Goal: Use online tool/utility: Utilize a website feature to perform a specific function

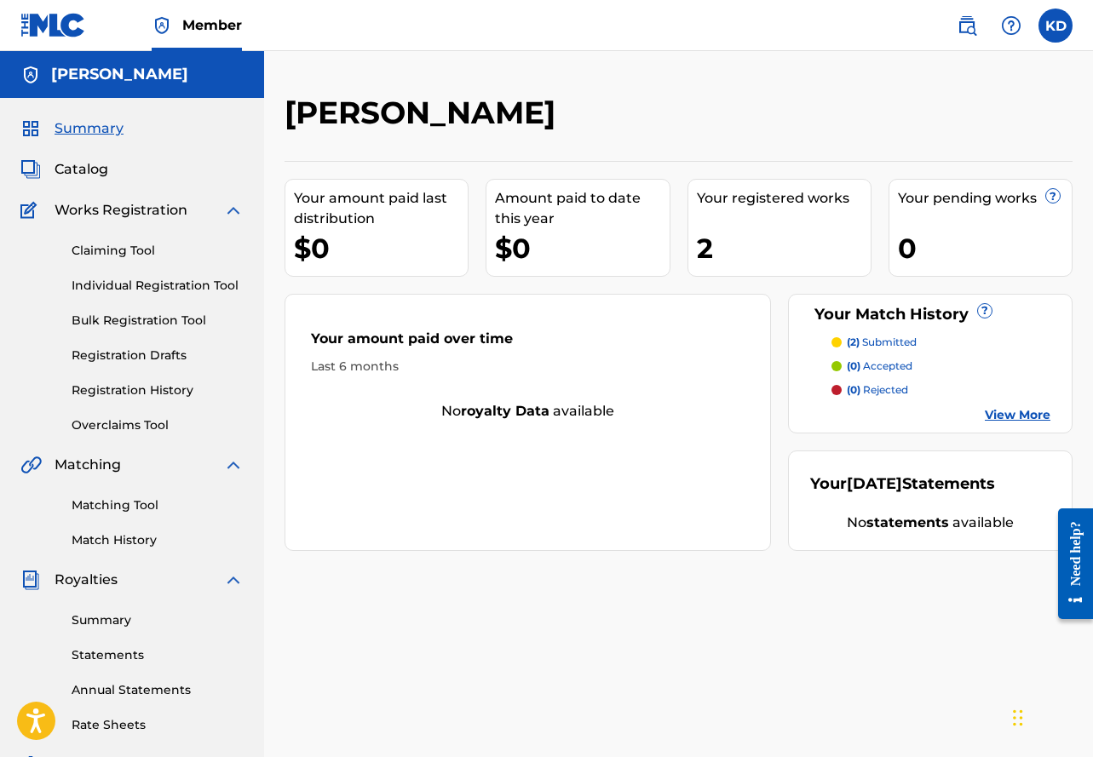
click at [122, 385] on link "Registration History" at bounding box center [158, 391] width 172 height 18
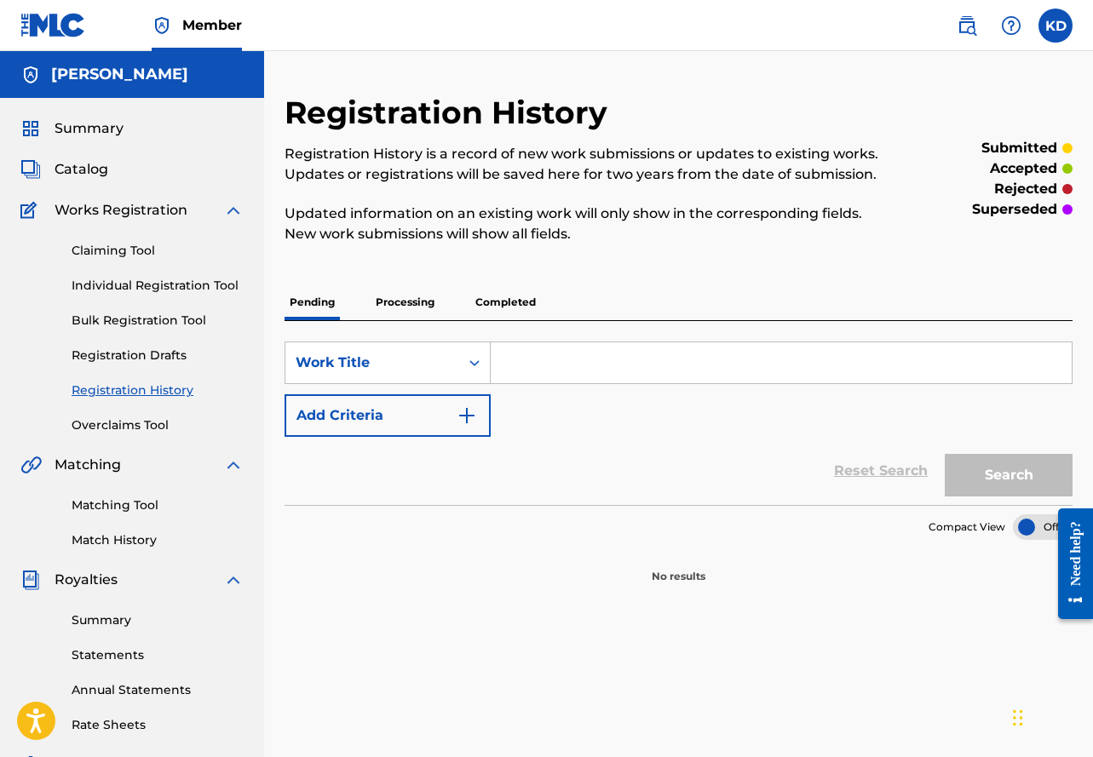
click at [410, 307] on p "Processing" at bounding box center [405, 302] width 69 height 36
click at [494, 297] on p "Completed" at bounding box center [505, 302] width 71 height 36
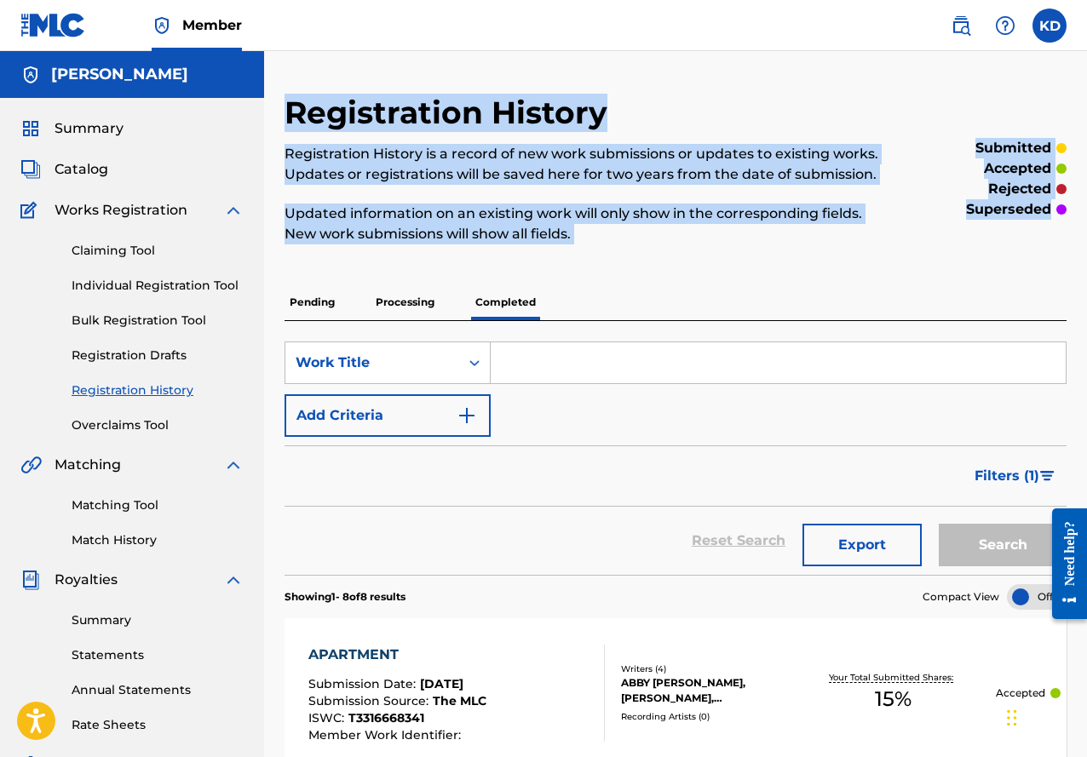
drag, startPoint x: 1084, startPoint y: 236, endPoint x: 1089, endPoint y: 268, distance: 32.8
click at [1087, 270] on html "Accessibility Screen-Reader Guide, Feedback, and Issue Reporting | New window M…" at bounding box center [543, 378] width 1087 height 757
click at [129, 503] on link "Matching Tool" at bounding box center [158, 506] width 172 height 18
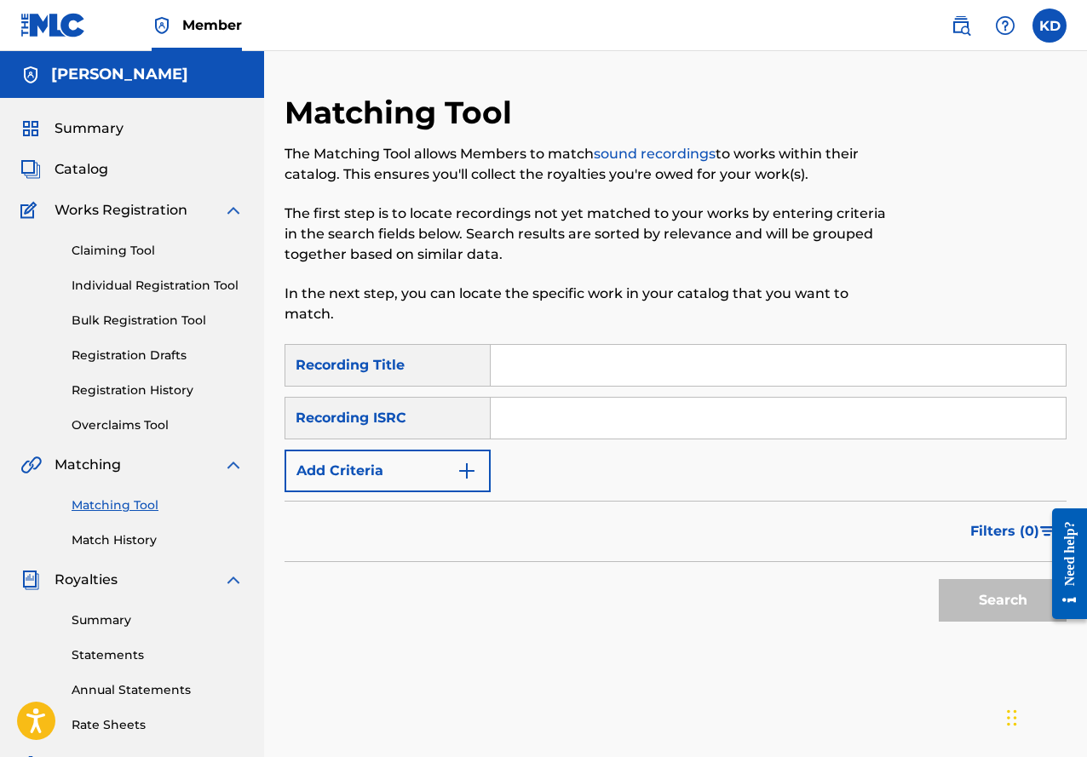
click at [572, 381] on input "Search Form" at bounding box center [778, 365] width 575 height 41
type input "Apartment"
click at [467, 475] on img "Search Form" at bounding box center [467, 471] width 20 height 20
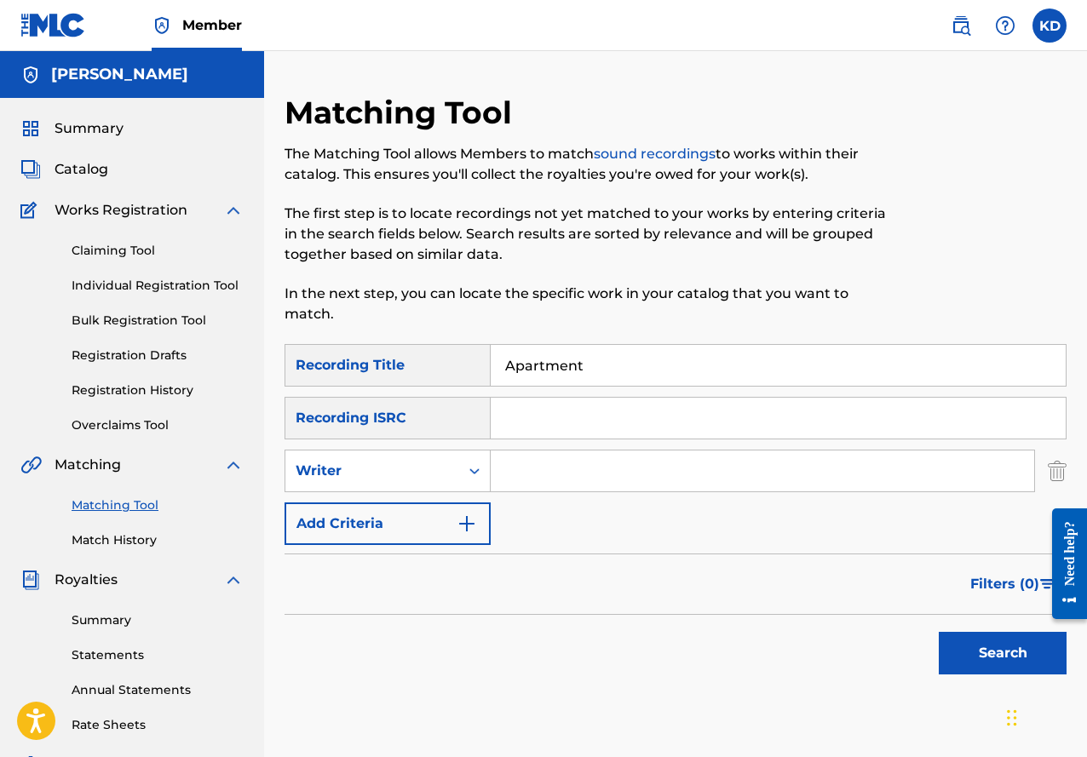
click at [546, 476] on input "Search Form" at bounding box center [762, 471] width 543 height 41
type input "[PERSON_NAME]"
click at [992, 654] on button "Search" at bounding box center [1003, 653] width 128 height 43
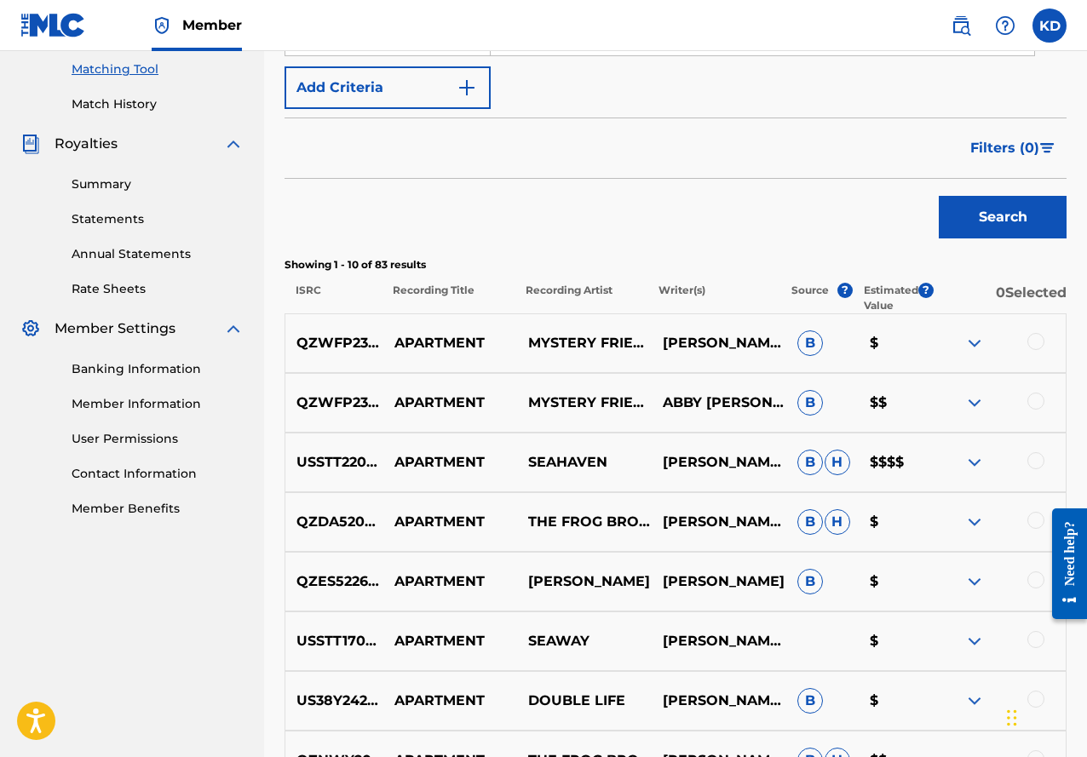
scroll to position [440, 0]
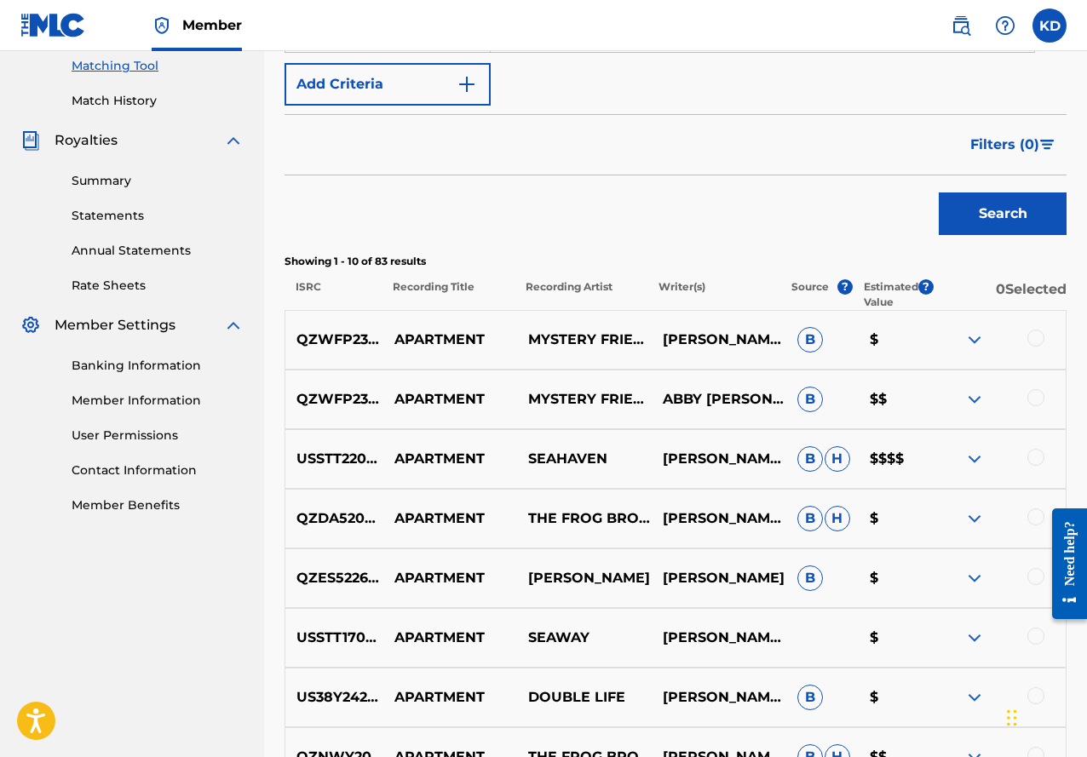
click at [1036, 335] on div at bounding box center [1035, 338] width 17 height 17
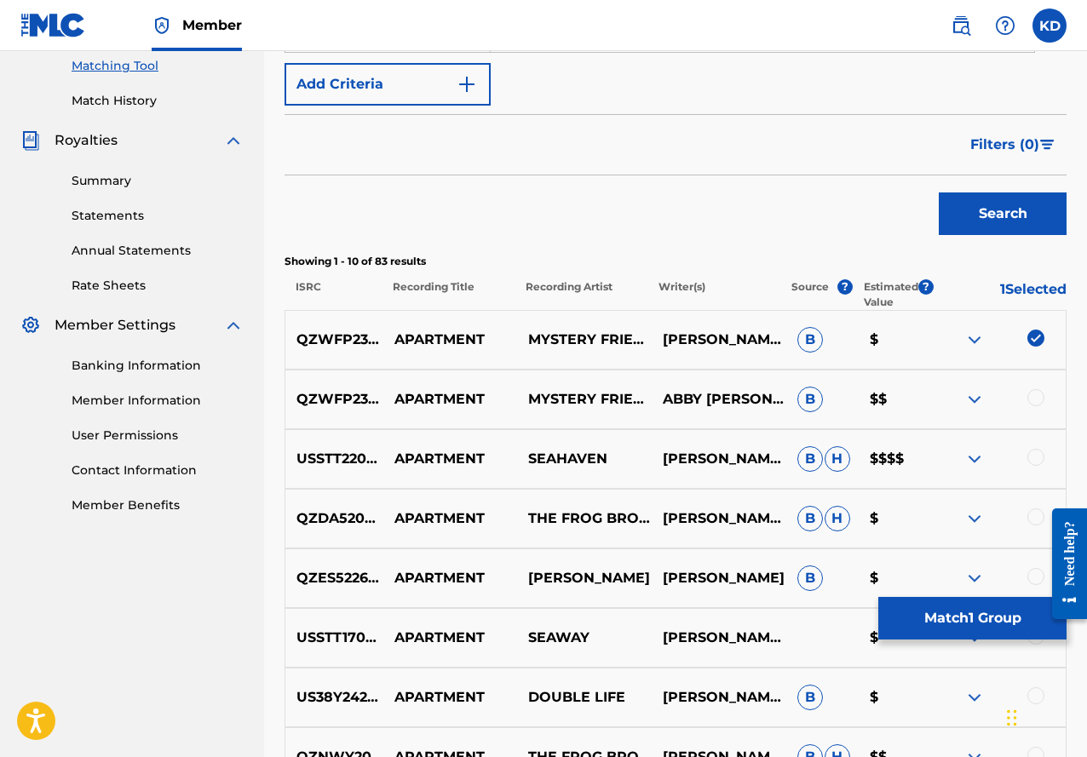
click at [1033, 398] on div at bounding box center [1035, 397] width 17 height 17
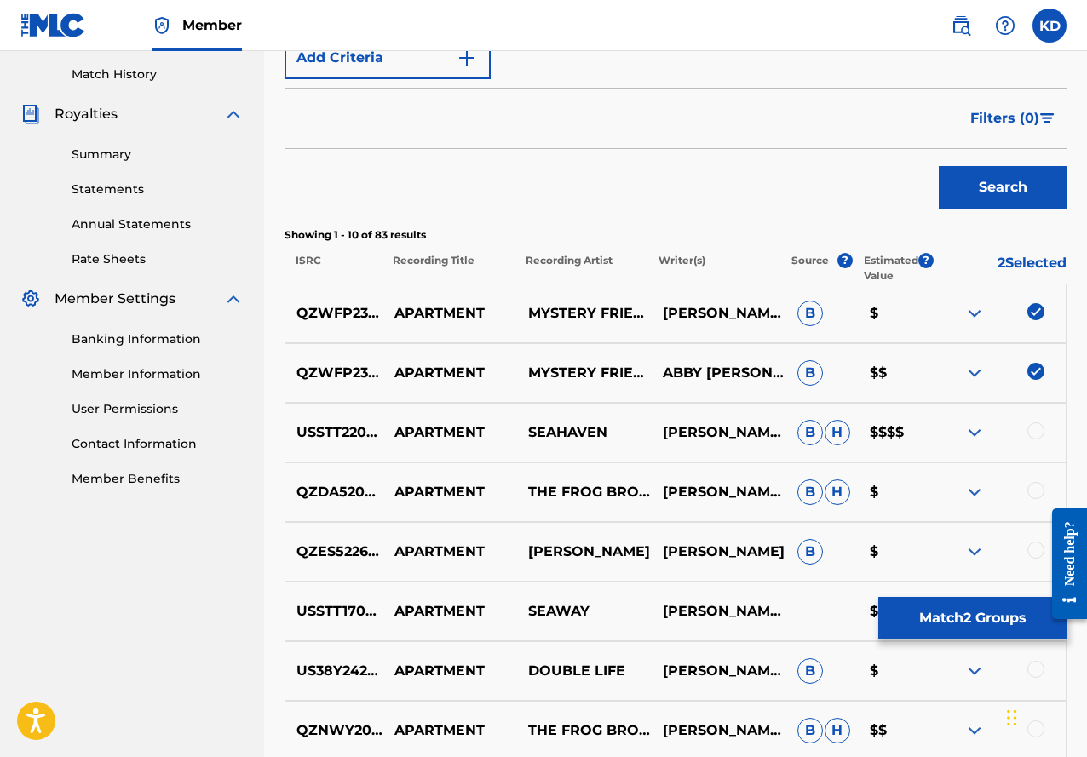
scroll to position [462, 0]
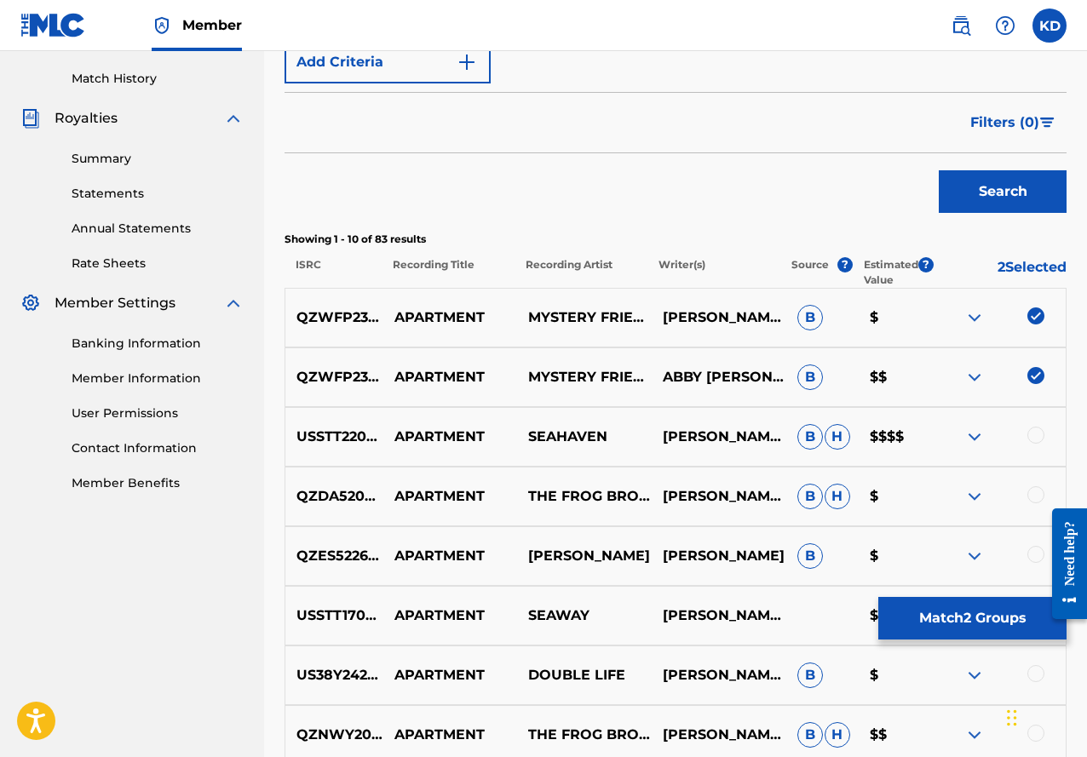
click at [932, 612] on button "Match 2 Groups" at bounding box center [972, 618] width 188 height 43
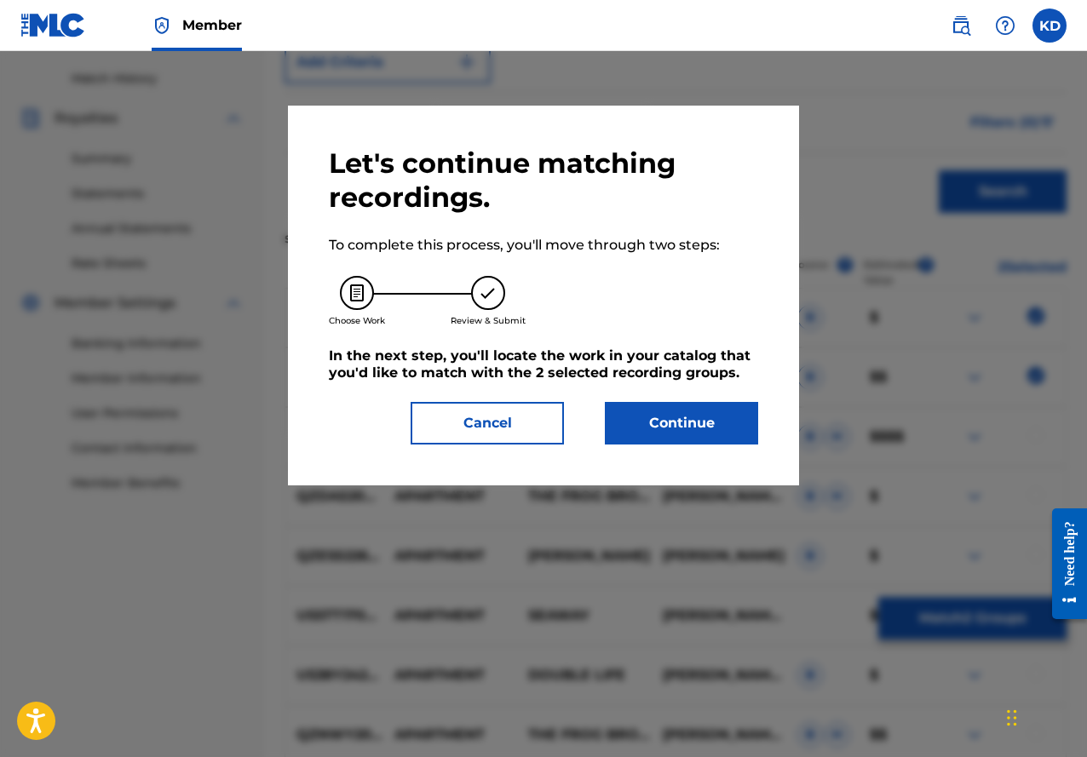
click at [735, 434] on button "Continue" at bounding box center [681, 423] width 153 height 43
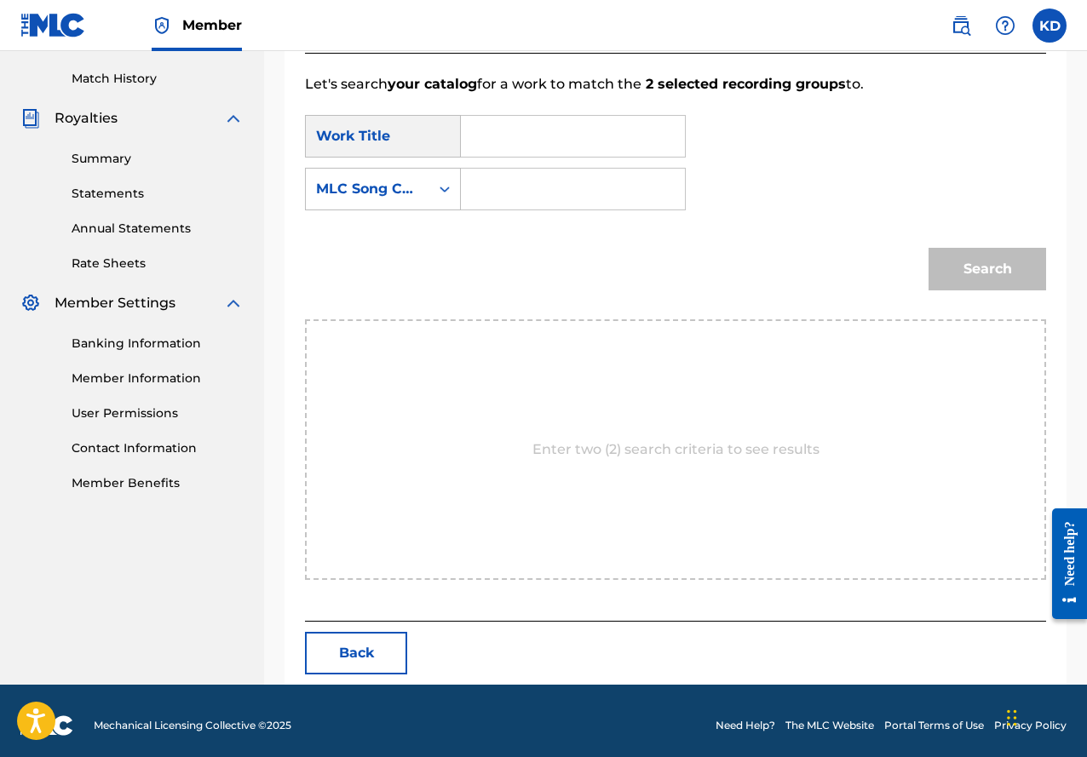
click at [513, 142] on input "Search Form" at bounding box center [572, 136] width 195 height 41
click at [555, 177] on span "tment" at bounding box center [544, 174] width 44 height 16
type input "apartment"
click at [441, 190] on icon "Search Form" at bounding box center [444, 189] width 17 height 17
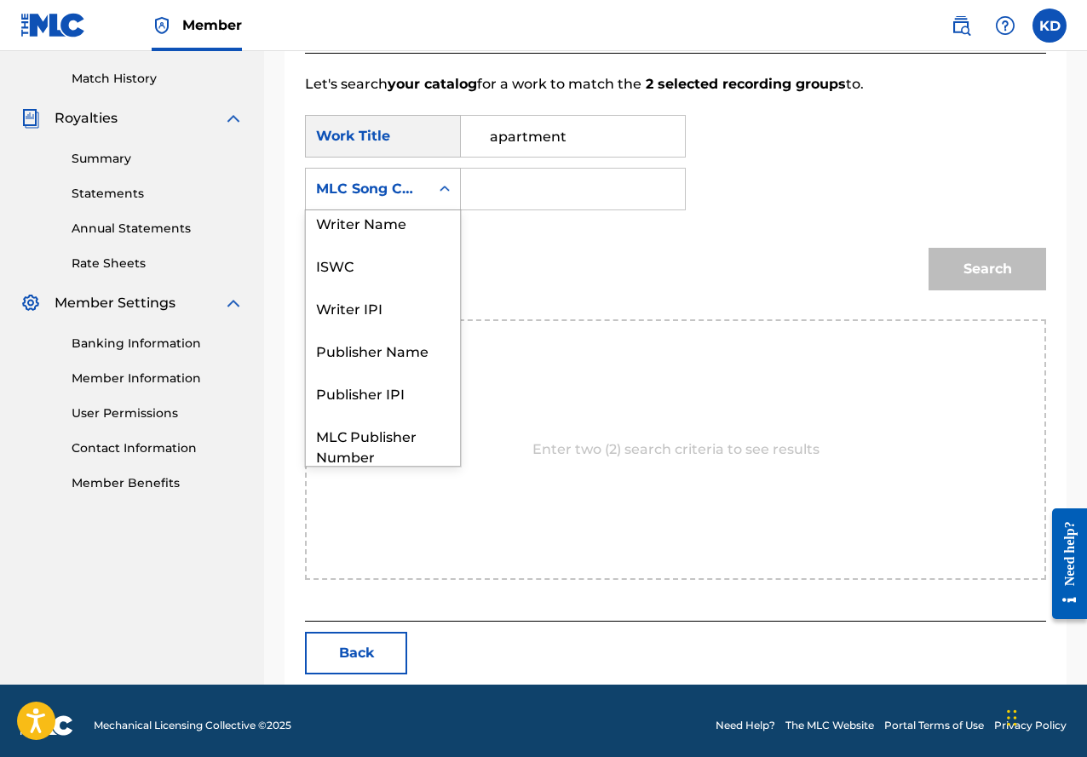
scroll to position [0, 0]
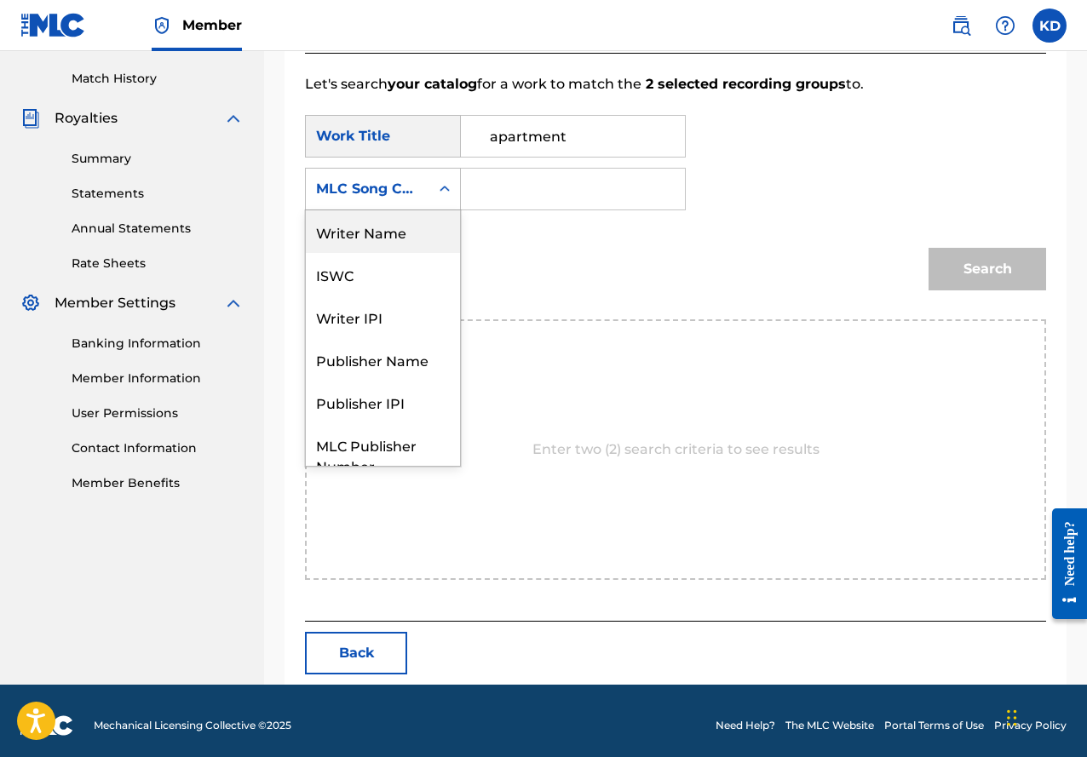
click at [412, 232] on div "Writer Name" at bounding box center [383, 231] width 154 height 43
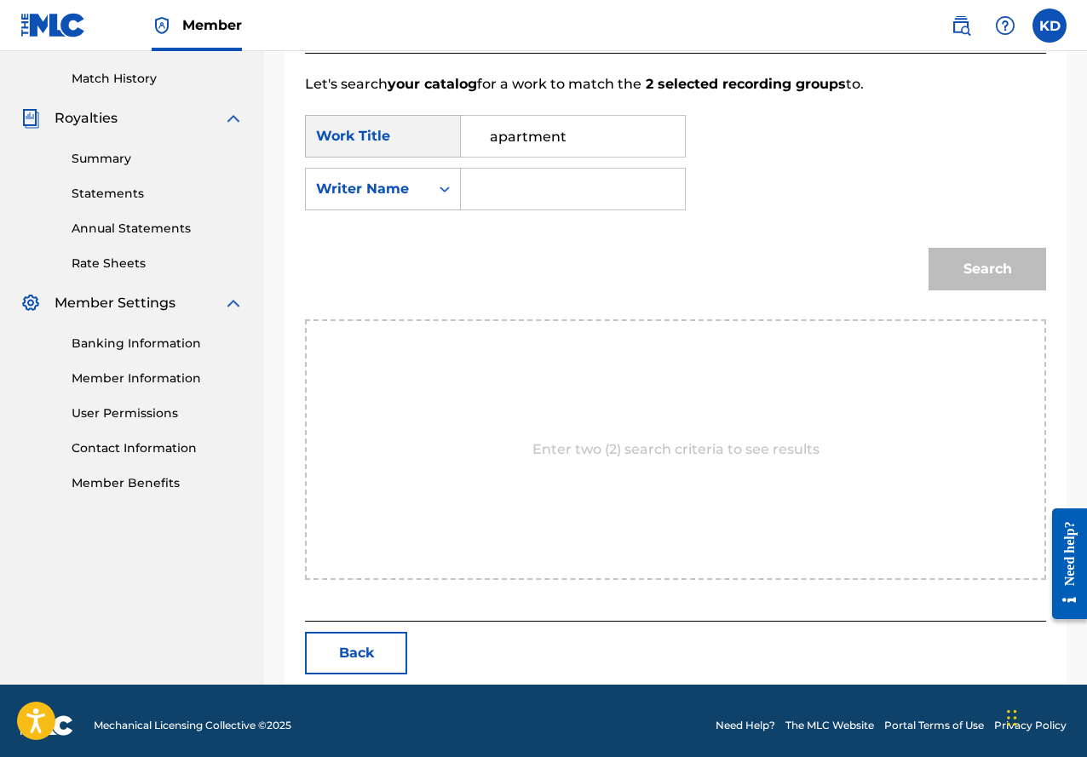
click at [509, 191] on input "Search Form" at bounding box center [572, 189] width 195 height 41
type input "[PERSON_NAME]"
click at [1026, 268] on button "Search" at bounding box center [987, 269] width 118 height 43
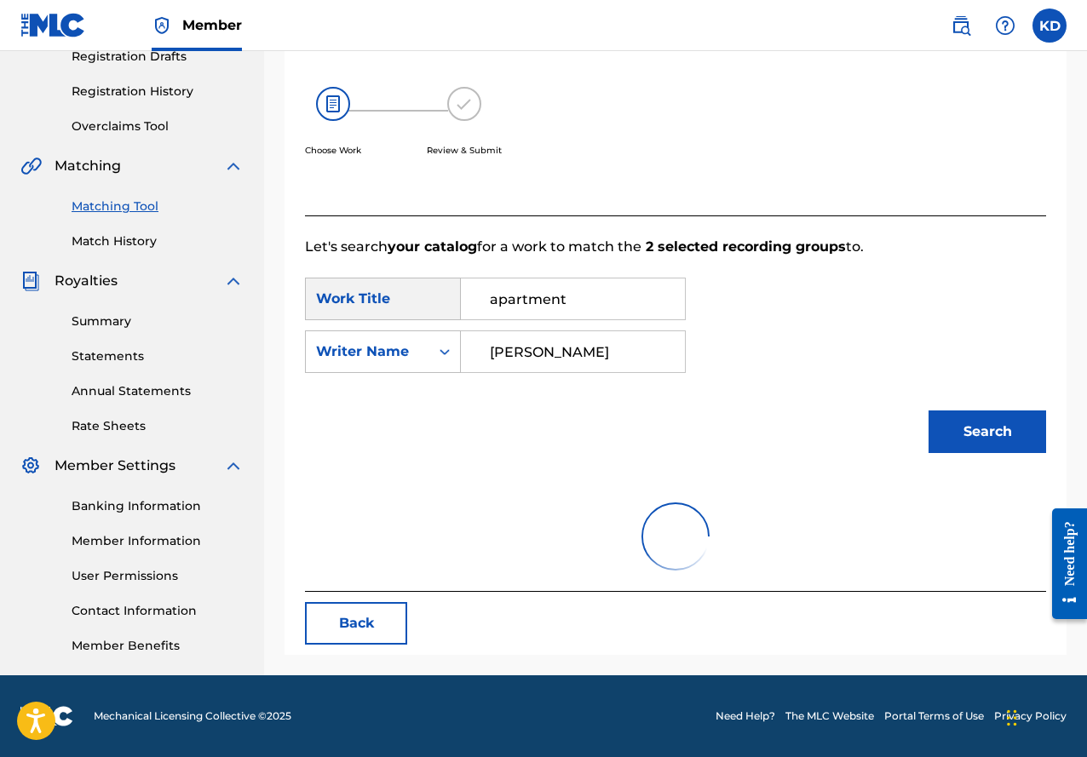
scroll to position [421, 0]
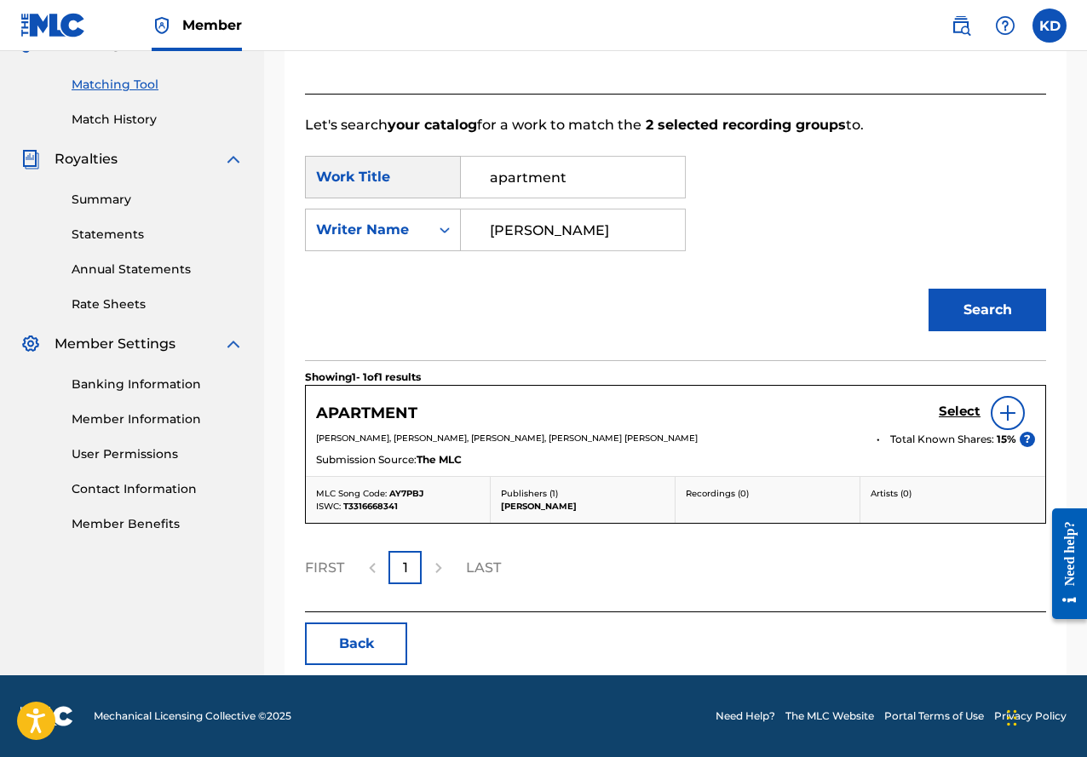
click at [966, 410] on h5 "Select" at bounding box center [960, 412] width 42 height 16
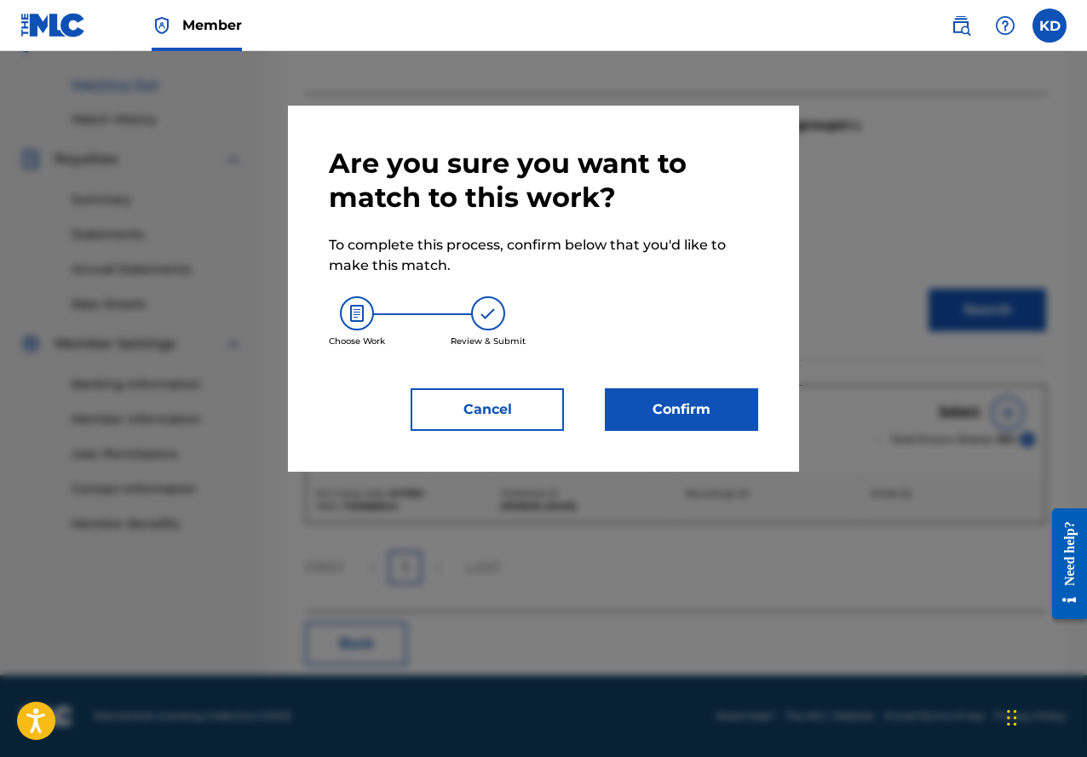
click at [718, 420] on button "Confirm" at bounding box center [681, 409] width 153 height 43
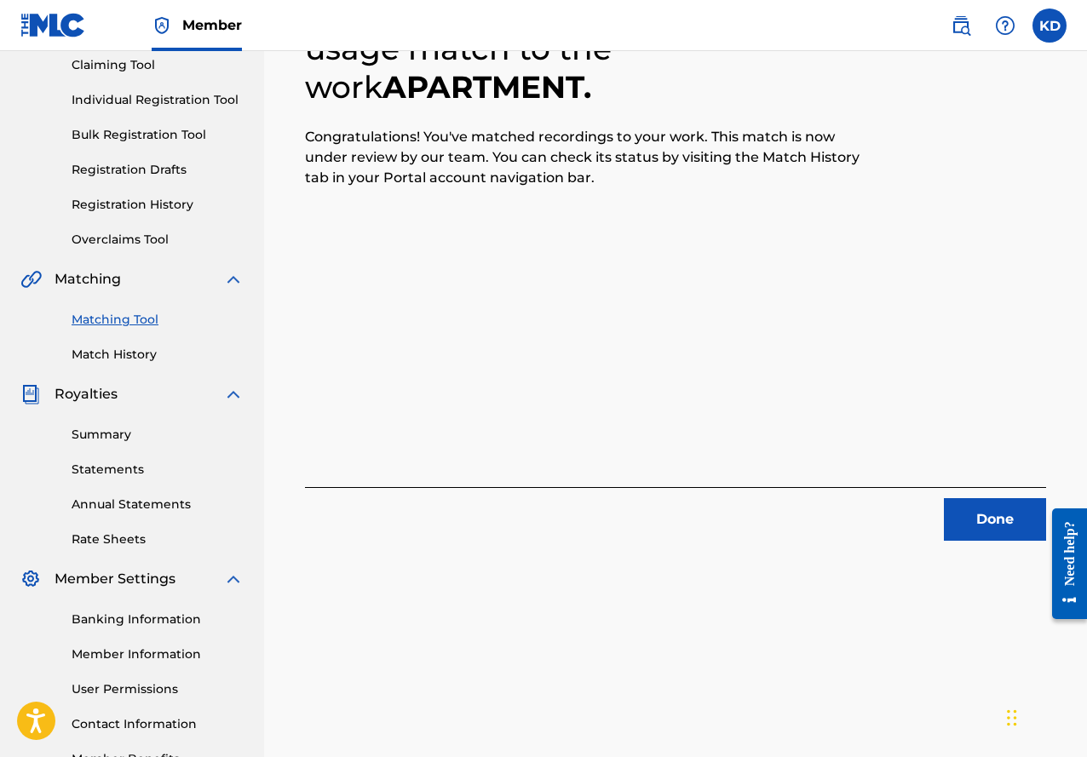
scroll to position [198, 0]
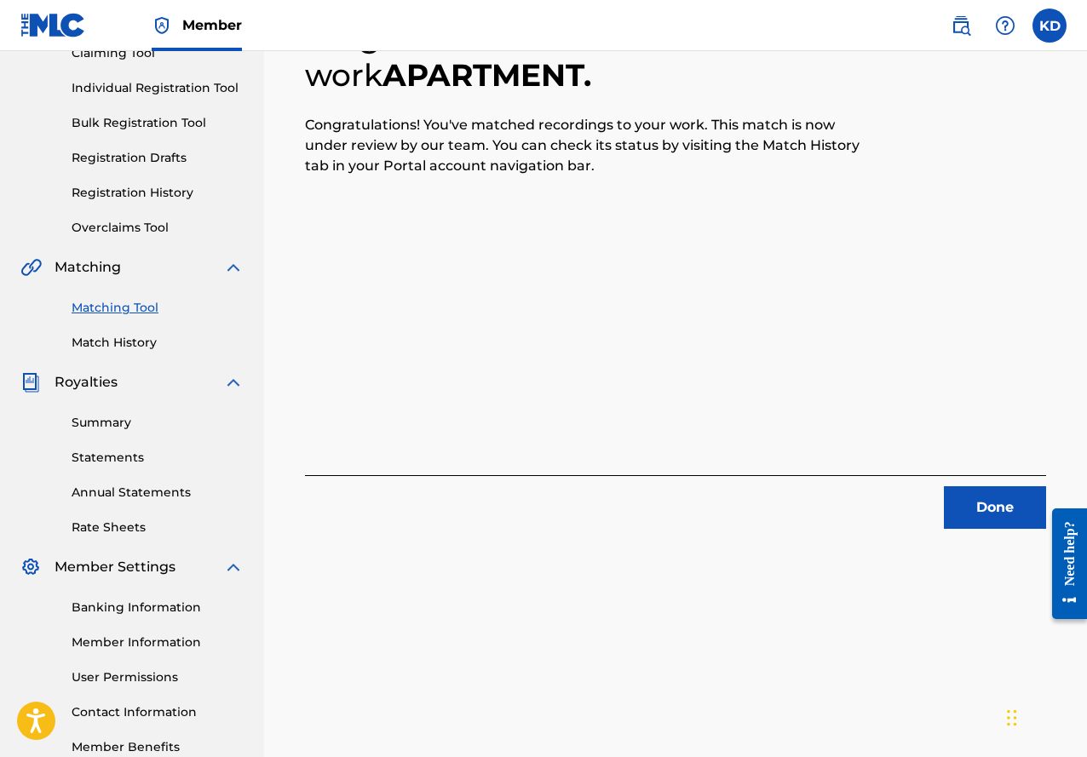
click at [1010, 510] on button "Done" at bounding box center [995, 507] width 102 height 43
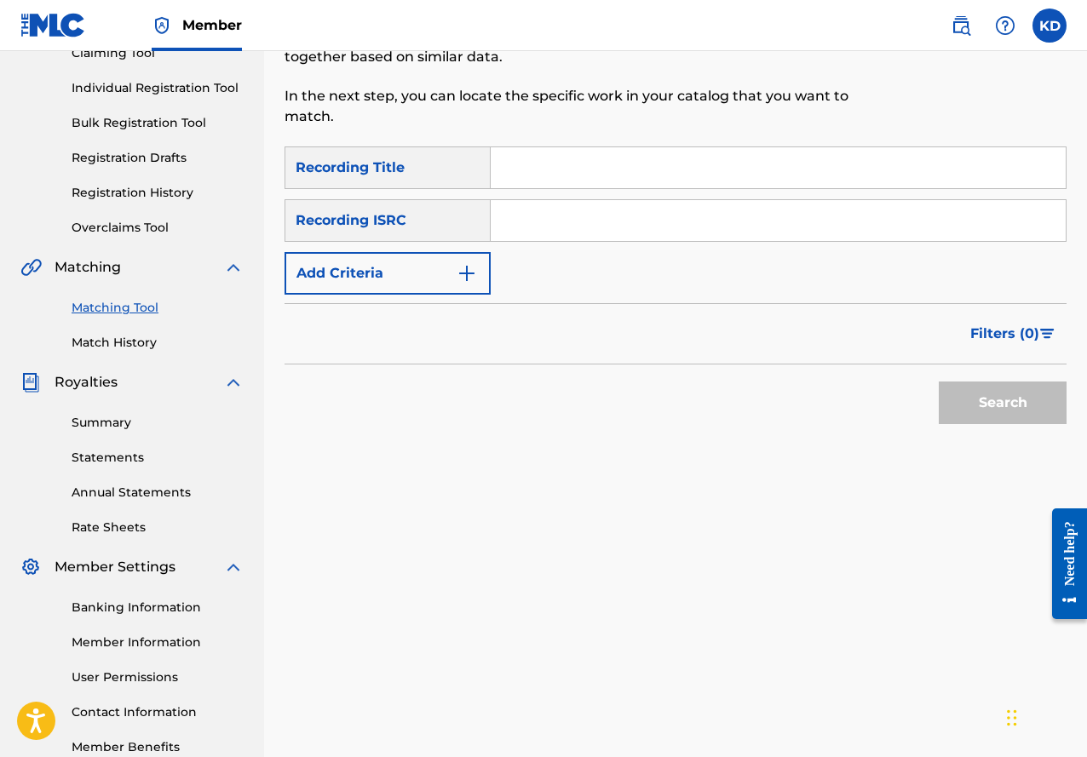
click at [140, 343] on link "Match History" at bounding box center [158, 343] width 172 height 18
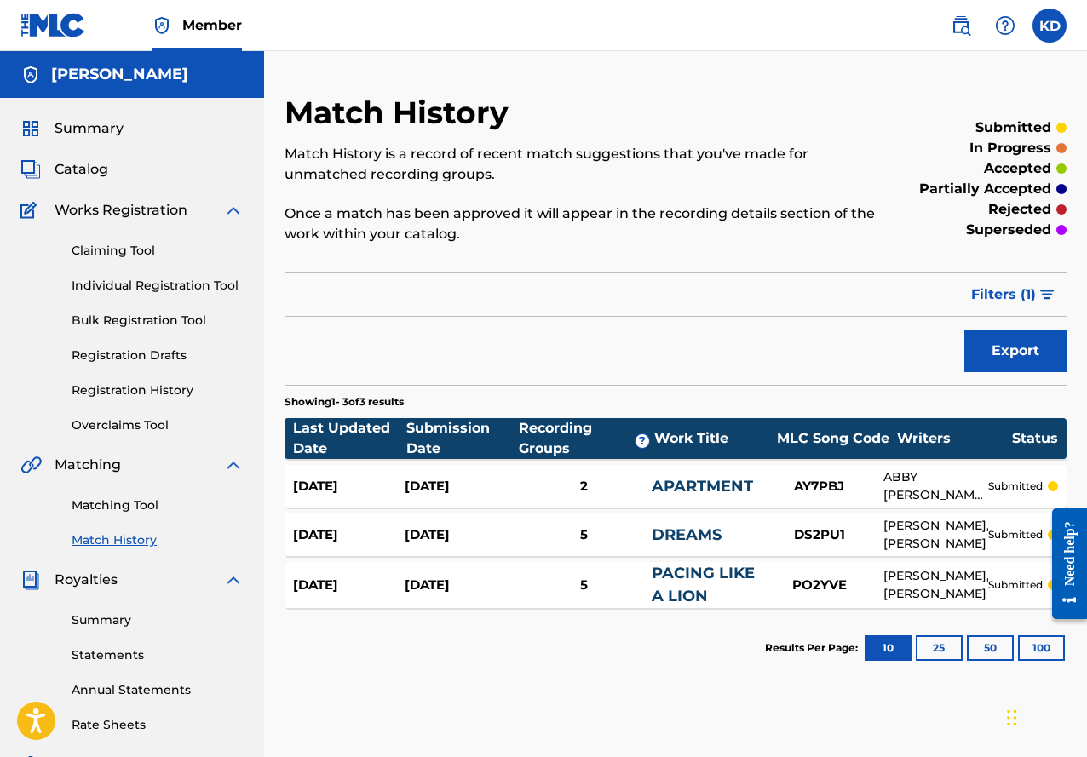
click at [124, 500] on link "Matching Tool" at bounding box center [158, 506] width 172 height 18
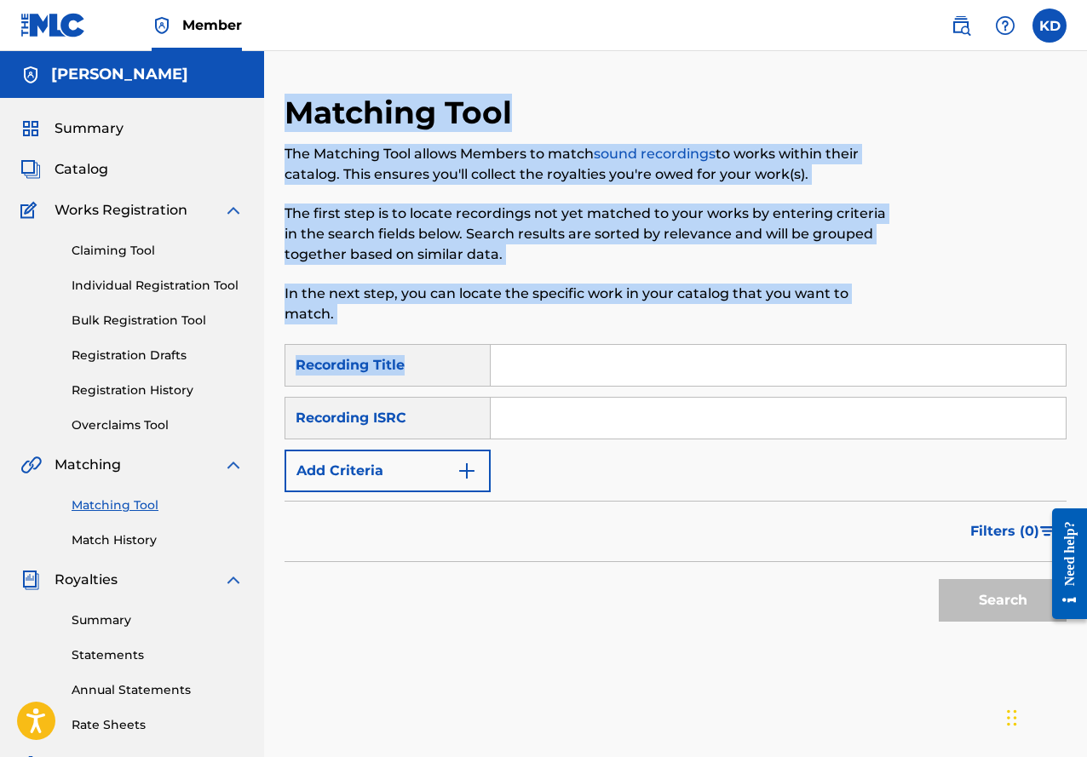
click at [526, 361] on input "Search Form" at bounding box center [778, 365] width 575 height 41
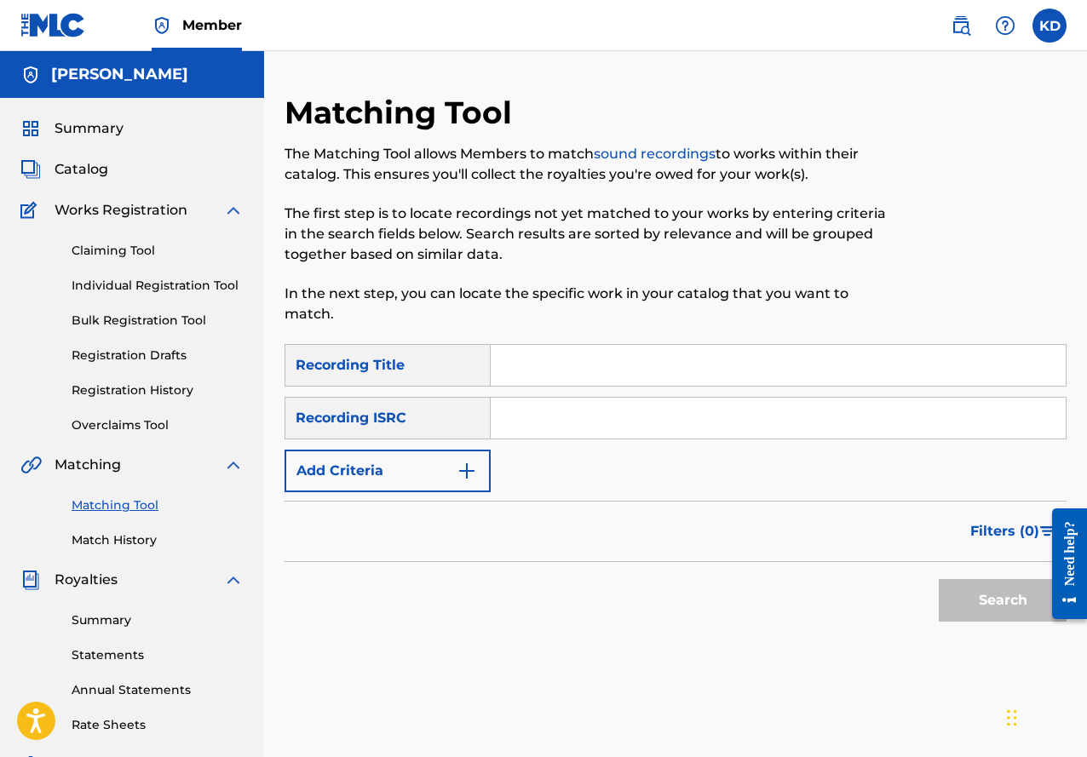
click at [519, 362] on input "Search Form" at bounding box center [778, 365] width 575 height 41
type input "City That Sleeps"
click at [463, 468] on img "Search Form" at bounding box center [467, 471] width 20 height 20
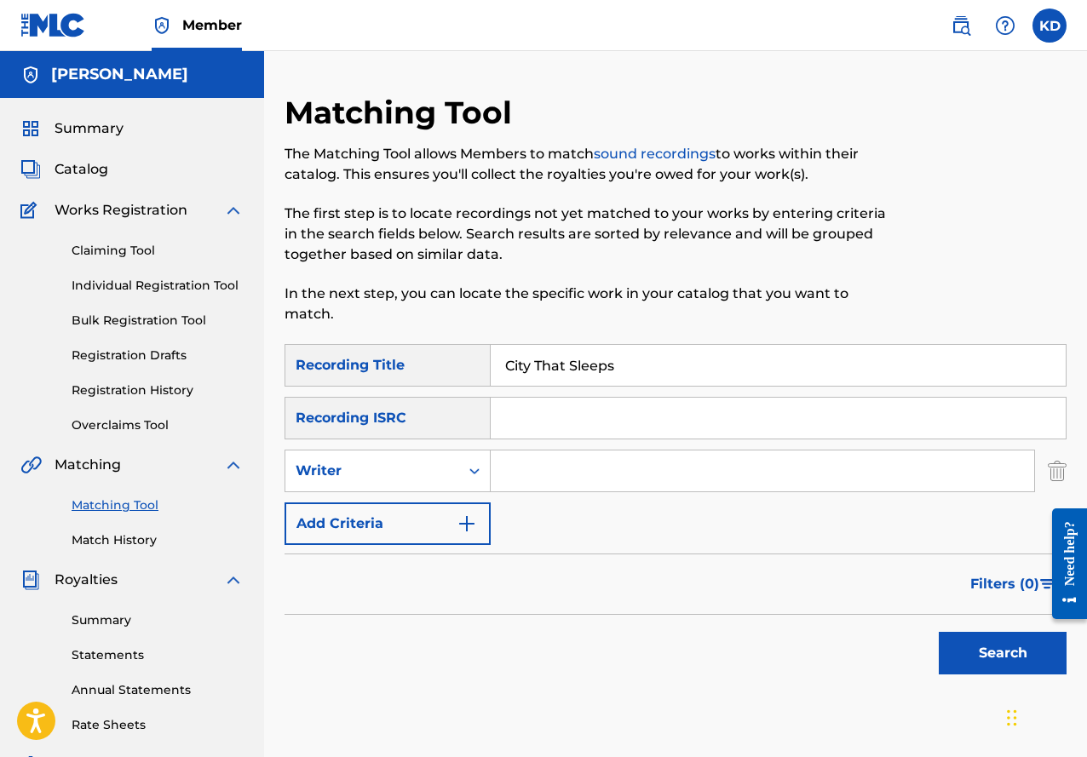
click at [549, 468] on input "Search Form" at bounding box center [762, 471] width 543 height 41
type input "[PERSON_NAME]"
drag, startPoint x: 971, startPoint y: 647, endPoint x: 962, endPoint y: 640, distance: 12.1
click at [971, 649] on button "Search" at bounding box center [1003, 653] width 128 height 43
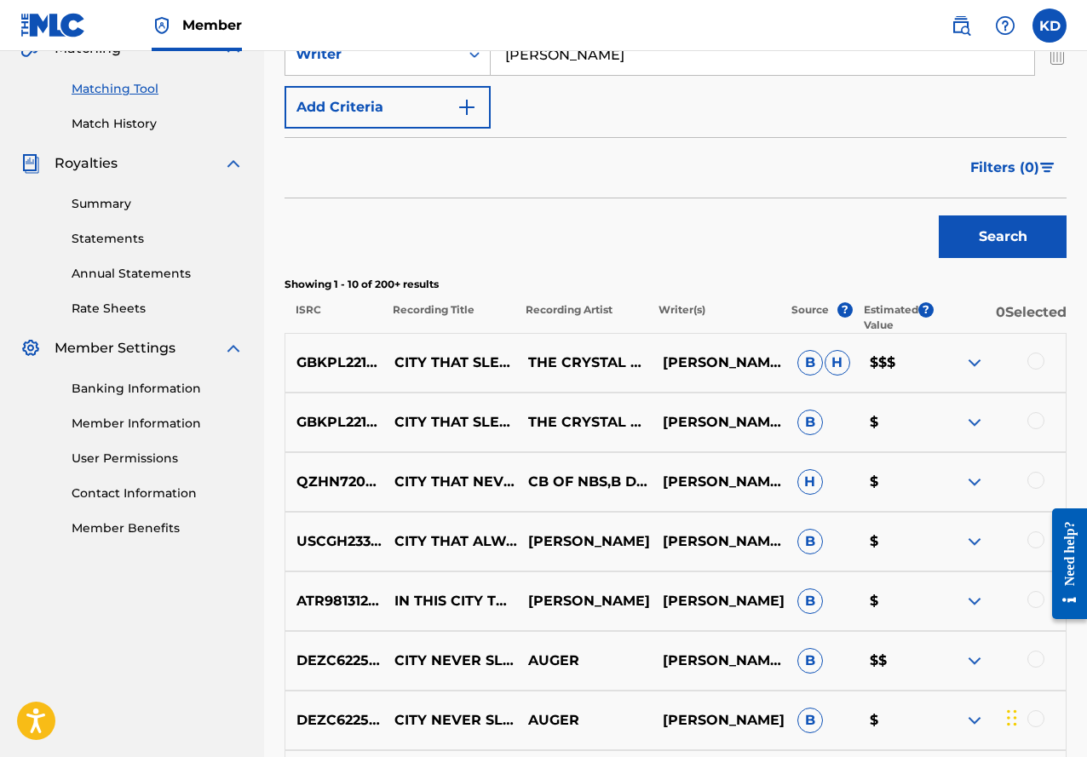
scroll to position [418, 0]
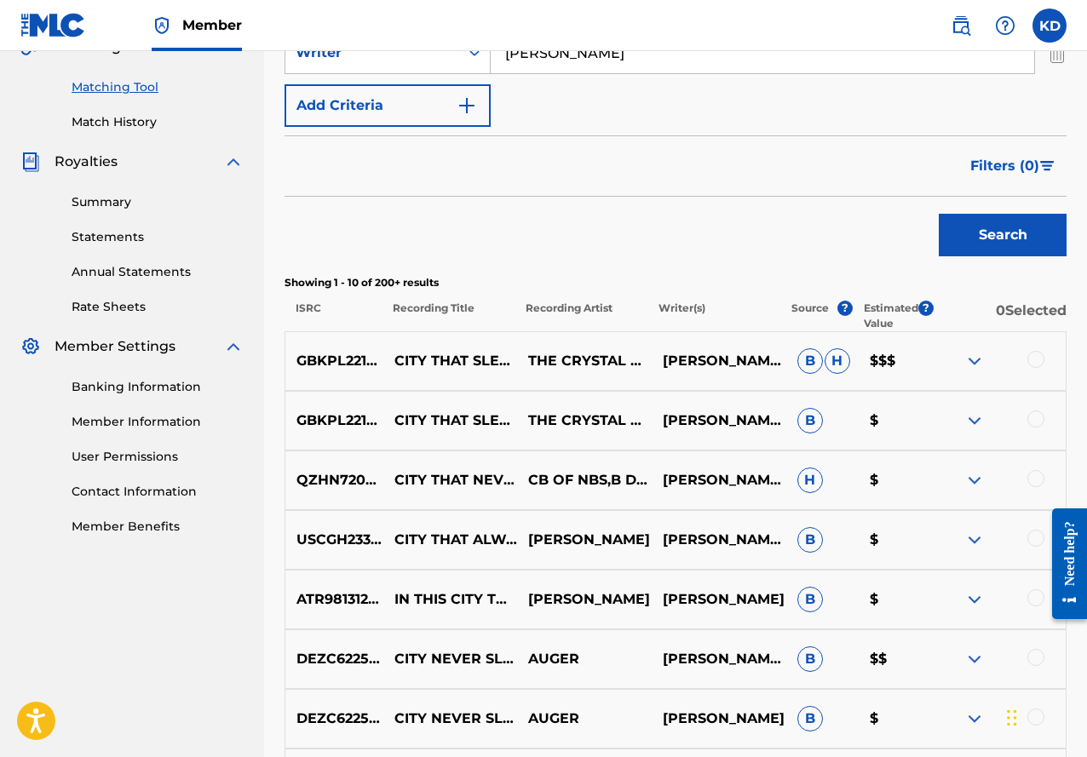
click at [1037, 359] on div at bounding box center [1035, 359] width 17 height 17
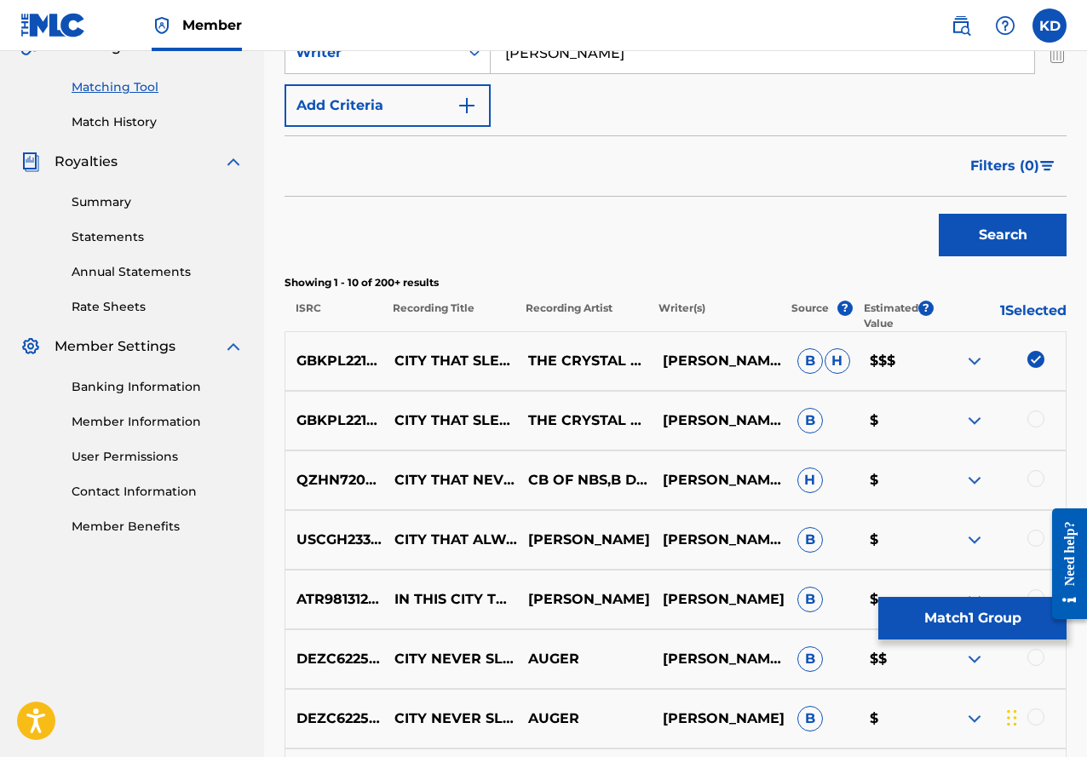
click at [1037, 420] on div at bounding box center [1035, 419] width 17 height 17
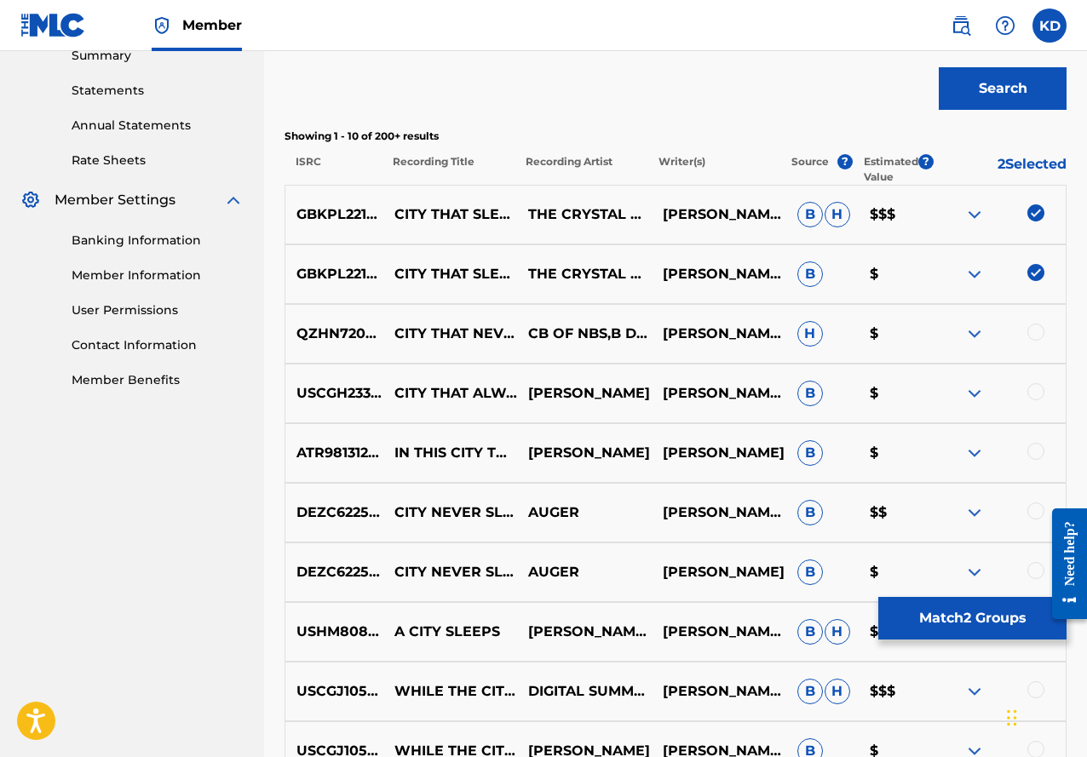
scroll to position [558, 0]
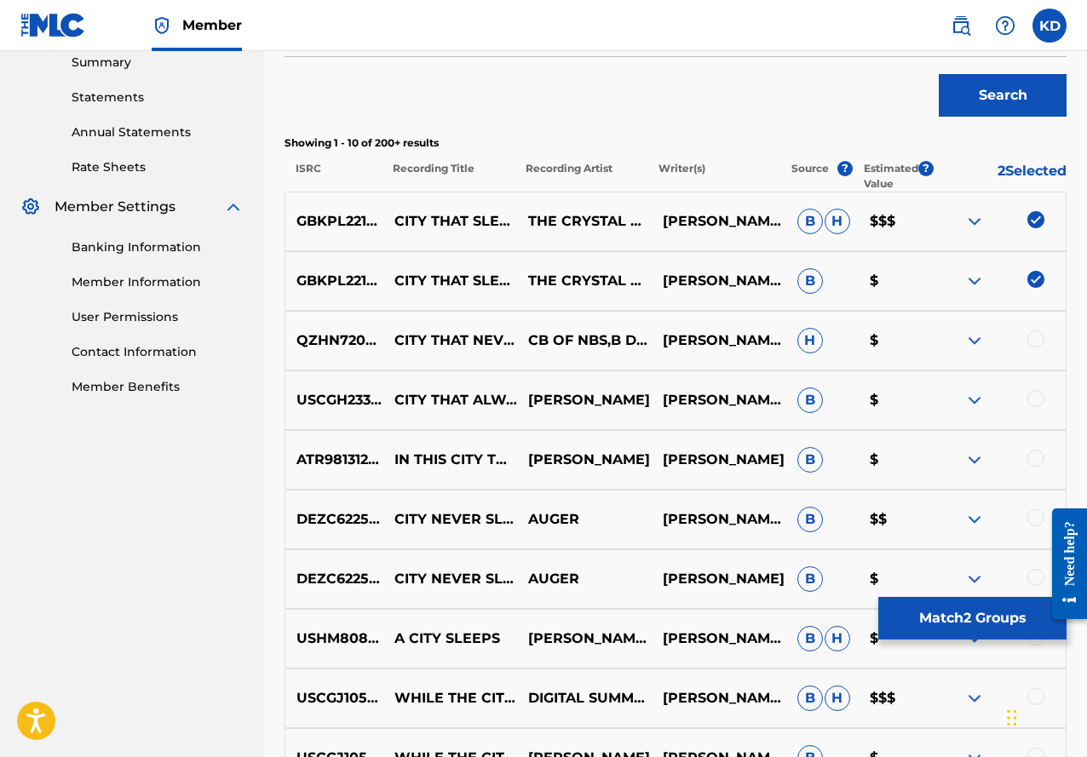
click at [953, 618] on button "Match 2 Groups" at bounding box center [972, 618] width 188 height 43
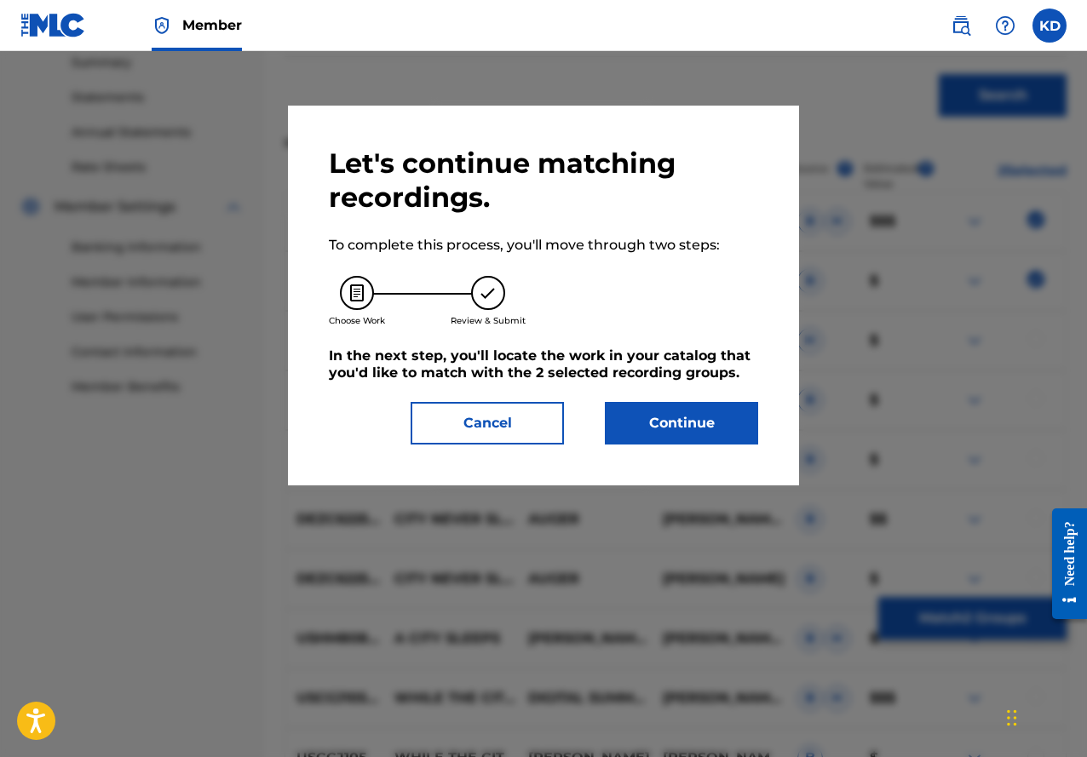
click at [693, 428] on button "Continue" at bounding box center [681, 423] width 153 height 43
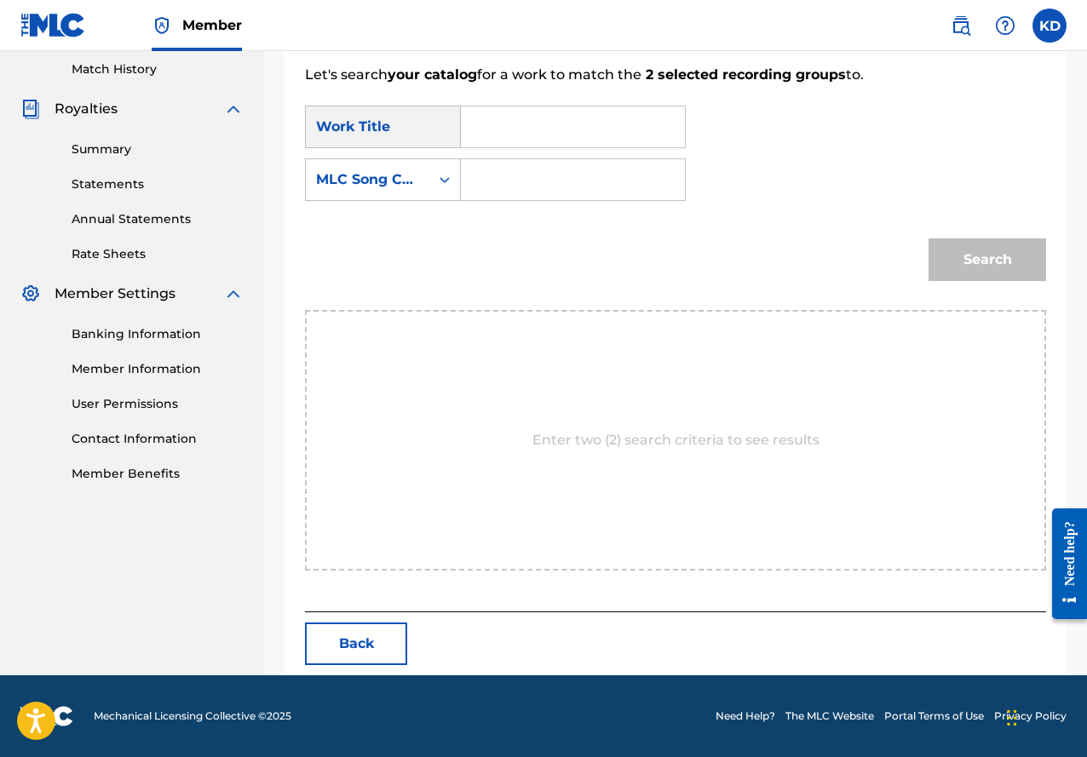
click at [515, 120] on input "Search Form" at bounding box center [572, 126] width 195 height 41
type input "City that Sleeps"
click at [614, 174] on input "Search Form" at bounding box center [572, 179] width 195 height 41
type input "[PERSON_NAME]"
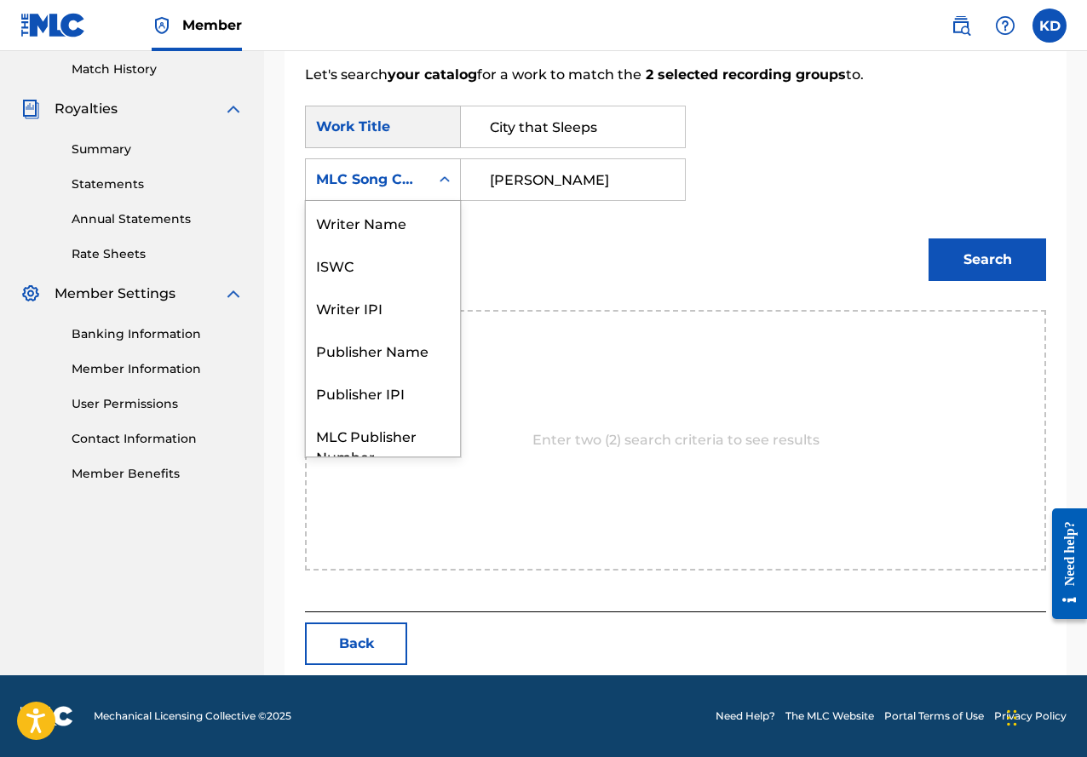
click at [450, 181] on icon "Search Form" at bounding box center [444, 179] width 17 height 17
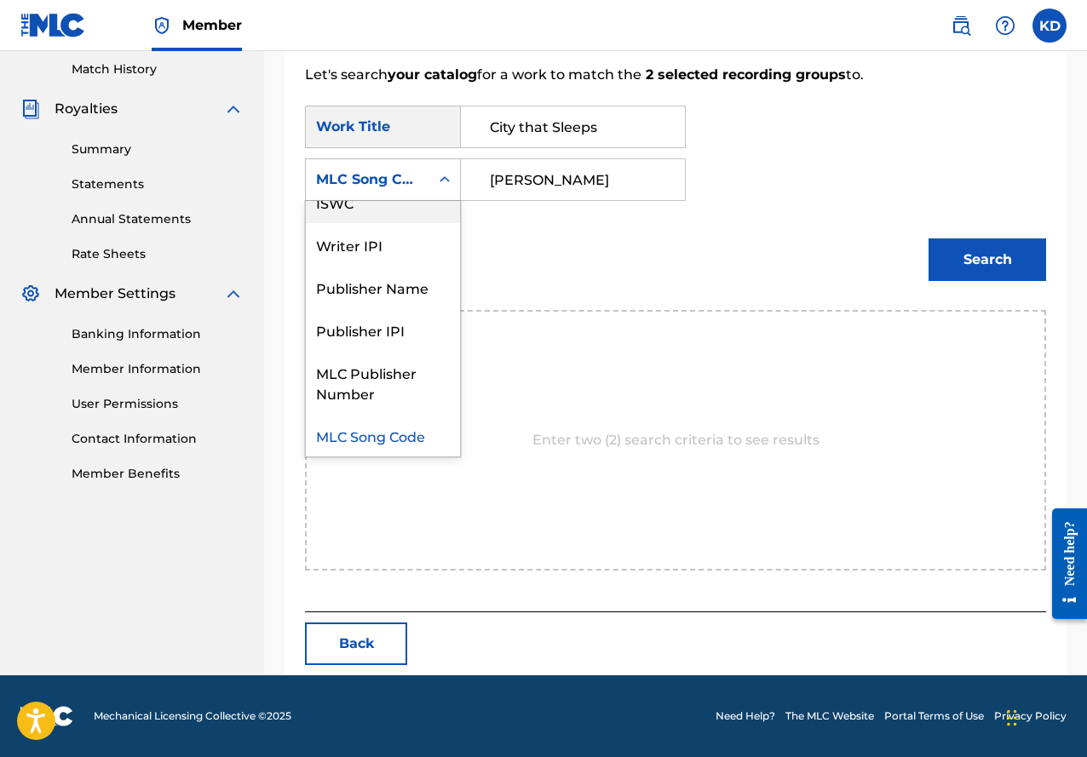
scroll to position [0, 0]
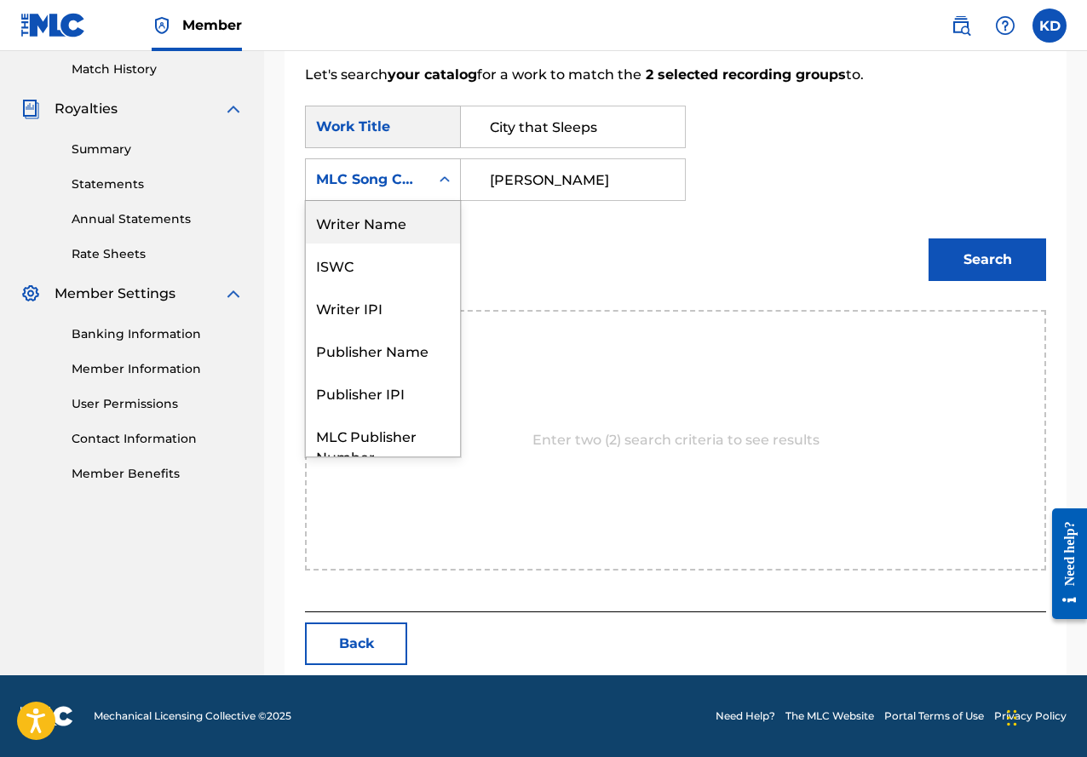
click at [428, 227] on div "Writer Name" at bounding box center [383, 222] width 154 height 43
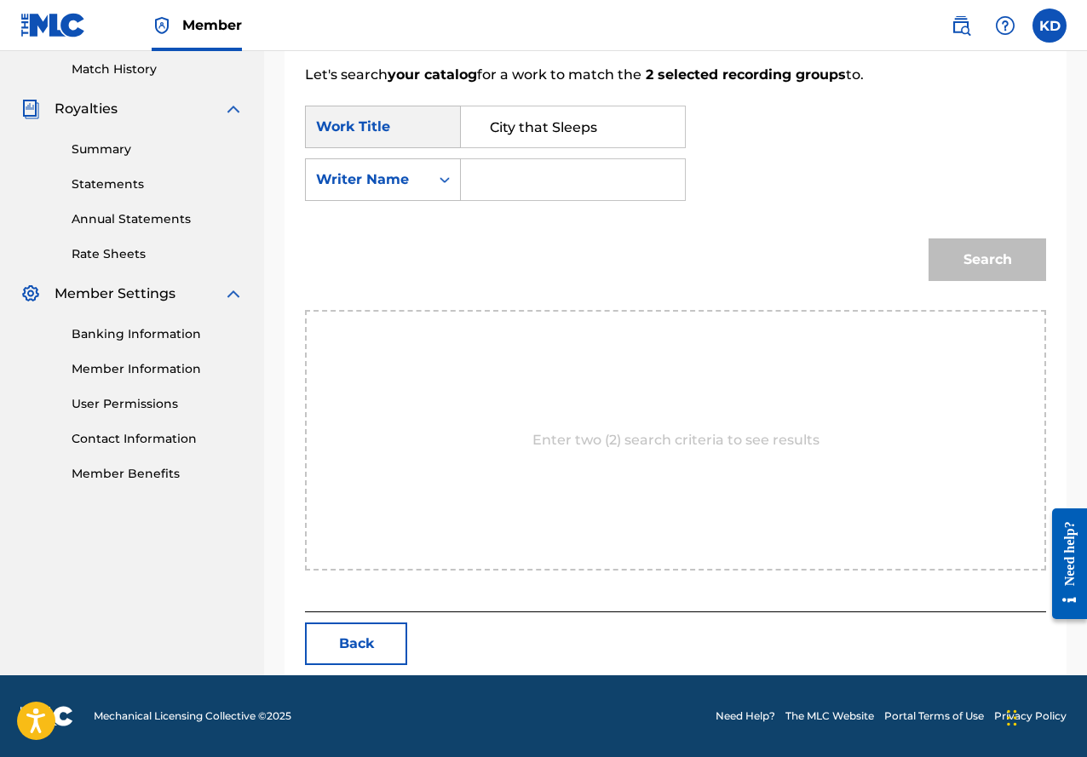
drag, startPoint x: 592, startPoint y: 184, endPoint x: 606, endPoint y: 184, distance: 14.5
click at [593, 184] on input "Search Form" at bounding box center [572, 179] width 195 height 41
type input "[PERSON_NAME]*"
click at [1005, 257] on button "Search" at bounding box center [987, 259] width 118 height 43
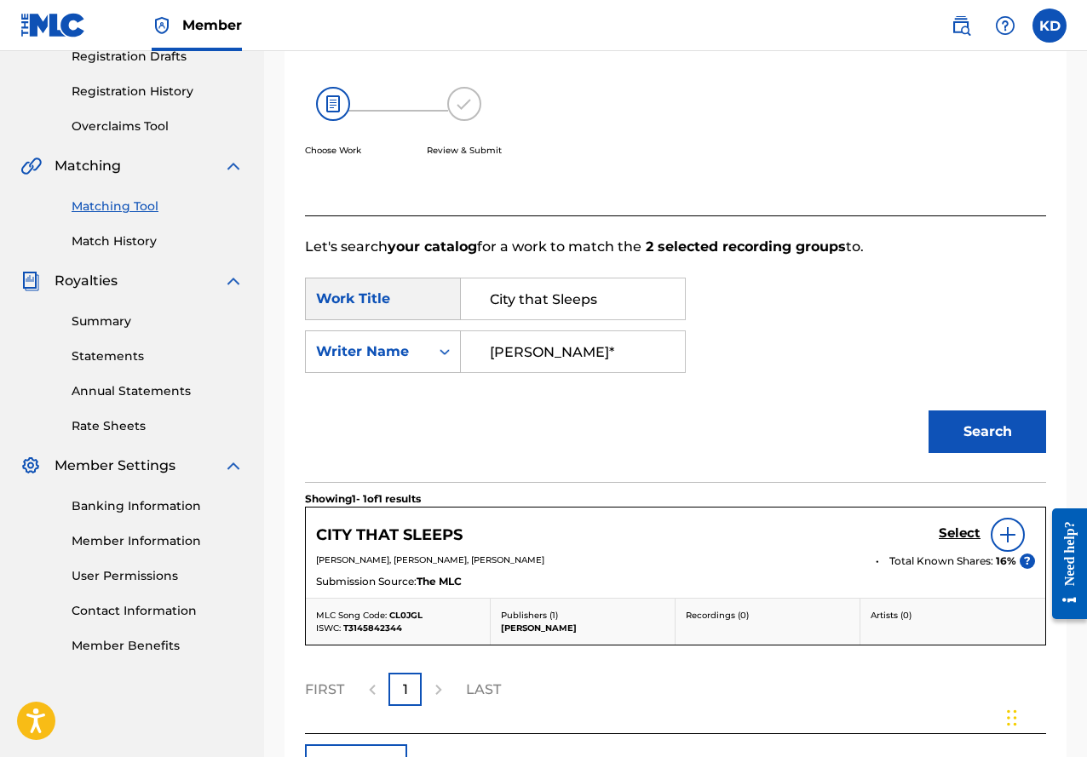
scroll to position [421, 0]
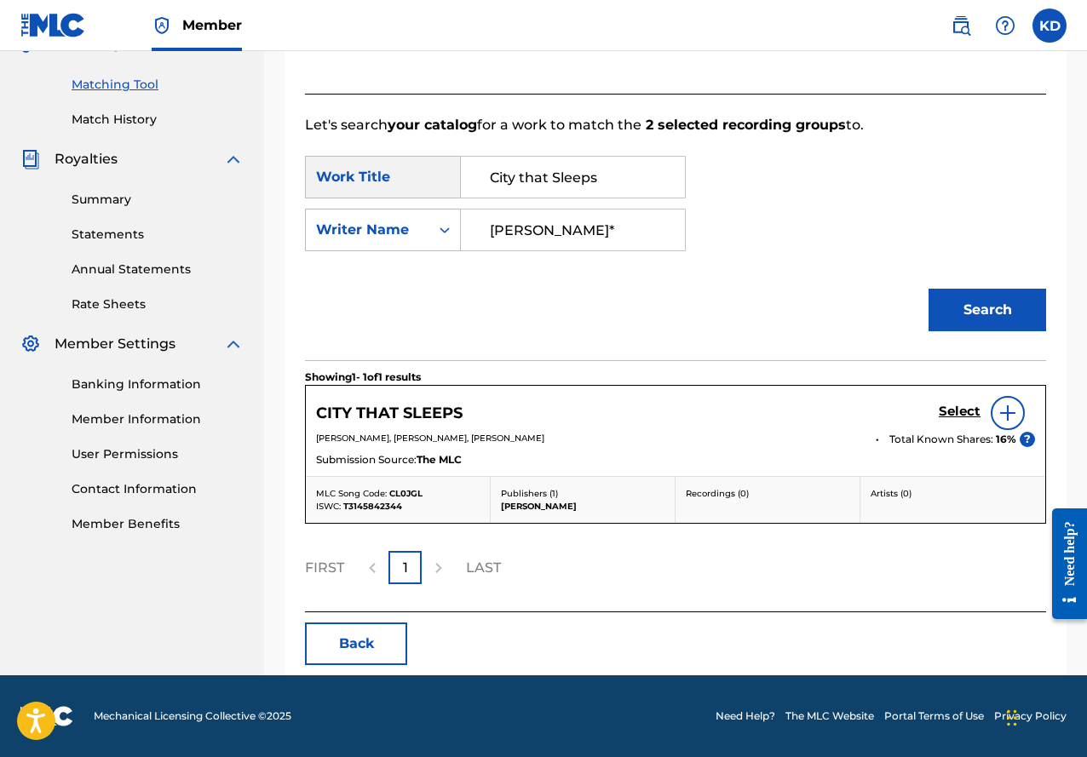
click at [963, 408] on h5 "Select" at bounding box center [960, 412] width 42 height 16
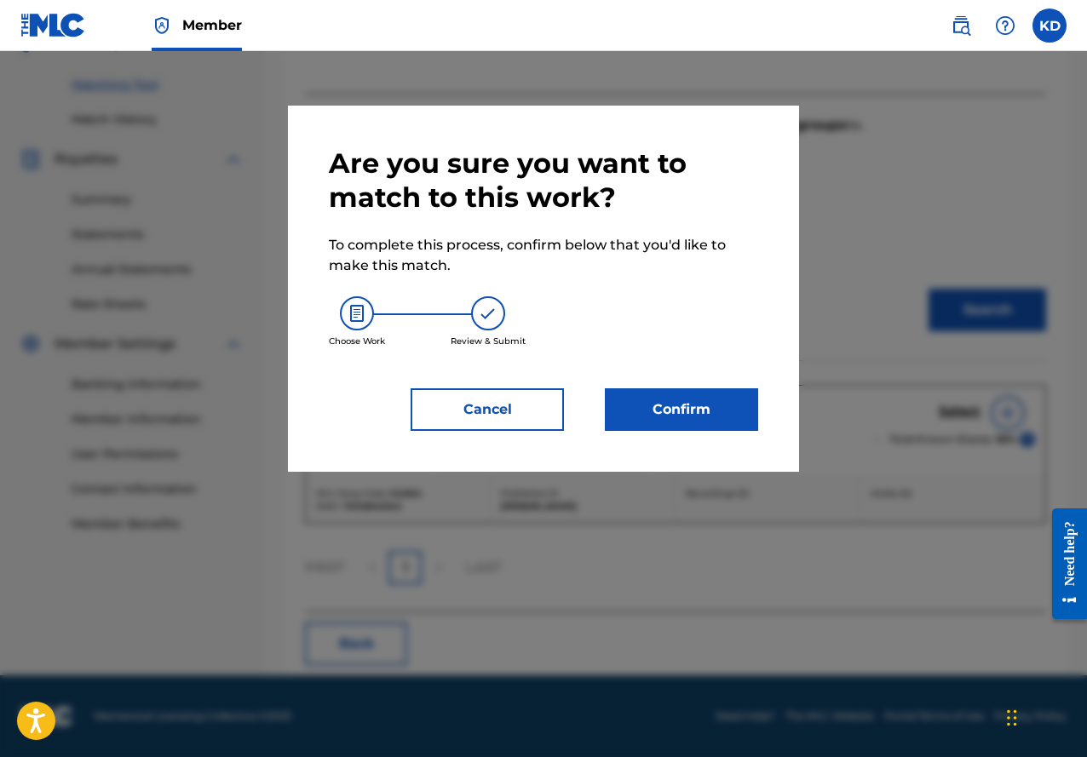
click at [705, 412] on button "Confirm" at bounding box center [681, 409] width 153 height 43
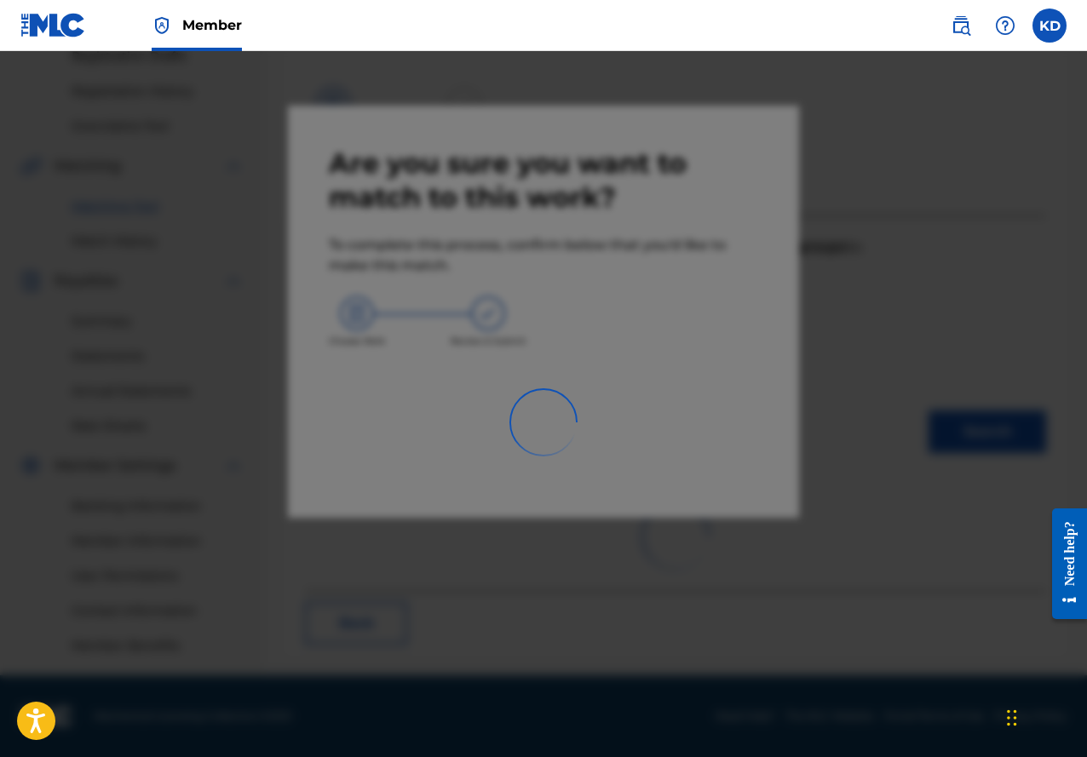
scroll to position [299, 0]
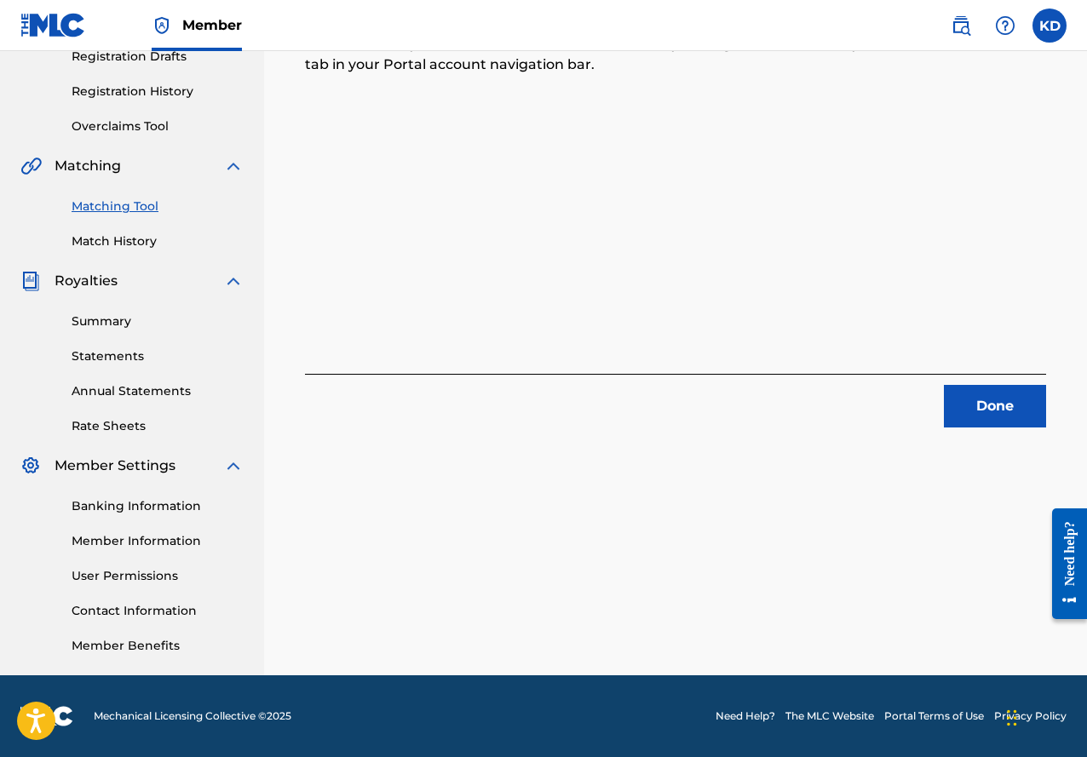
click at [1019, 399] on button "Done" at bounding box center [995, 406] width 102 height 43
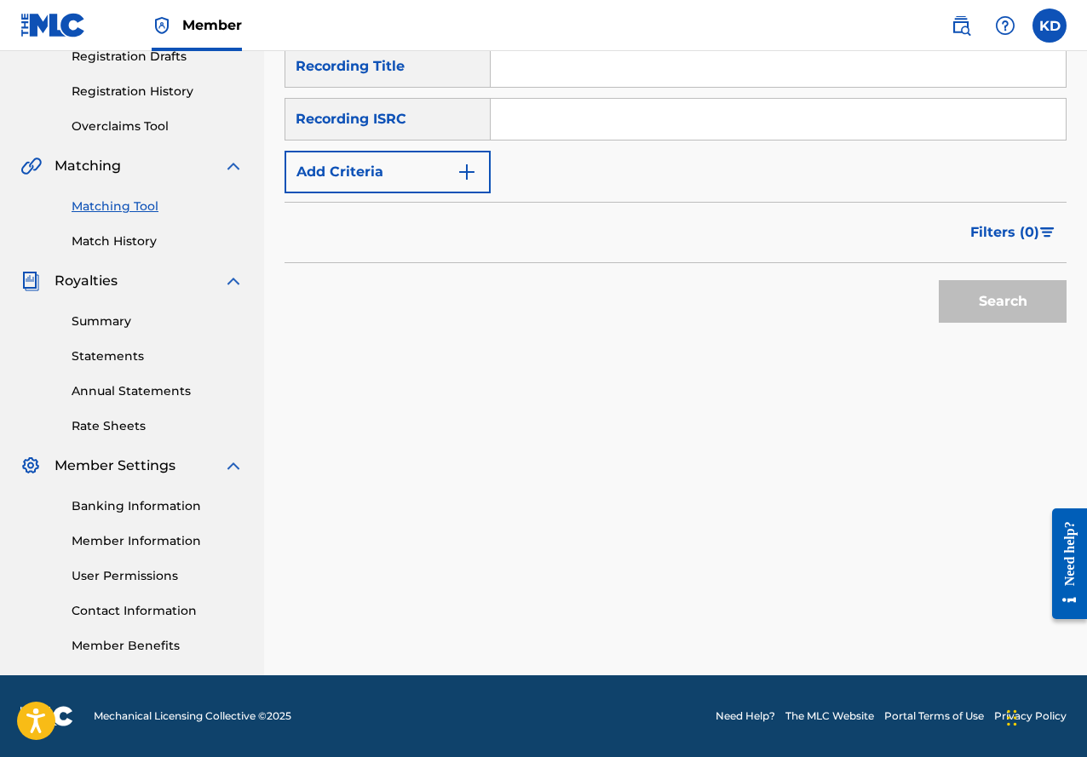
click at [637, 78] on input "Search Form" at bounding box center [778, 66] width 575 height 41
type input "Fever Dream"
click at [486, 165] on button "Add Criteria" at bounding box center [387, 172] width 206 height 43
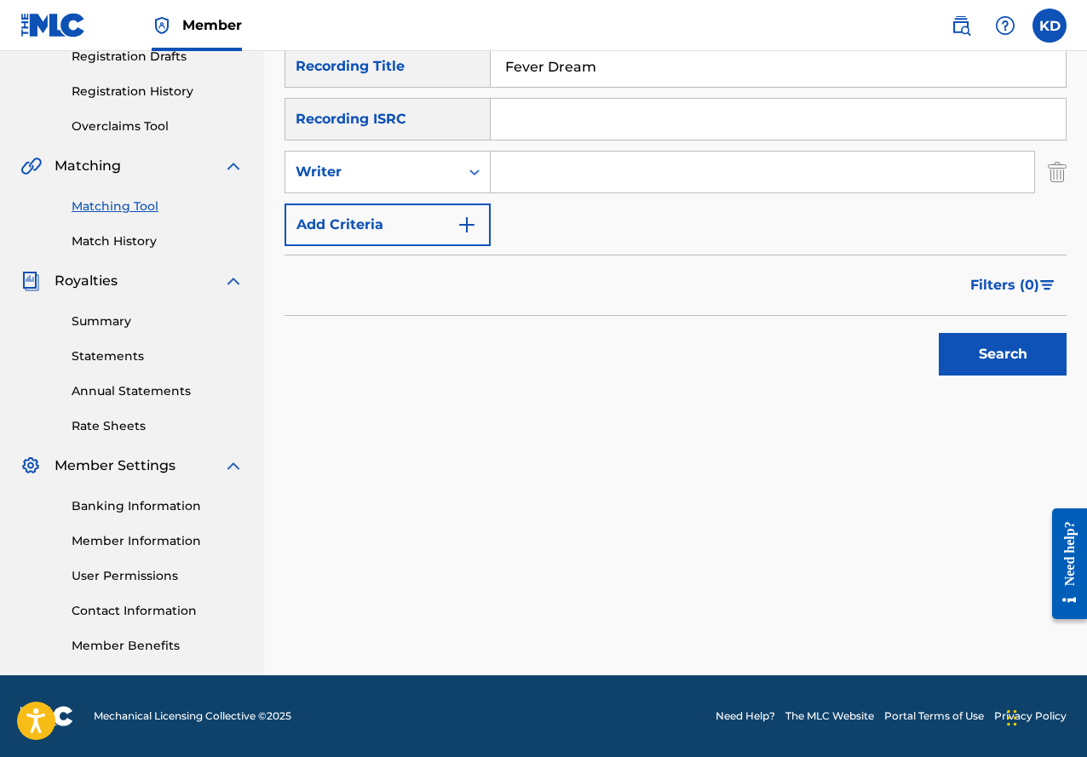
click at [566, 173] on input "Search Form" at bounding box center [762, 172] width 543 height 41
type input "[PERSON_NAME]"
click at [1022, 350] on button "Search" at bounding box center [1003, 354] width 128 height 43
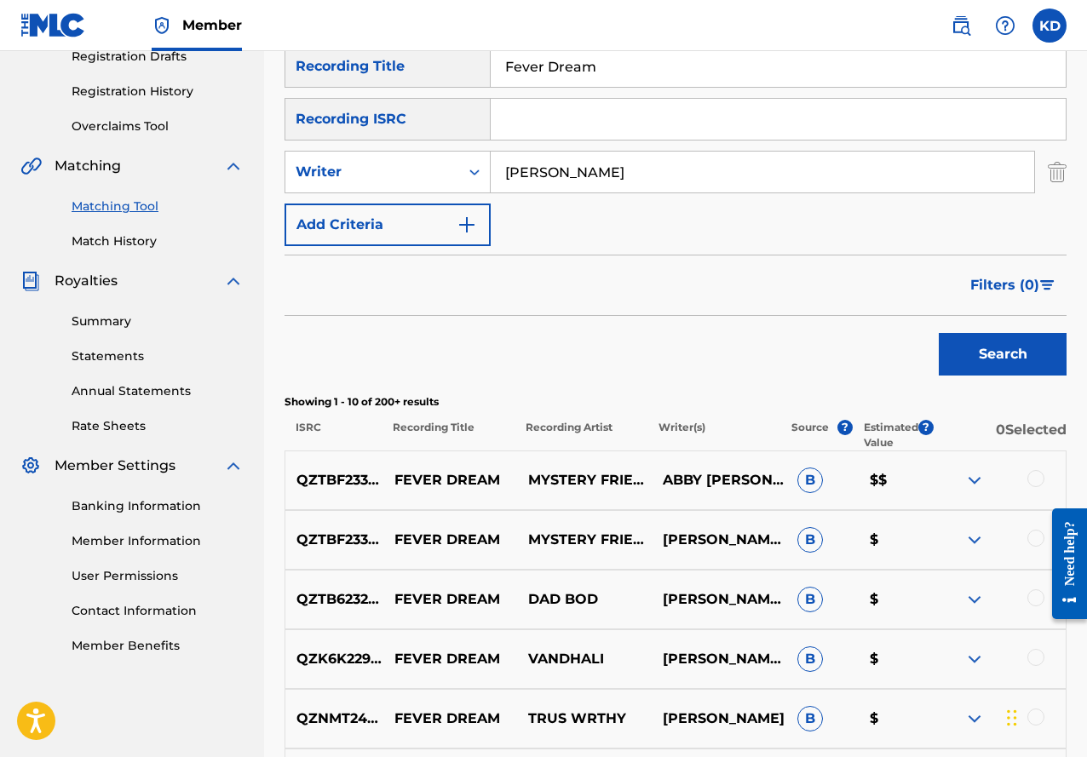
click at [1039, 478] on div at bounding box center [1035, 478] width 17 height 17
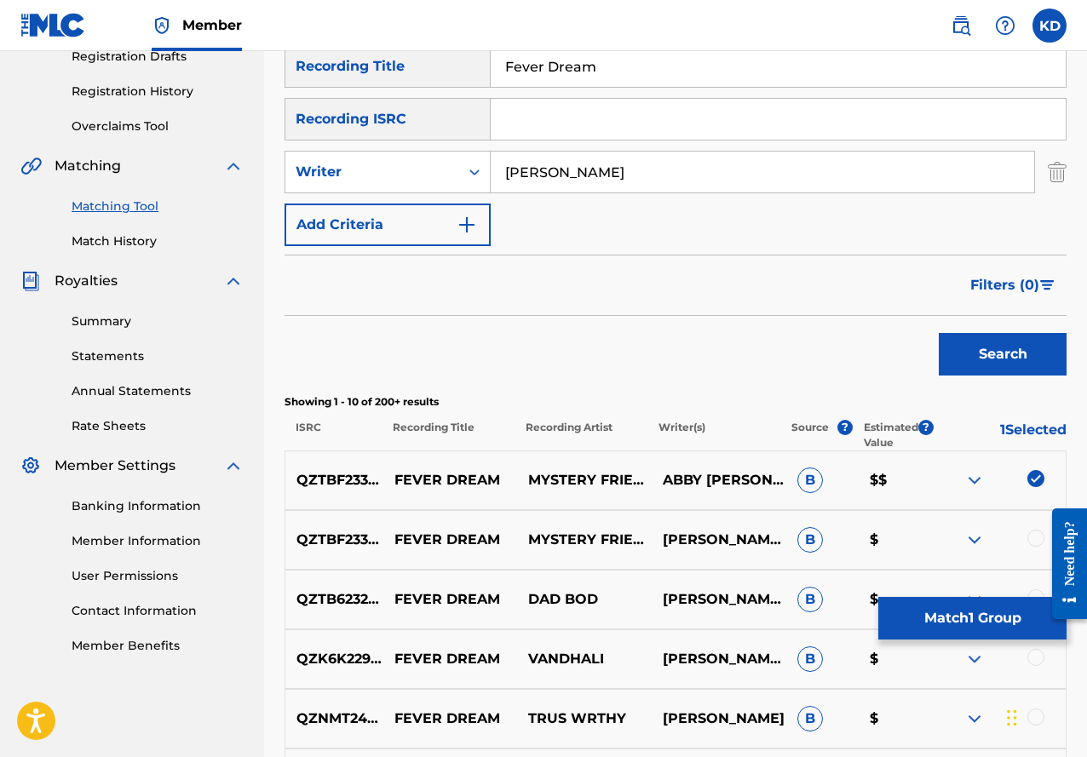
drag, startPoint x: 1036, startPoint y: 542, endPoint x: 1063, endPoint y: 470, distance: 76.6
click at [1037, 541] on div at bounding box center [1035, 538] width 17 height 17
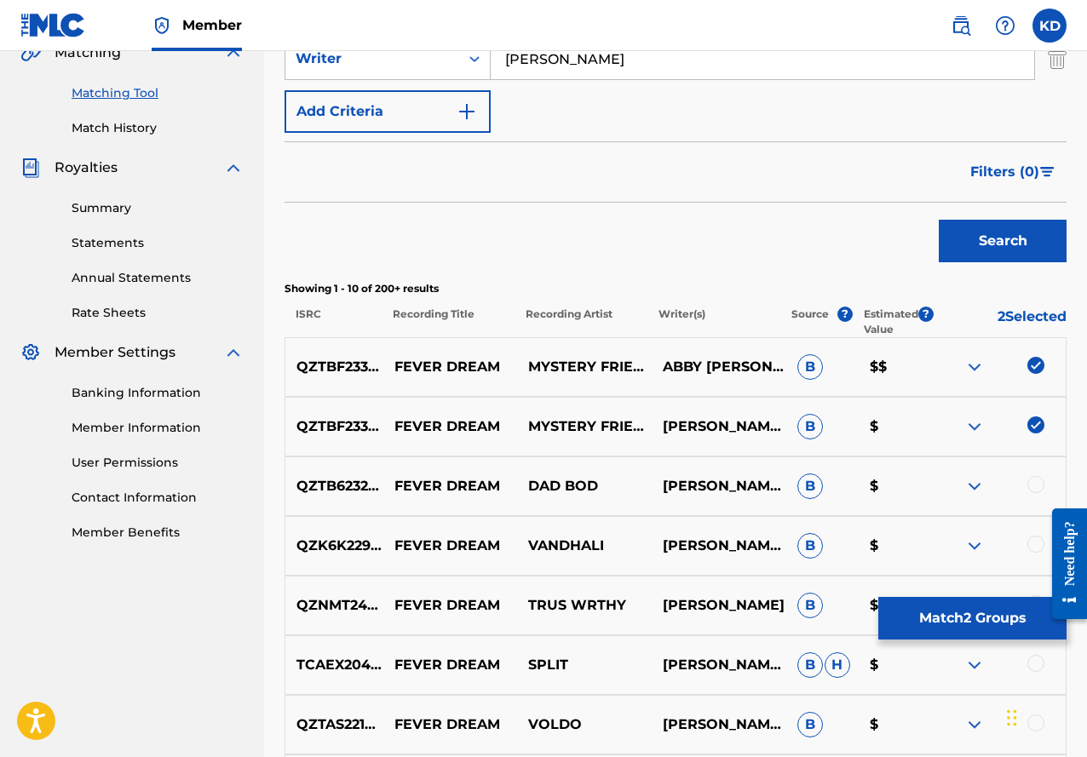
scroll to position [387, 0]
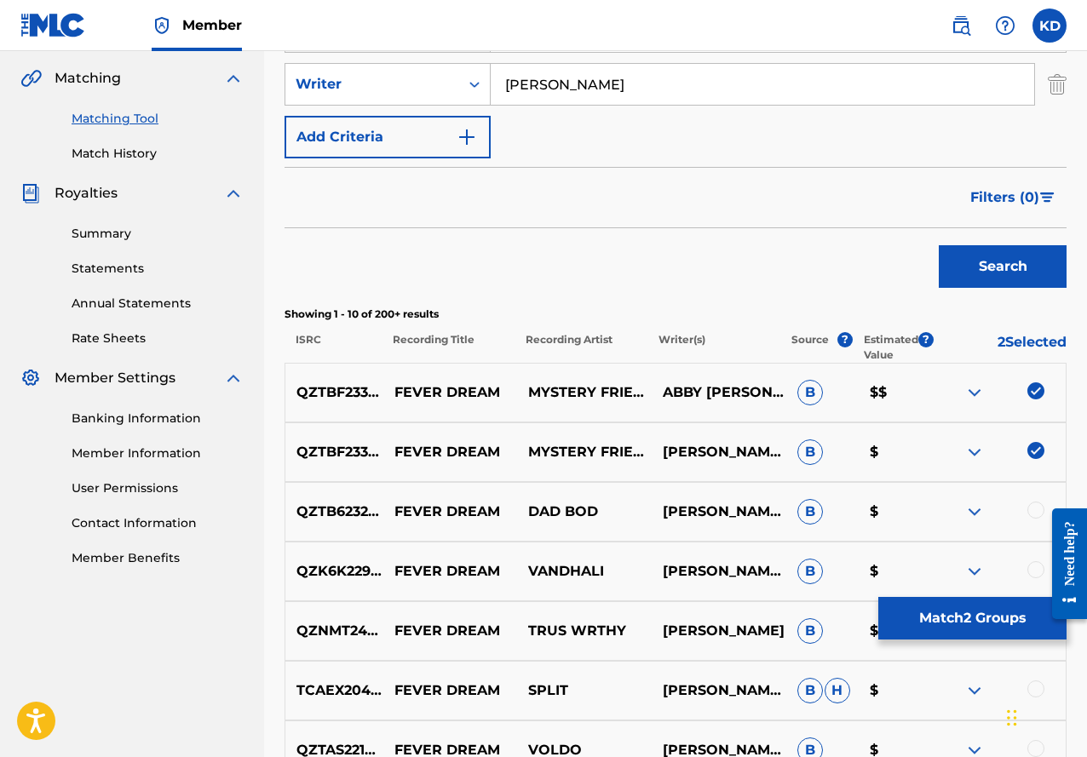
click at [971, 626] on button "Match 2 Groups" at bounding box center [972, 618] width 188 height 43
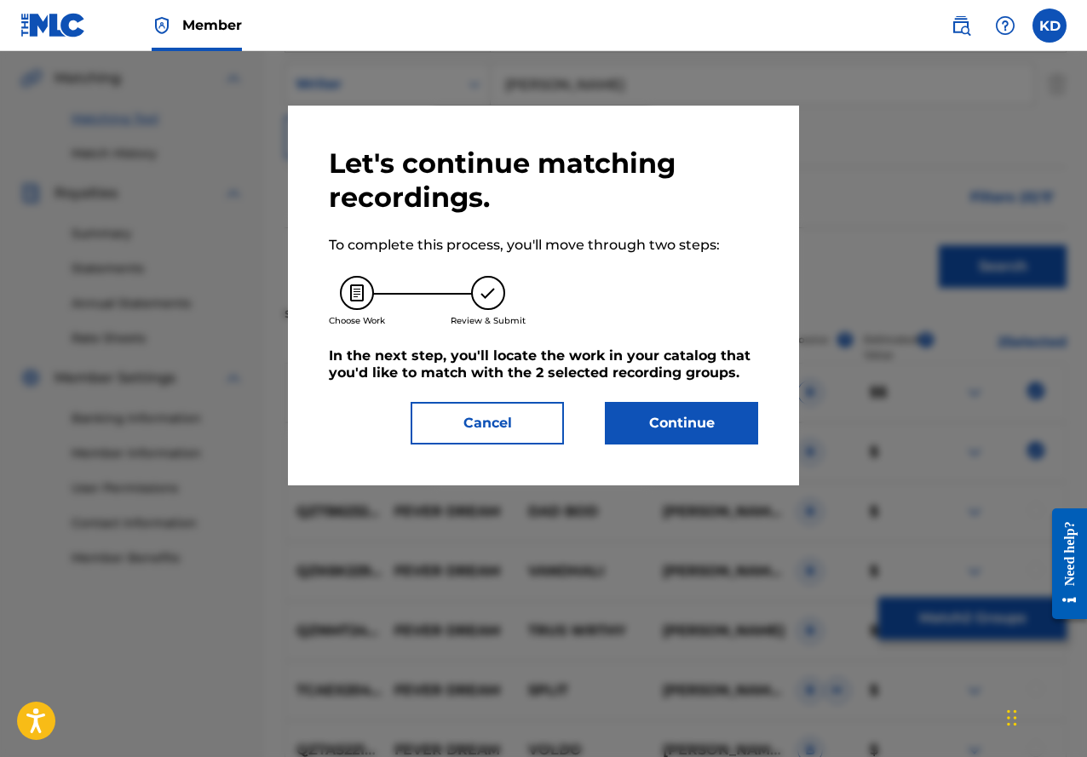
click at [686, 407] on button "Continue" at bounding box center [681, 423] width 153 height 43
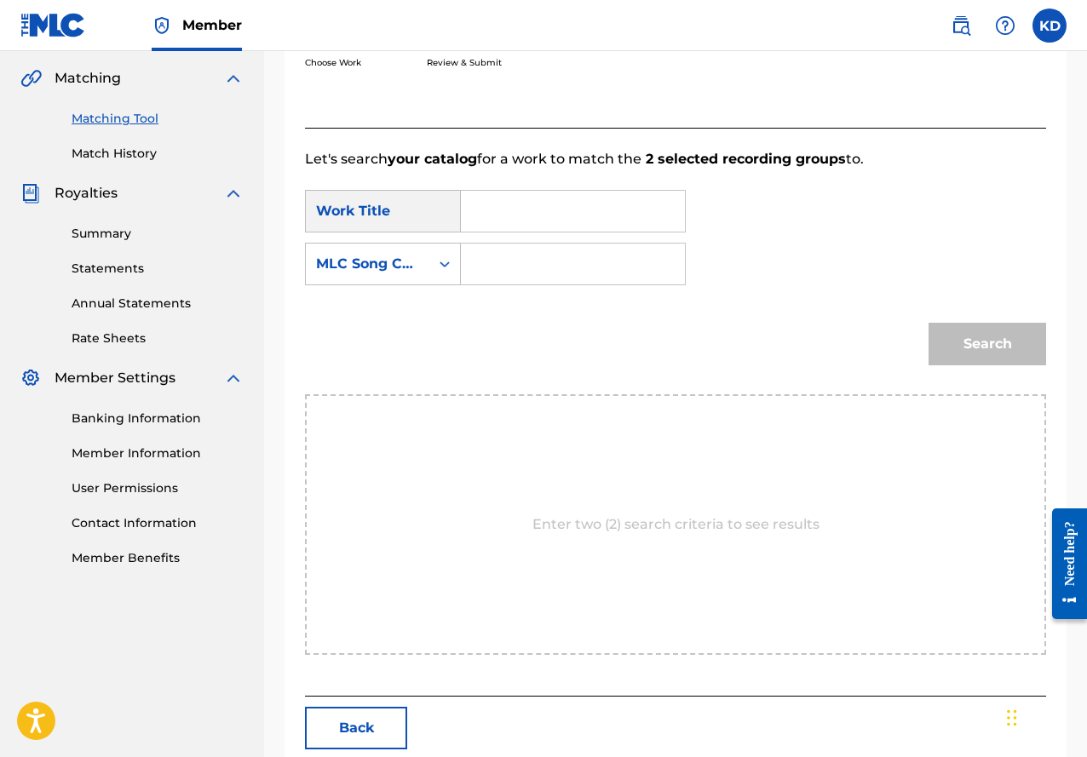
click at [549, 217] on input "Search Form" at bounding box center [572, 211] width 195 height 41
type input "Fever Dream"
click at [525, 327] on div "Search" at bounding box center [675, 350] width 741 height 89
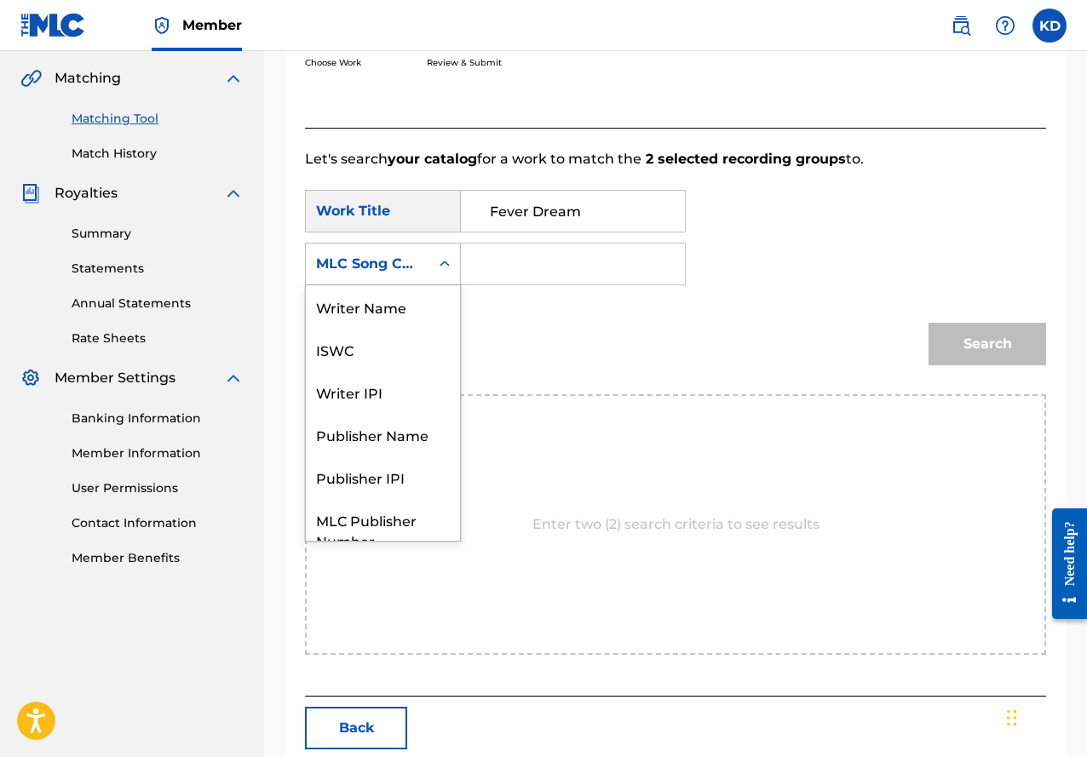
click at [449, 264] on icon "Search Form" at bounding box center [444, 264] width 17 height 17
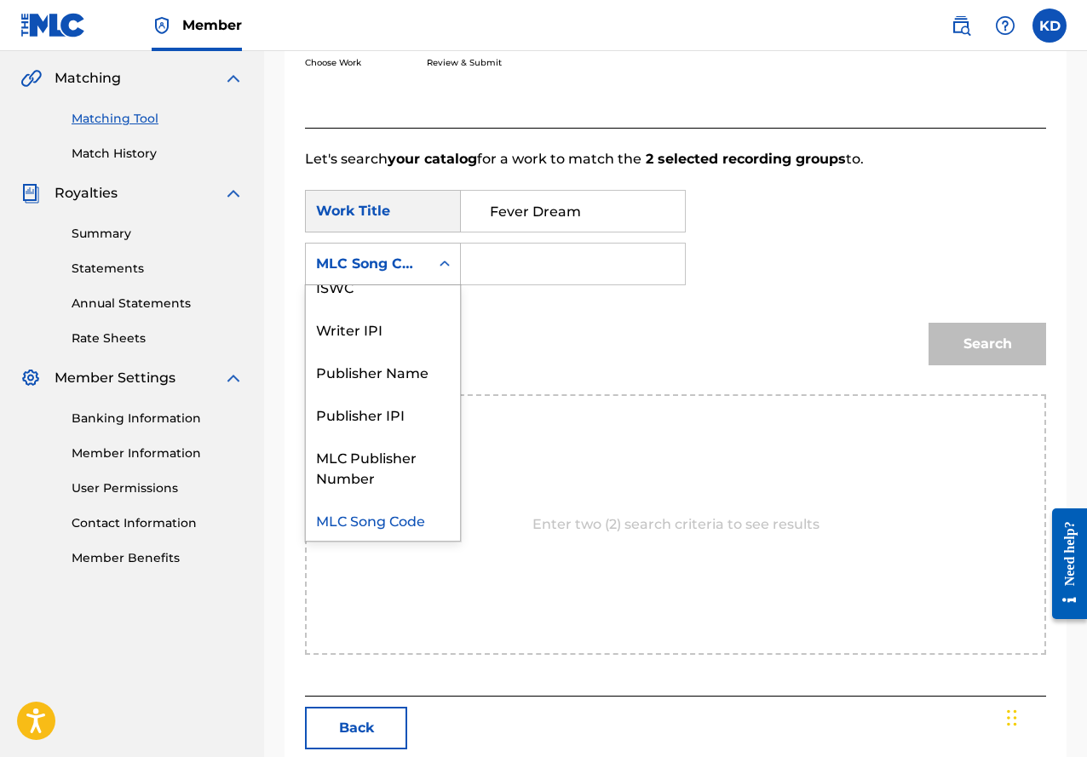
scroll to position [0, 0]
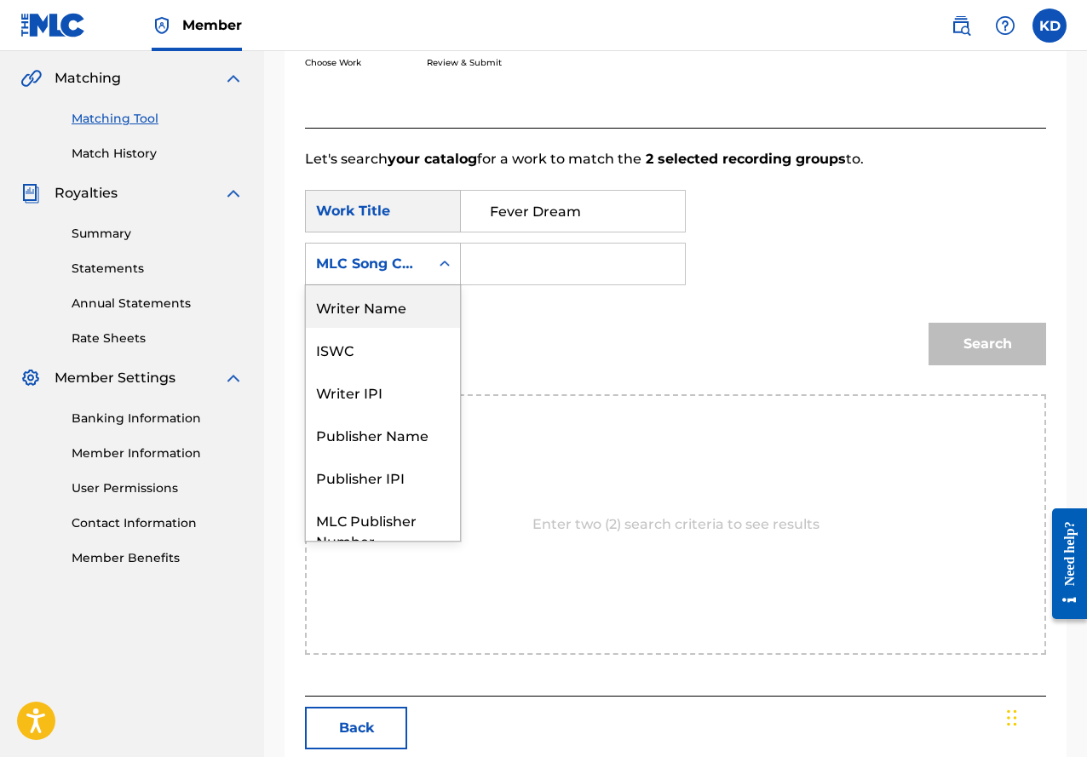
click at [423, 292] on div "Writer Name" at bounding box center [383, 306] width 154 height 43
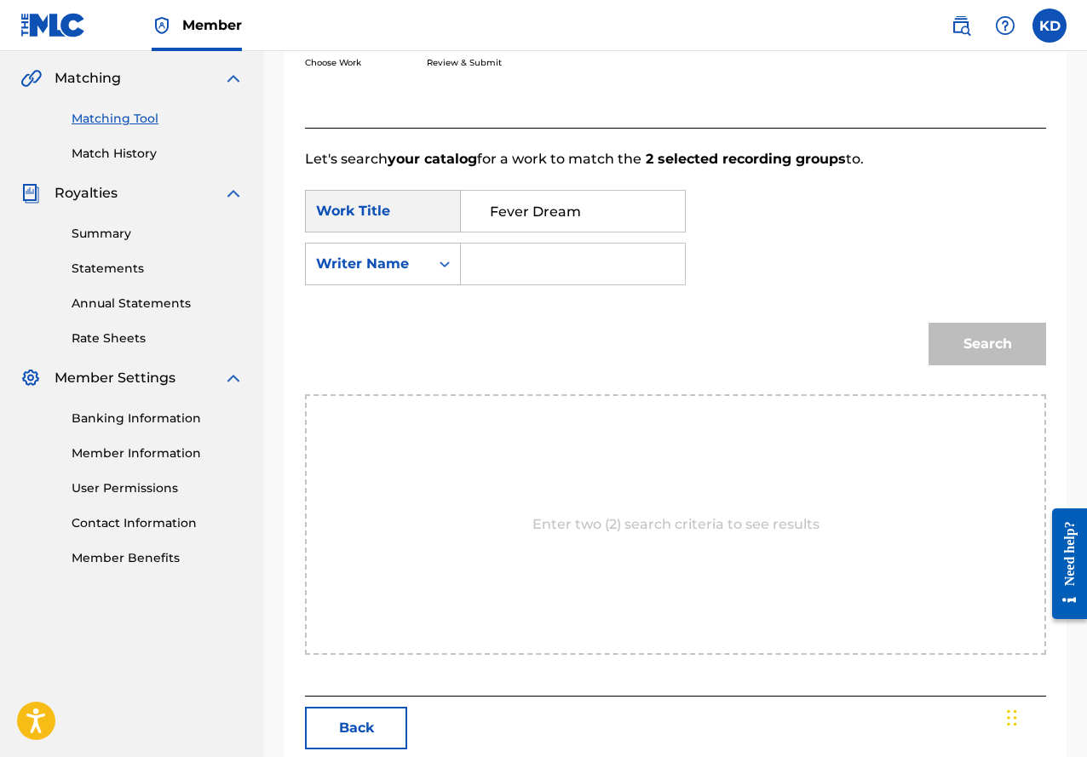
click at [513, 273] on input "Search Form" at bounding box center [572, 264] width 195 height 41
type input "[PERSON_NAME]"
click at [968, 335] on button "Search" at bounding box center [987, 344] width 118 height 43
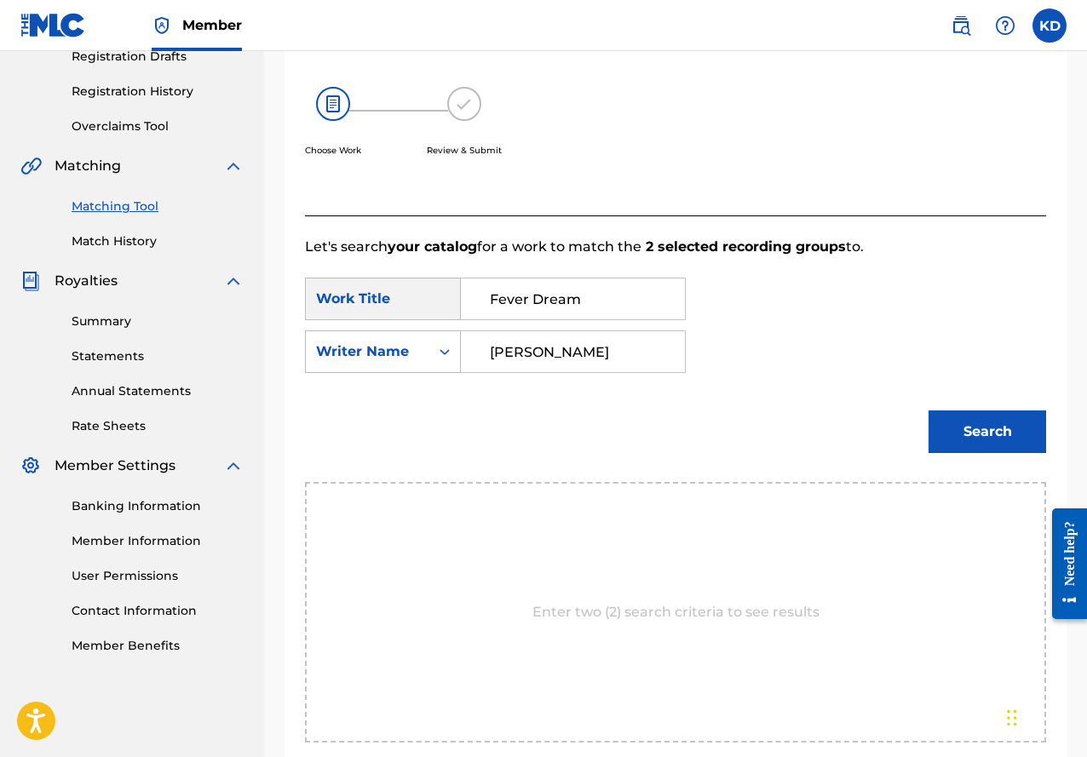
scroll to position [387, 0]
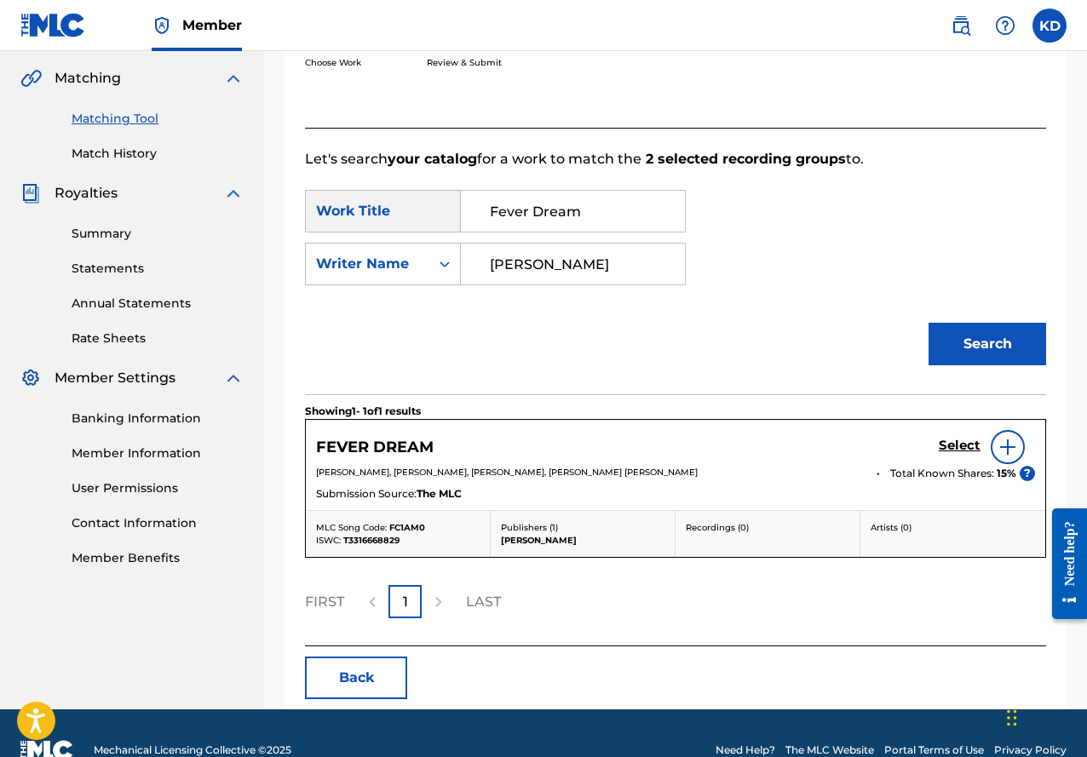
click at [968, 441] on h5 "Select" at bounding box center [960, 446] width 42 height 16
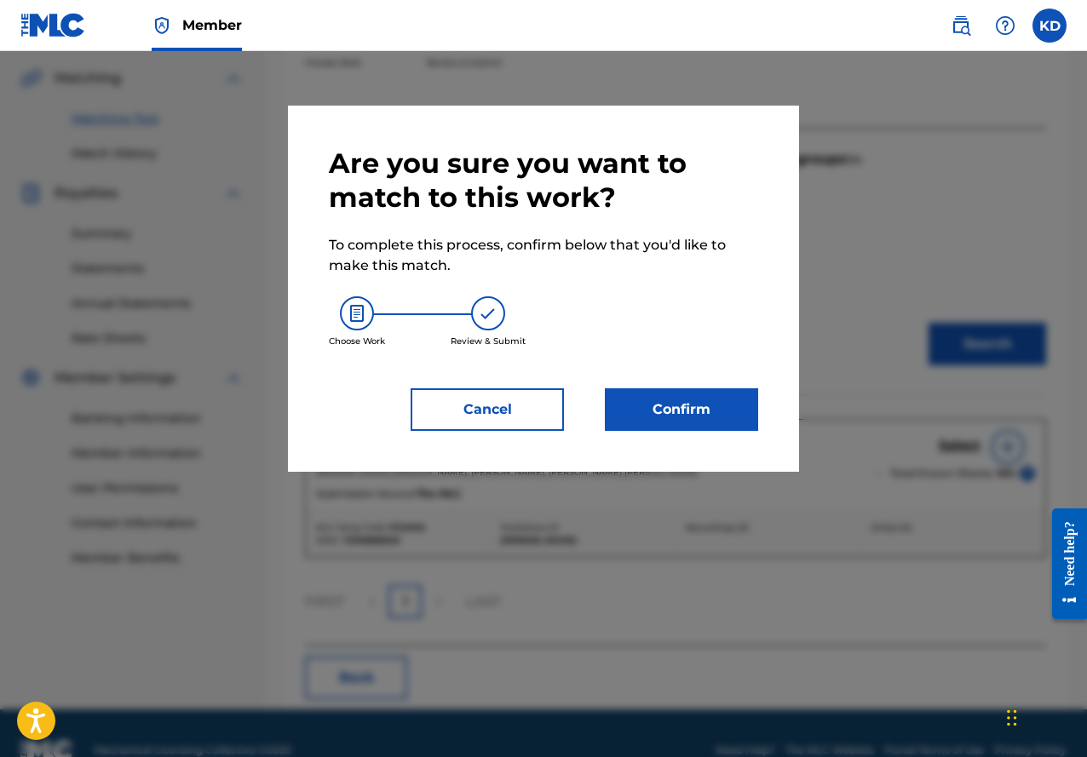
click at [687, 402] on button "Confirm" at bounding box center [681, 409] width 153 height 43
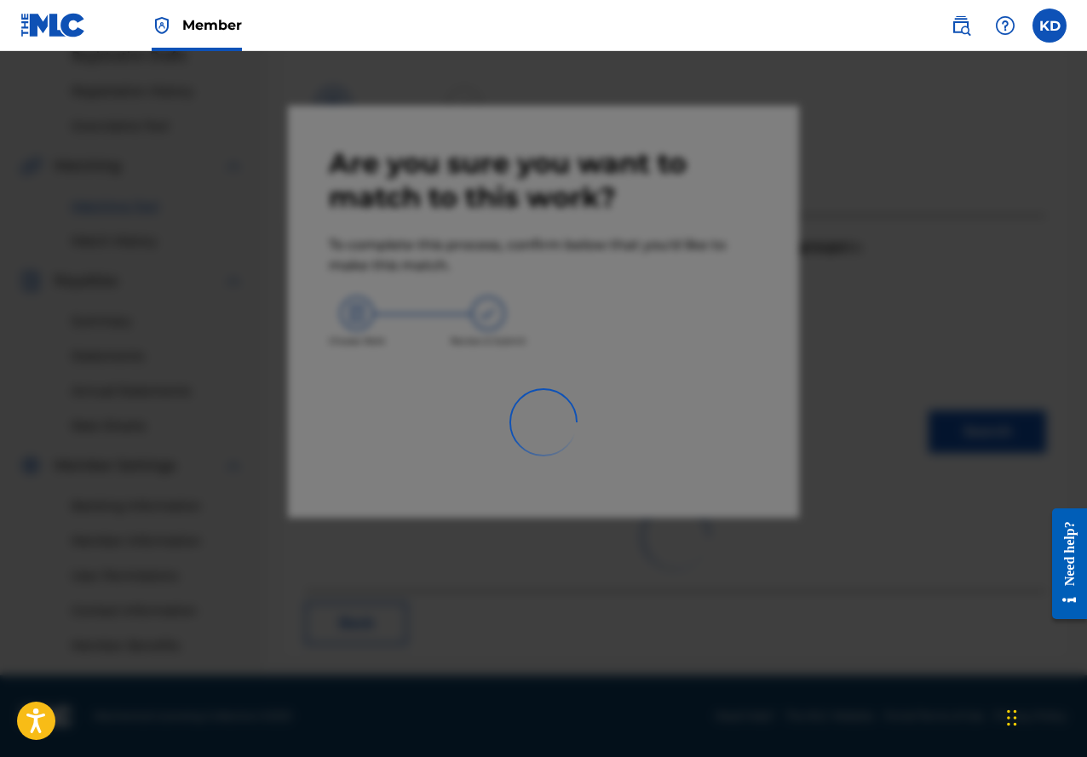
scroll to position [299, 0]
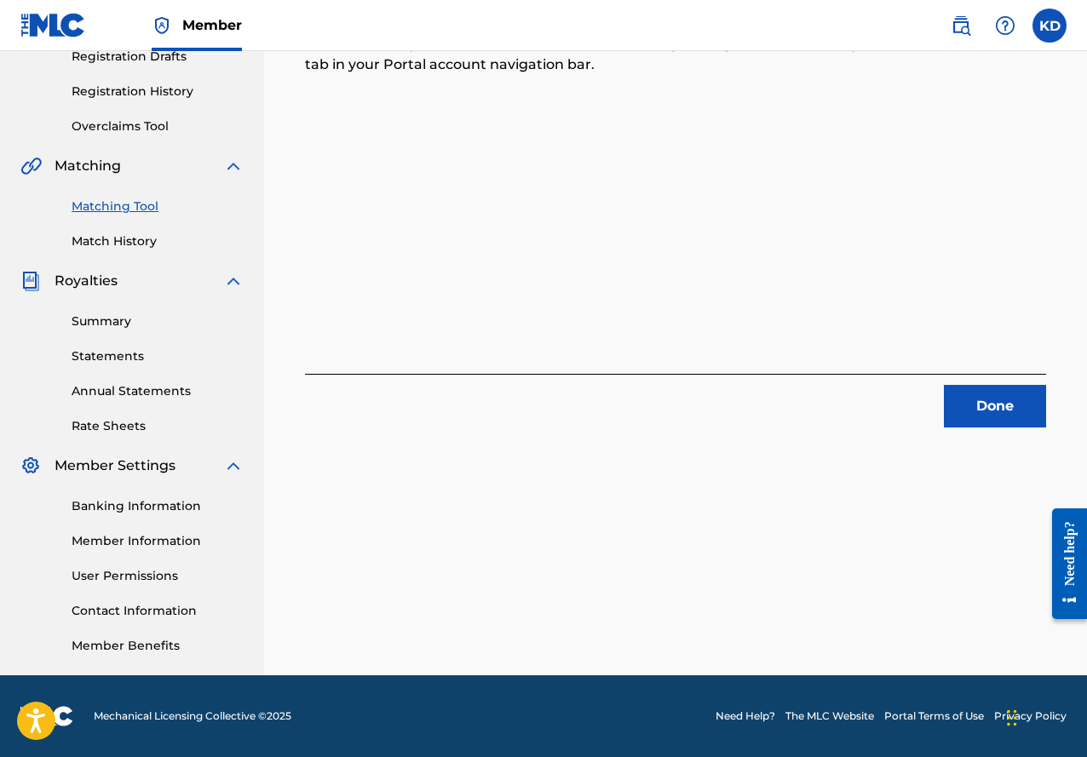
click at [1030, 412] on button "Done" at bounding box center [995, 406] width 102 height 43
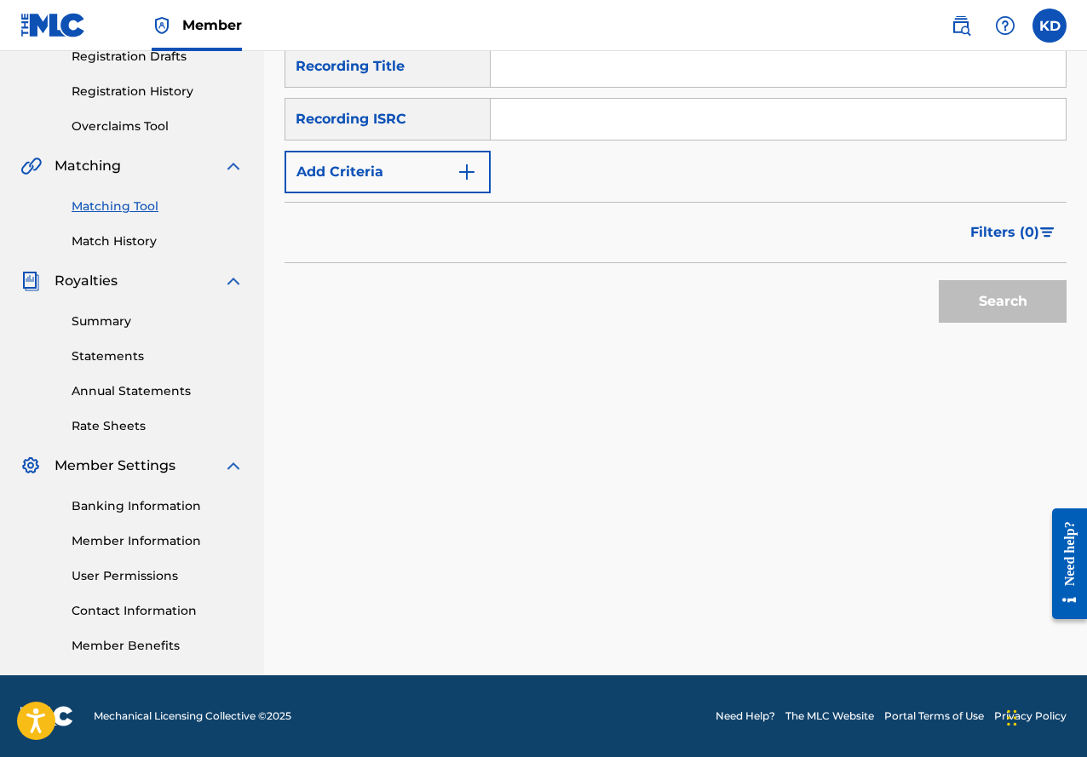
drag, startPoint x: 616, startPoint y: 66, endPoint x: 649, endPoint y: 72, distance: 33.6
click at [616, 66] on input "Search Form" at bounding box center [778, 66] width 575 height 41
type input "Ride or Die"
click at [474, 170] on img "Search Form" at bounding box center [467, 172] width 20 height 20
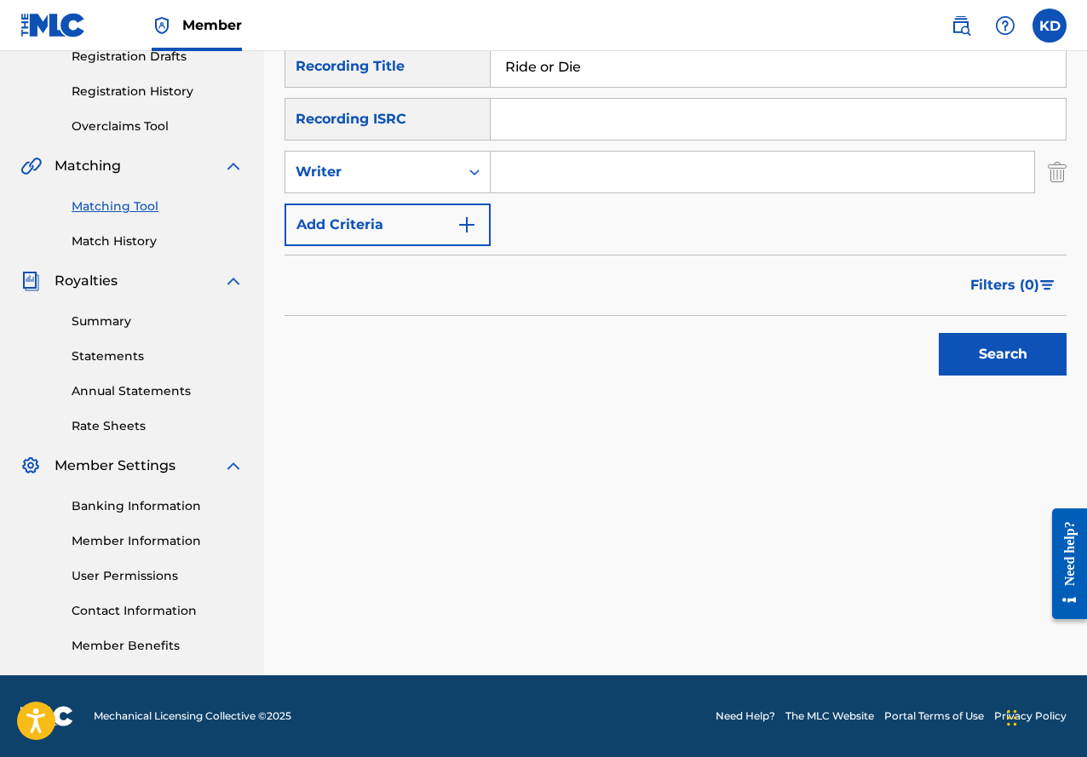
click at [612, 170] on input "Search Form" at bounding box center [762, 172] width 543 height 41
type input "[PERSON_NAME]"
click at [998, 349] on button "Search" at bounding box center [1003, 354] width 128 height 43
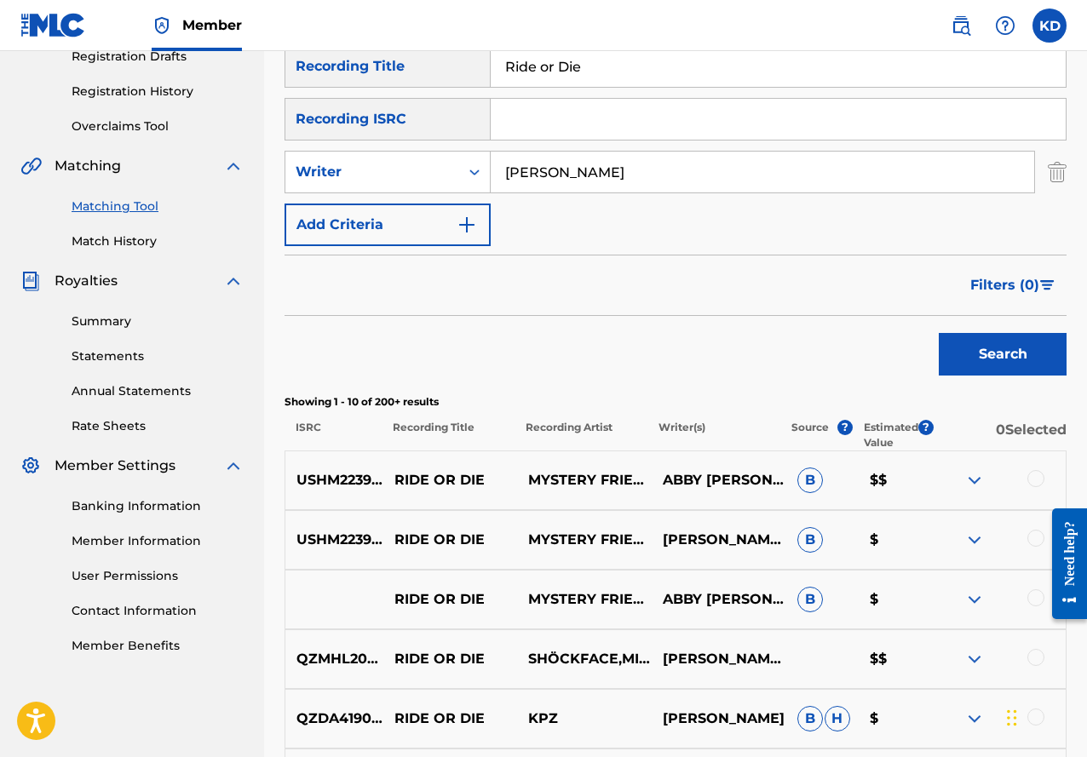
click at [1034, 476] on div at bounding box center [1035, 478] width 17 height 17
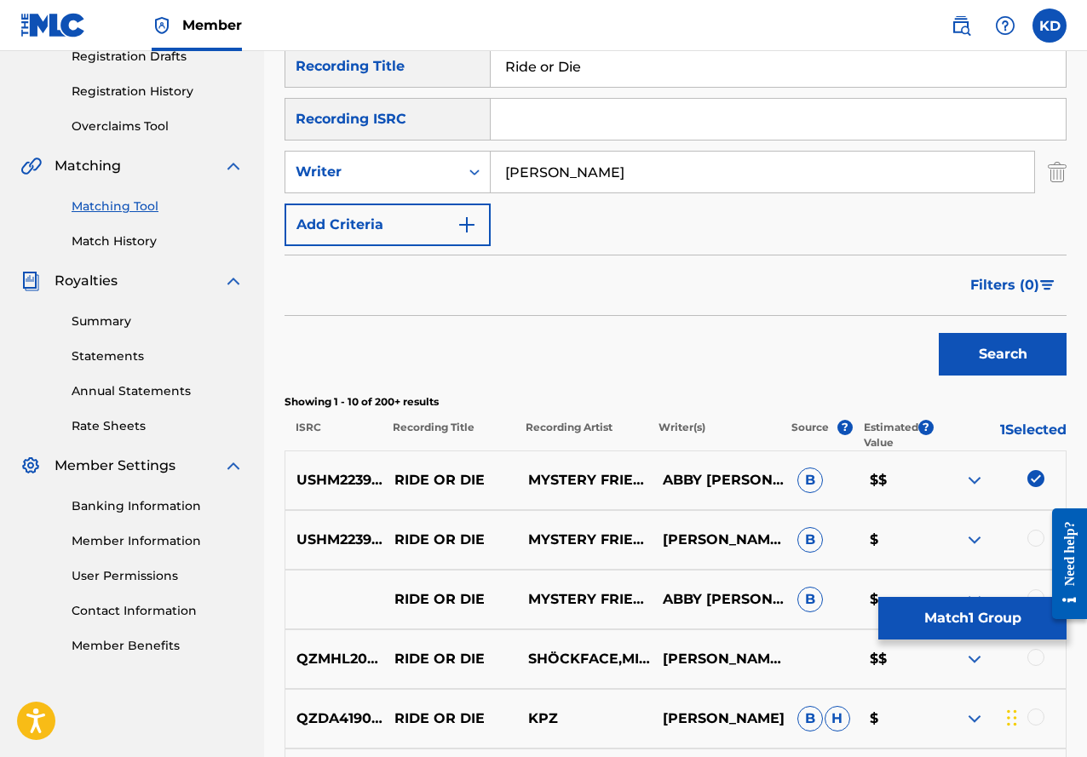
click at [1037, 539] on div at bounding box center [1035, 538] width 17 height 17
click at [1038, 458] on body "Accessibility Screen-Reader Guide, Feedback, and Issue Reporting | New window M…" at bounding box center [543, 79] width 1087 height 757
click at [989, 536] on div at bounding box center [998, 540] width 135 height 20
click at [1035, 592] on div at bounding box center [1035, 597] width 17 height 17
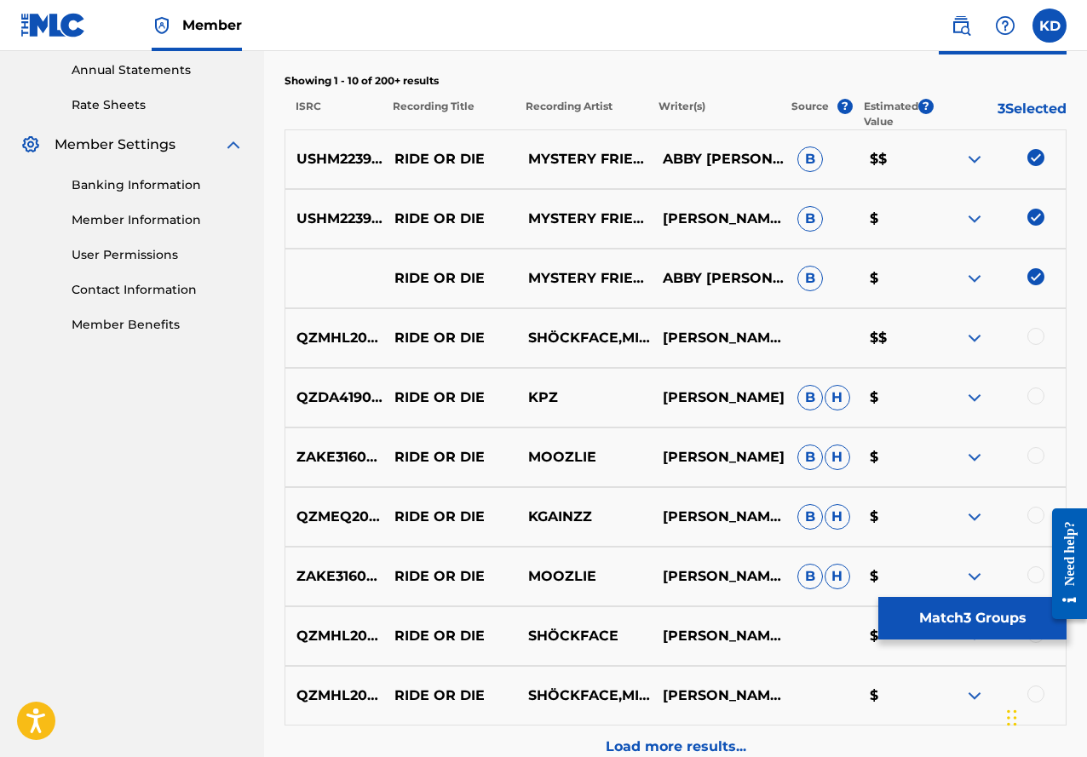
scroll to position [630, 0]
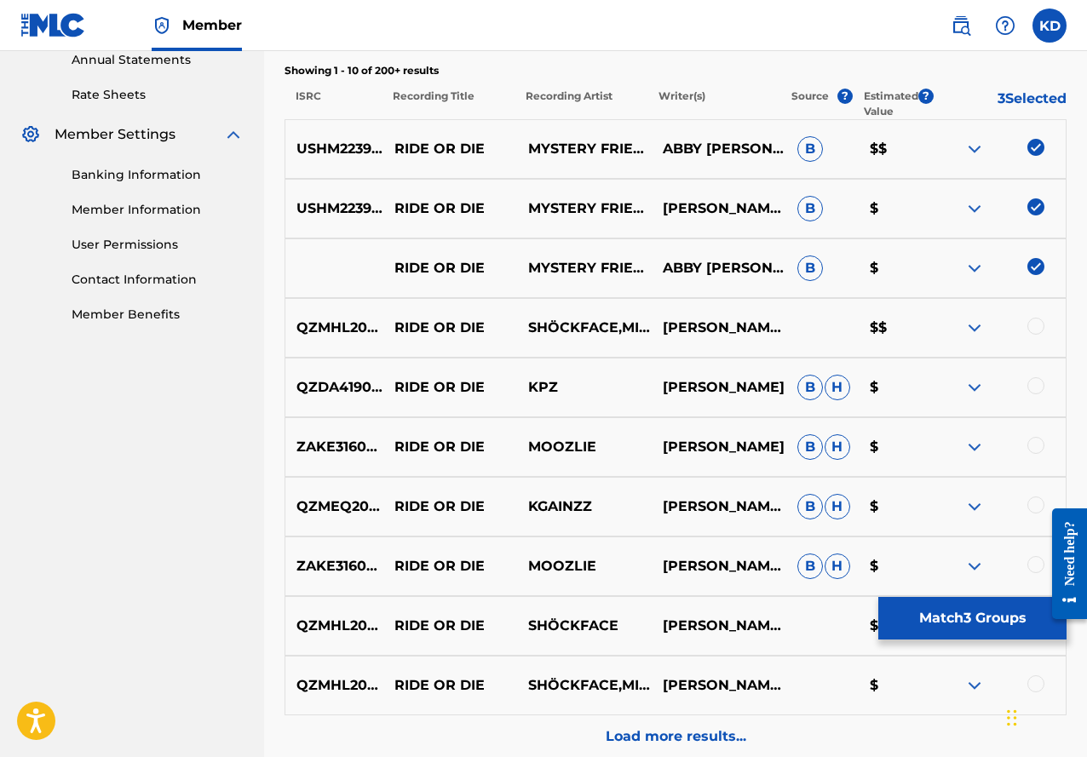
click at [951, 619] on button "Match 3 Groups" at bounding box center [972, 618] width 188 height 43
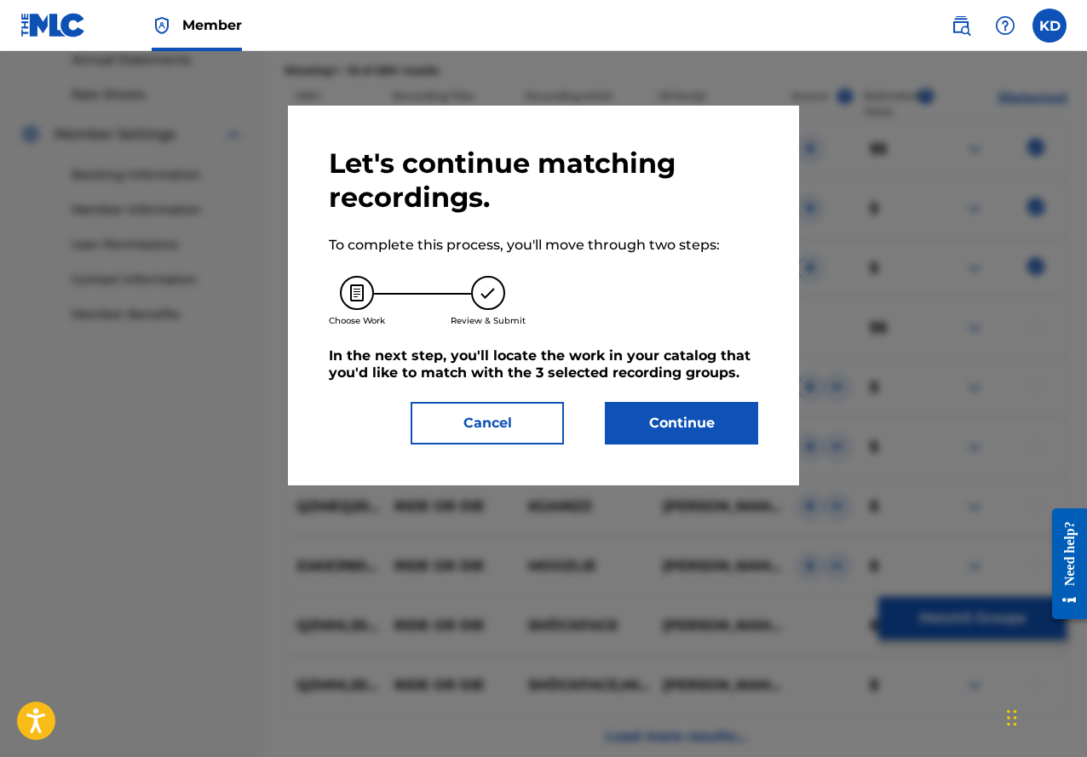
click at [700, 414] on button "Continue" at bounding box center [681, 423] width 153 height 43
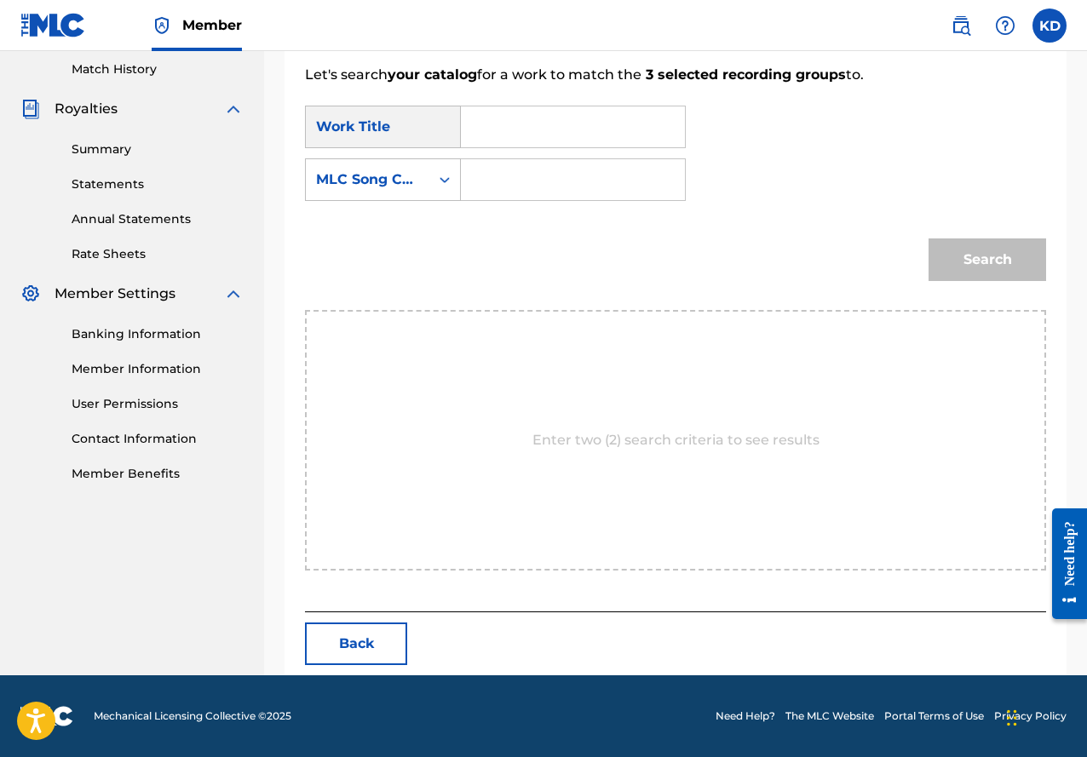
click at [514, 137] on input "Search Form" at bounding box center [572, 126] width 195 height 41
type input "Ride or Die"
drag, startPoint x: 754, startPoint y: 258, endPoint x: 693, endPoint y: 238, distance: 63.6
click at [755, 257] on div "Search" at bounding box center [675, 265] width 741 height 89
click at [449, 183] on icon "Search Form" at bounding box center [444, 179] width 17 height 17
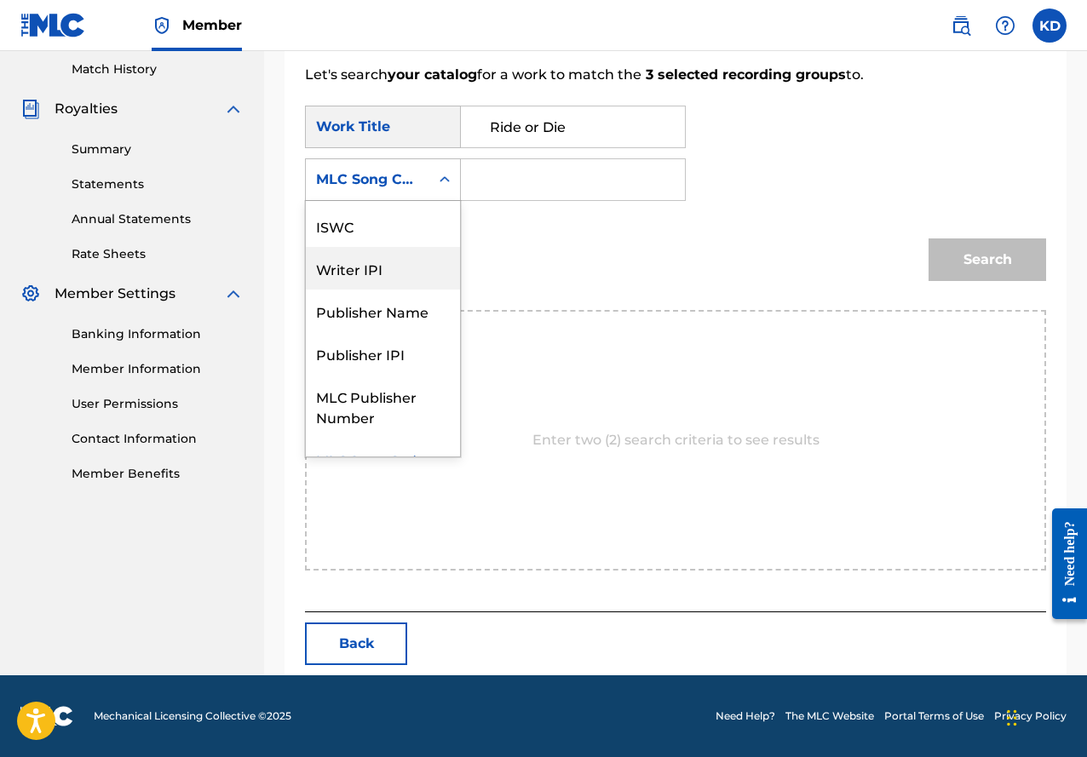
scroll to position [0, 0]
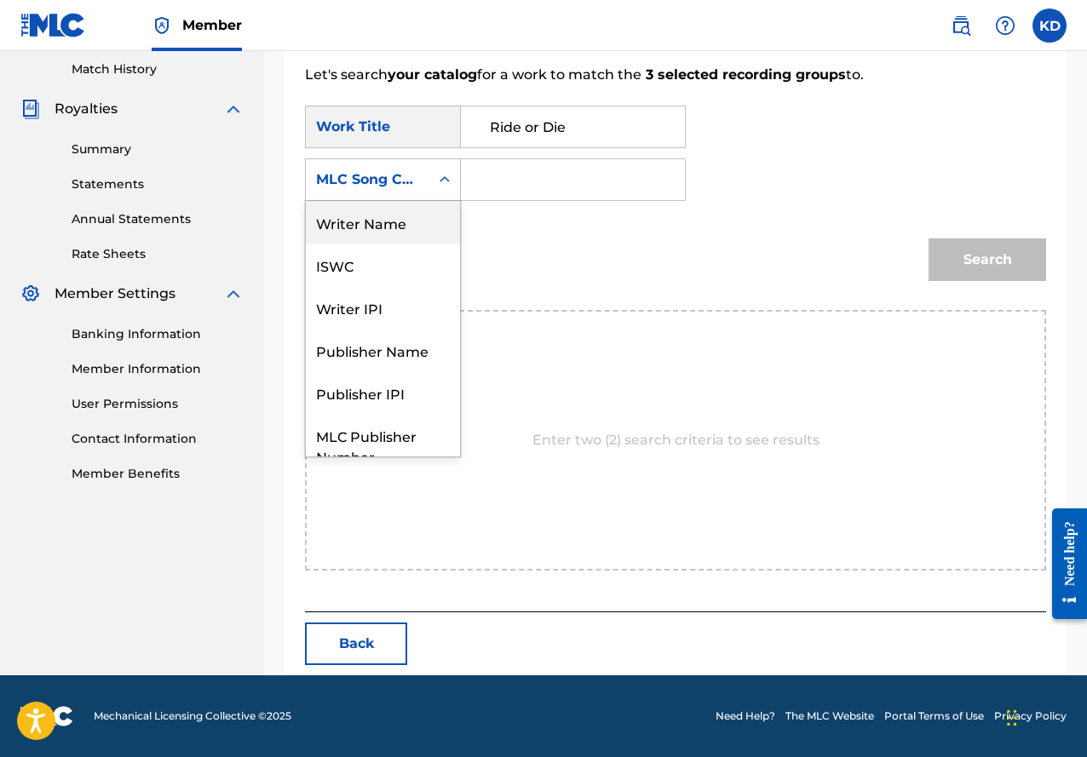
drag, startPoint x: 425, startPoint y: 226, endPoint x: 505, endPoint y: 214, distance: 80.9
click at [426, 225] on div "Writer Name" at bounding box center [383, 222] width 154 height 43
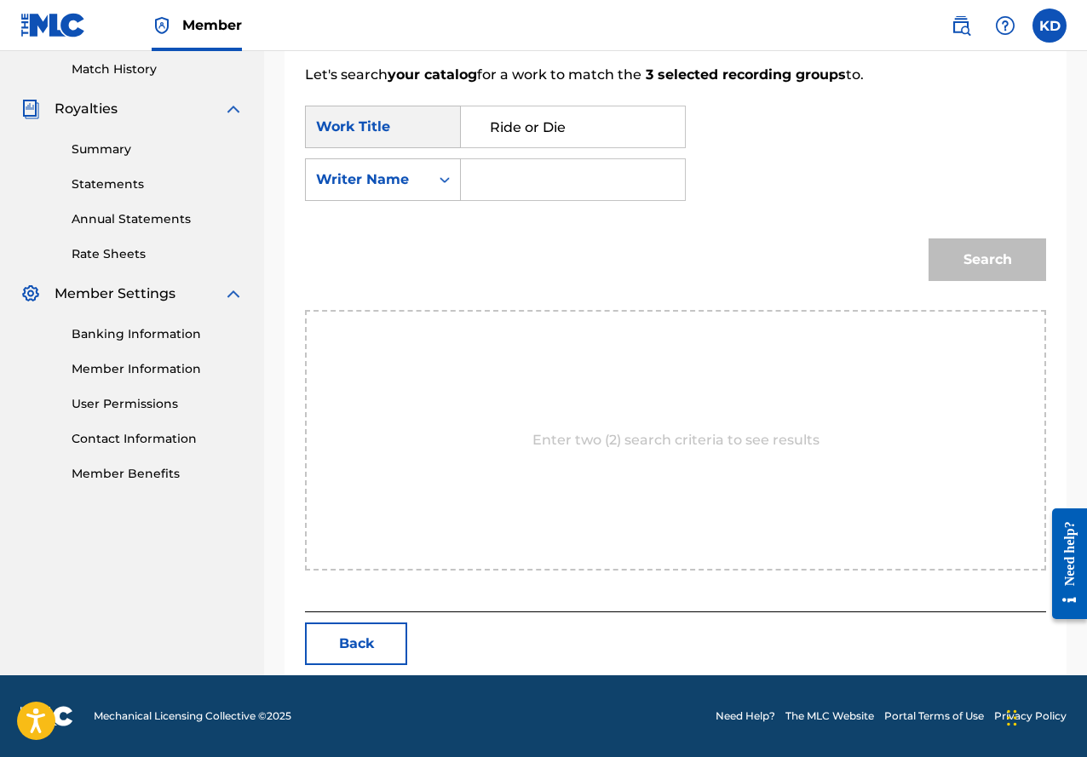
click at [524, 196] on input "Search Form" at bounding box center [572, 179] width 195 height 41
type input "[PERSON_NAME]"
click at [1003, 261] on button "Search" at bounding box center [987, 259] width 118 height 43
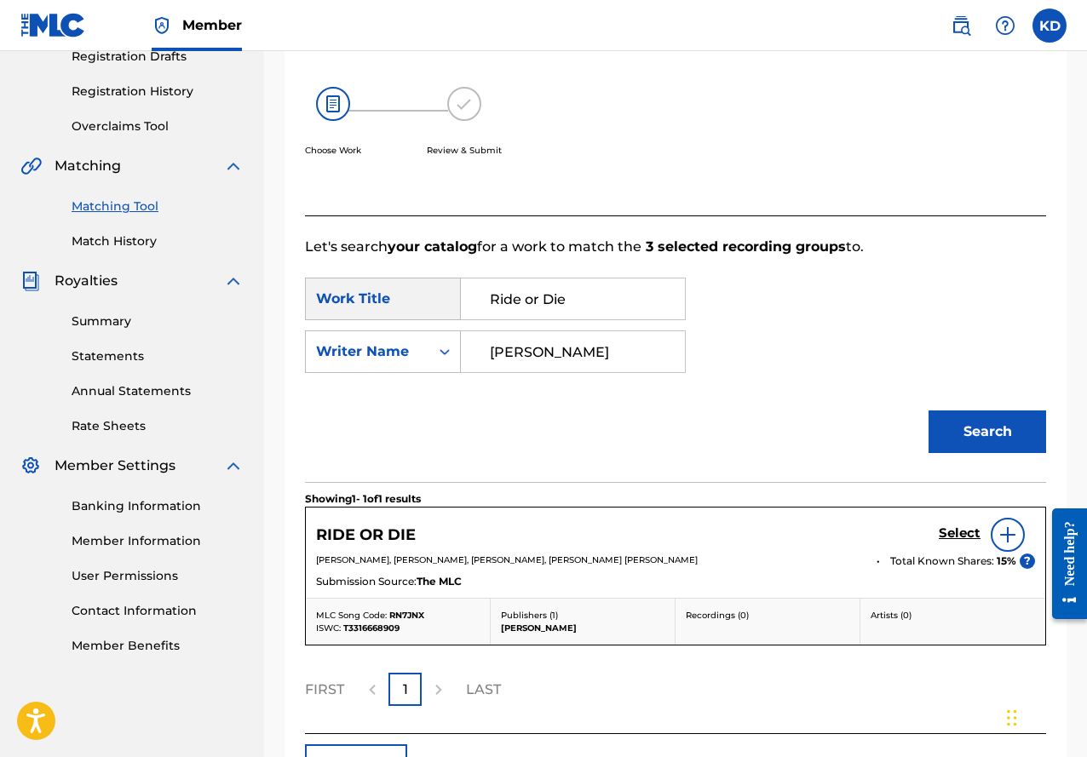
scroll to position [421, 0]
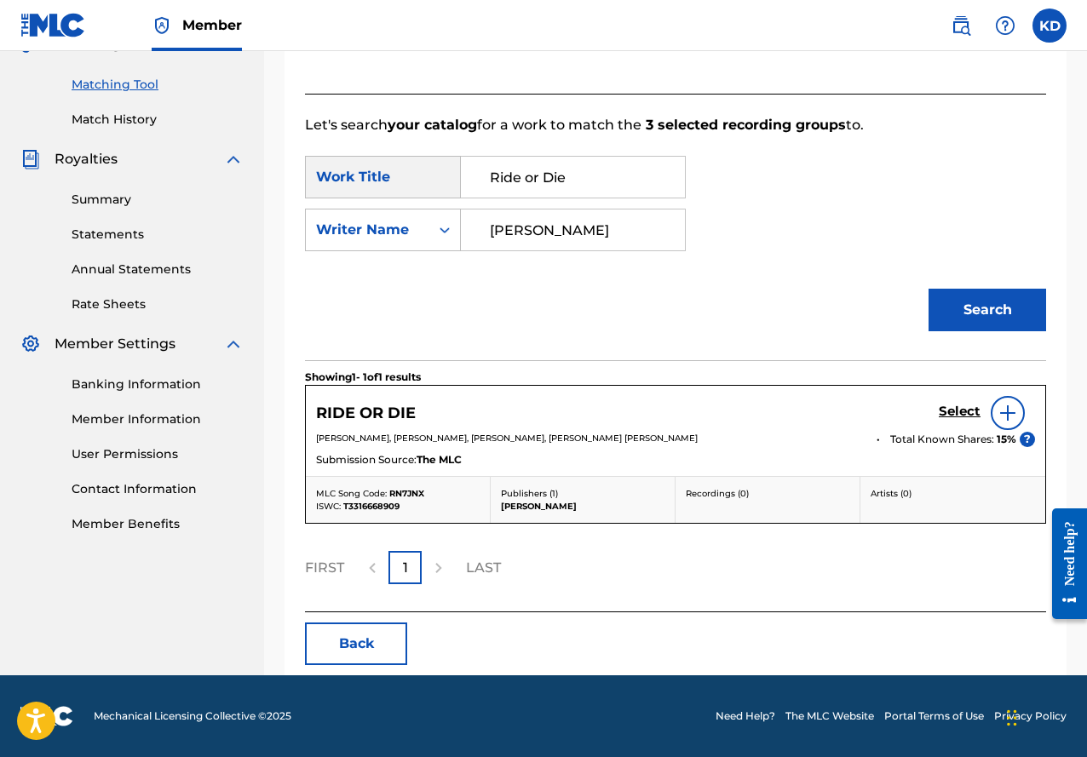
click at [959, 407] on h5 "Select" at bounding box center [960, 412] width 42 height 16
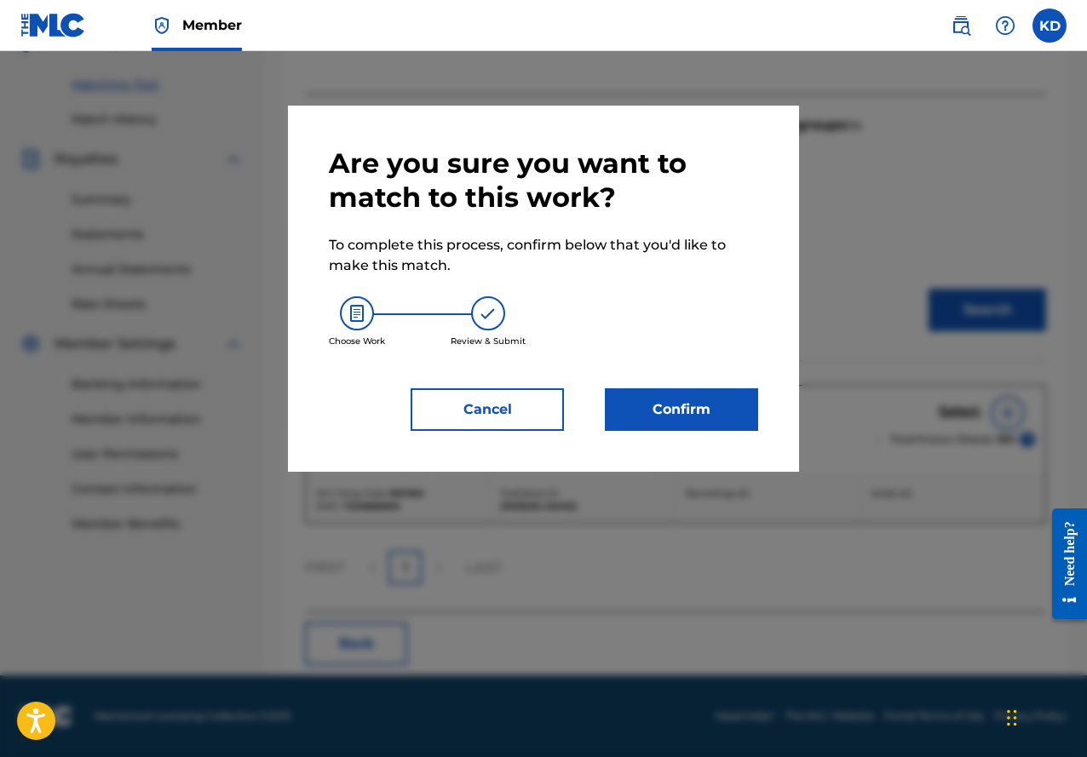
click at [707, 405] on button "Confirm" at bounding box center [681, 409] width 153 height 43
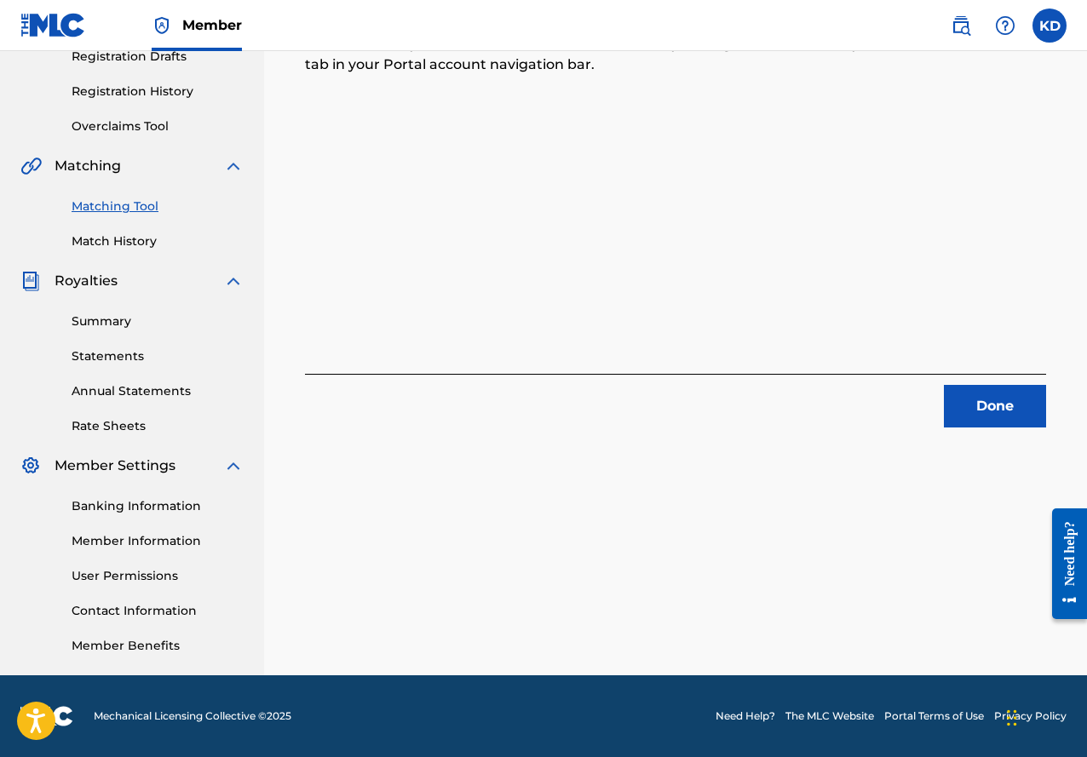
click at [1006, 401] on button "Done" at bounding box center [995, 406] width 102 height 43
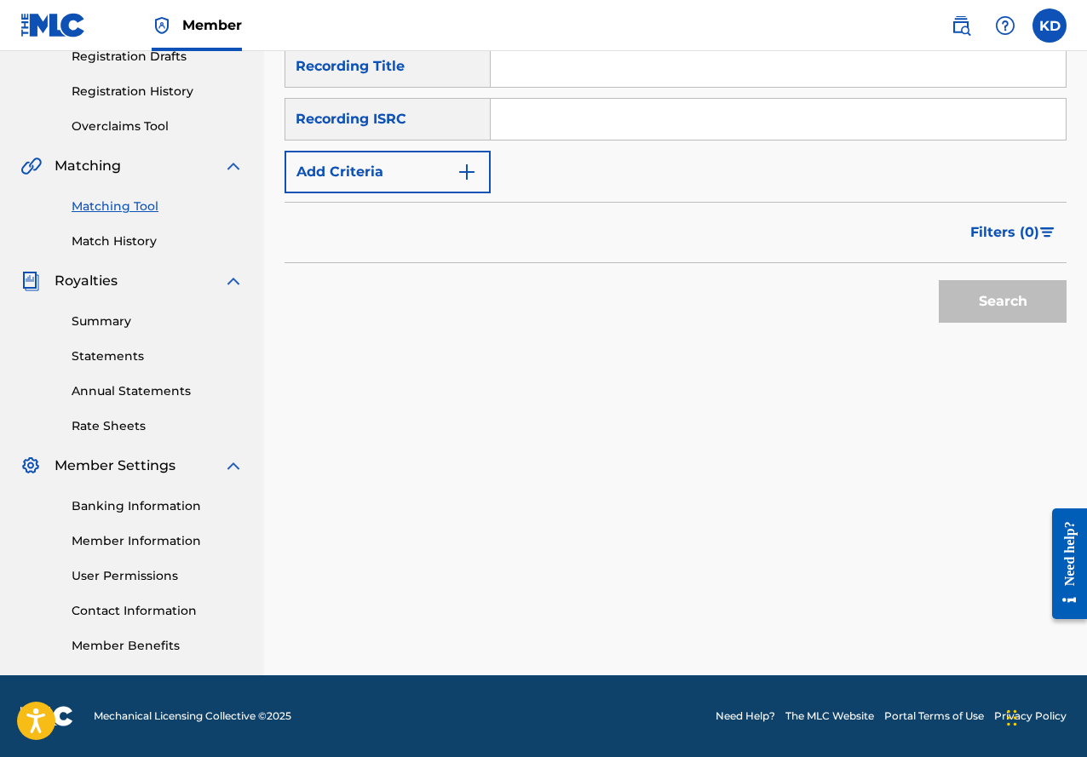
click at [602, 72] on input "Search Form" at bounding box center [778, 66] width 575 height 41
type input "Between Us"
click at [481, 164] on button "Add Criteria" at bounding box center [387, 172] width 206 height 43
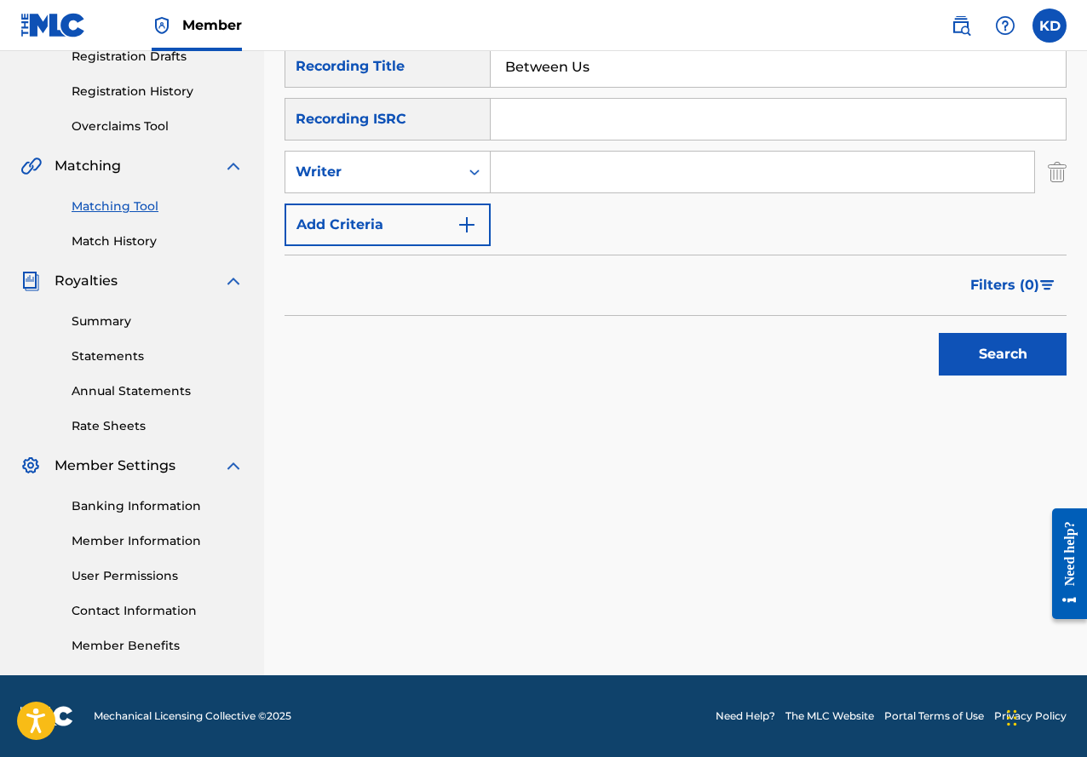
click at [541, 181] on input "Search Form" at bounding box center [762, 172] width 543 height 41
type input "[PERSON_NAME]"
click at [1025, 355] on button "Search" at bounding box center [1003, 354] width 128 height 43
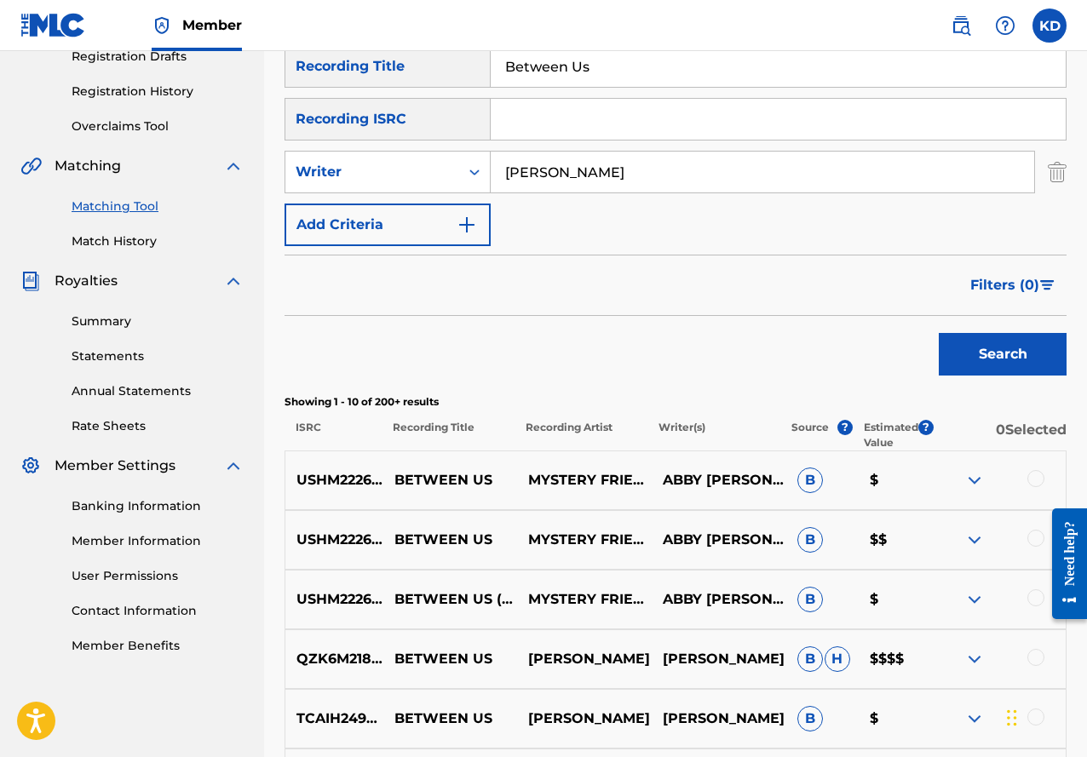
click at [1032, 479] on div at bounding box center [1035, 478] width 17 height 17
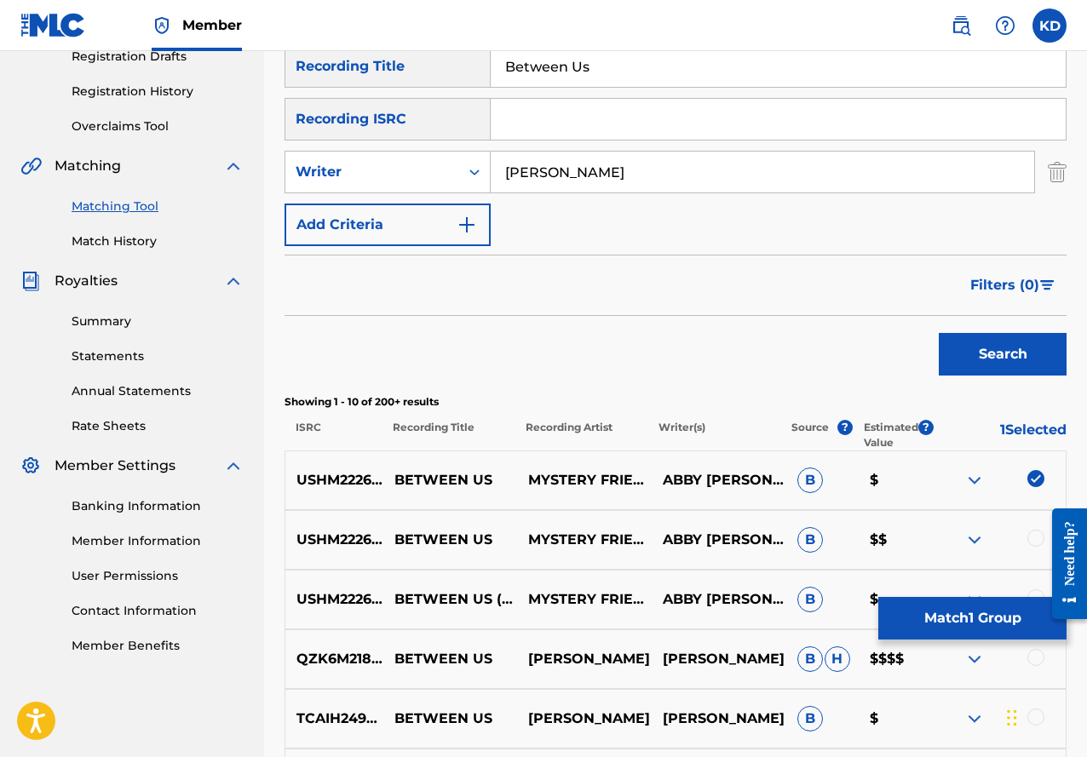
click at [1034, 534] on div at bounding box center [1035, 538] width 17 height 17
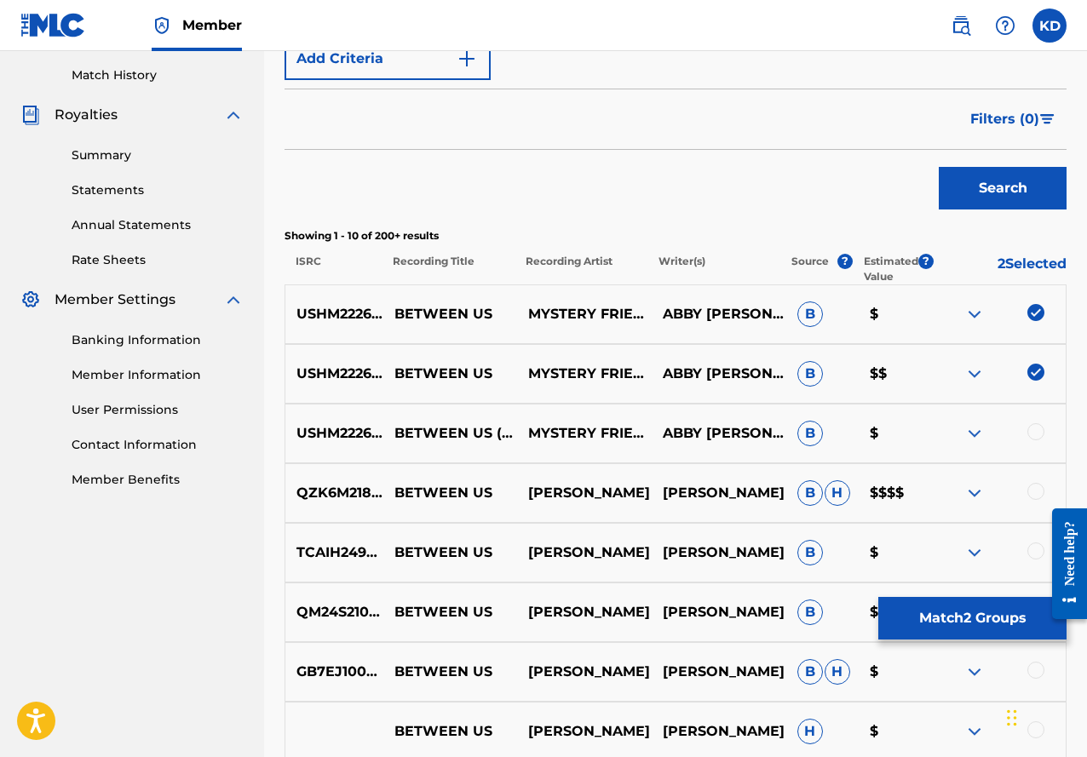
scroll to position [463, 0]
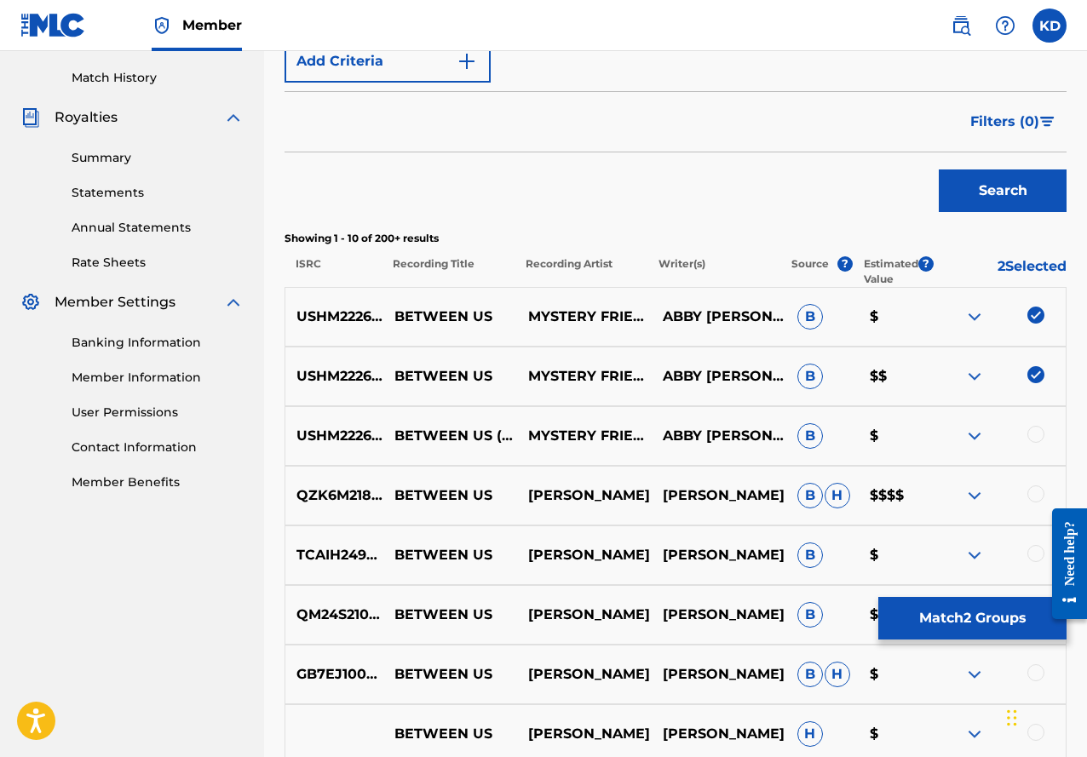
click at [1035, 426] on div at bounding box center [1035, 434] width 17 height 17
click at [993, 187] on button "Search" at bounding box center [1003, 191] width 128 height 43
click at [938, 614] on button "Match 3 Groups" at bounding box center [972, 618] width 188 height 43
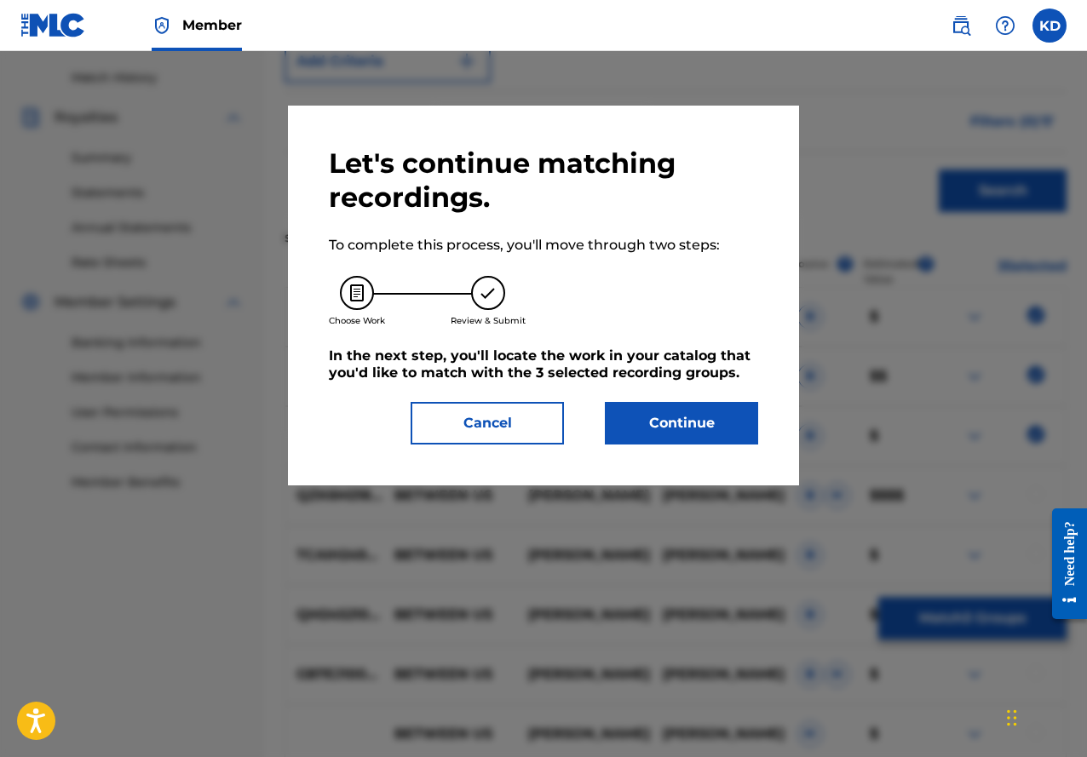
click at [692, 431] on button "Continue" at bounding box center [681, 423] width 153 height 43
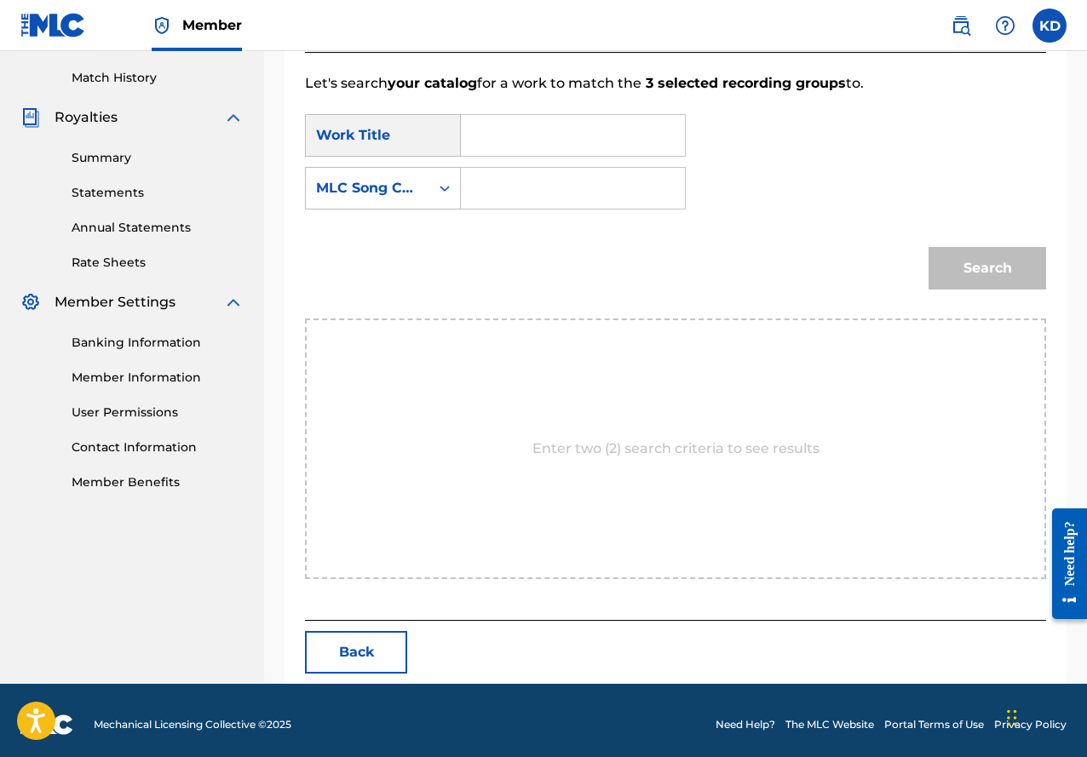
click at [503, 135] on input "Search Form" at bounding box center [572, 135] width 195 height 41
type input "Between Us"
click at [440, 188] on icon "Search Form" at bounding box center [444, 188] width 17 height 17
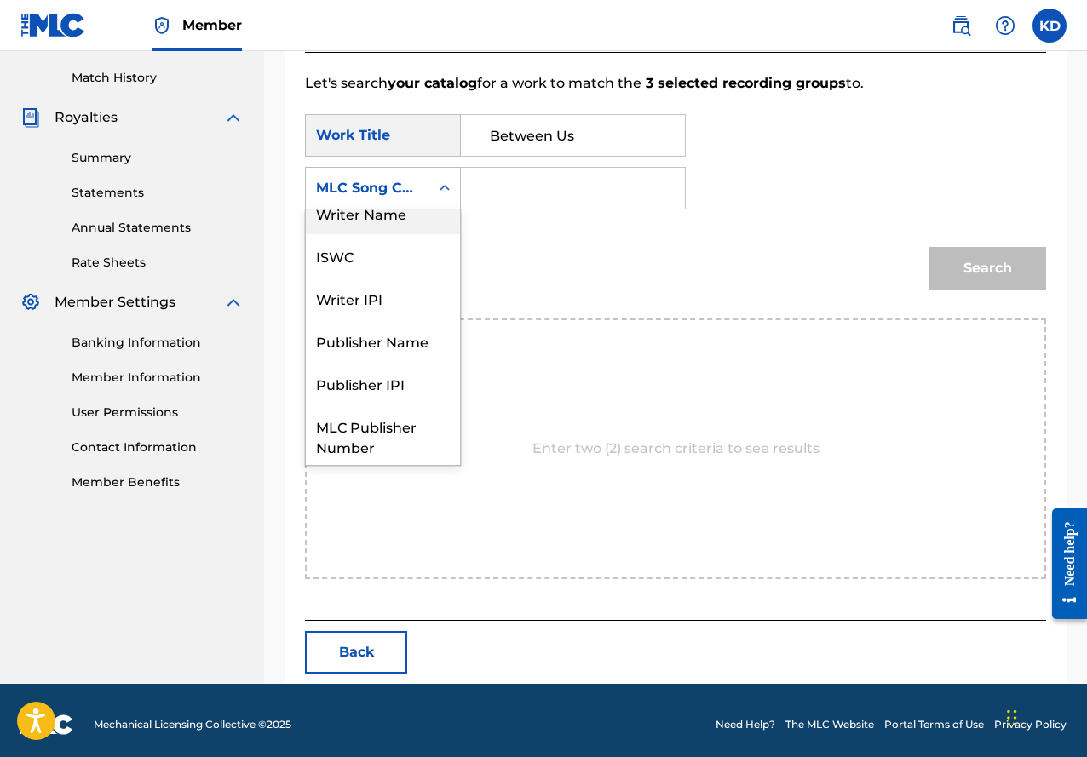
scroll to position [8, 0]
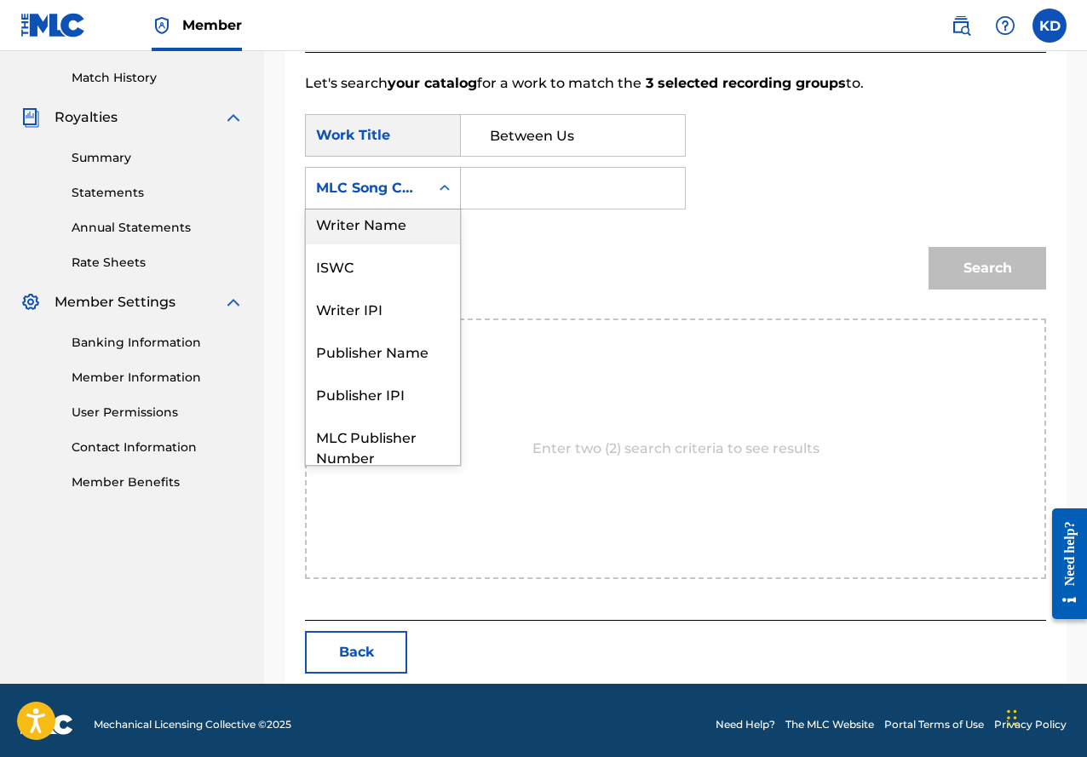
drag, startPoint x: 431, startPoint y: 227, endPoint x: 532, endPoint y: 234, distance: 101.6
click at [433, 227] on div "Writer Name" at bounding box center [383, 223] width 154 height 43
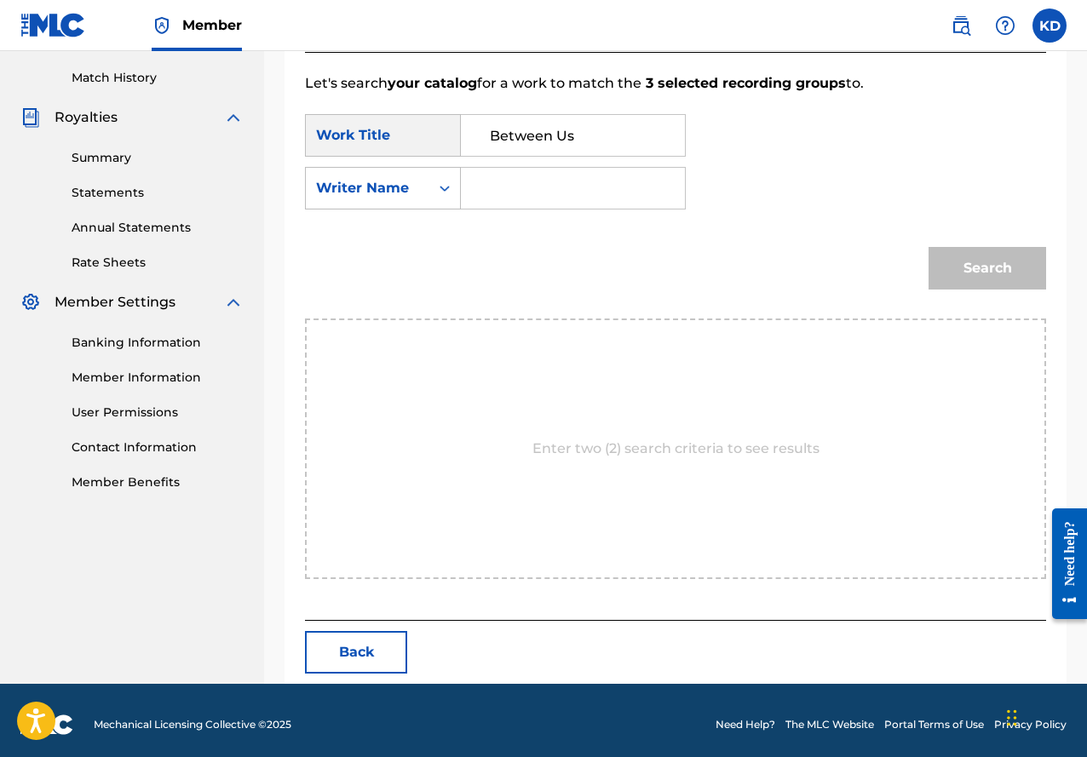
click at [571, 180] on input "Search Form" at bounding box center [572, 188] width 195 height 41
type input "[PERSON_NAME]"
click at [972, 273] on button "Search" at bounding box center [987, 268] width 118 height 43
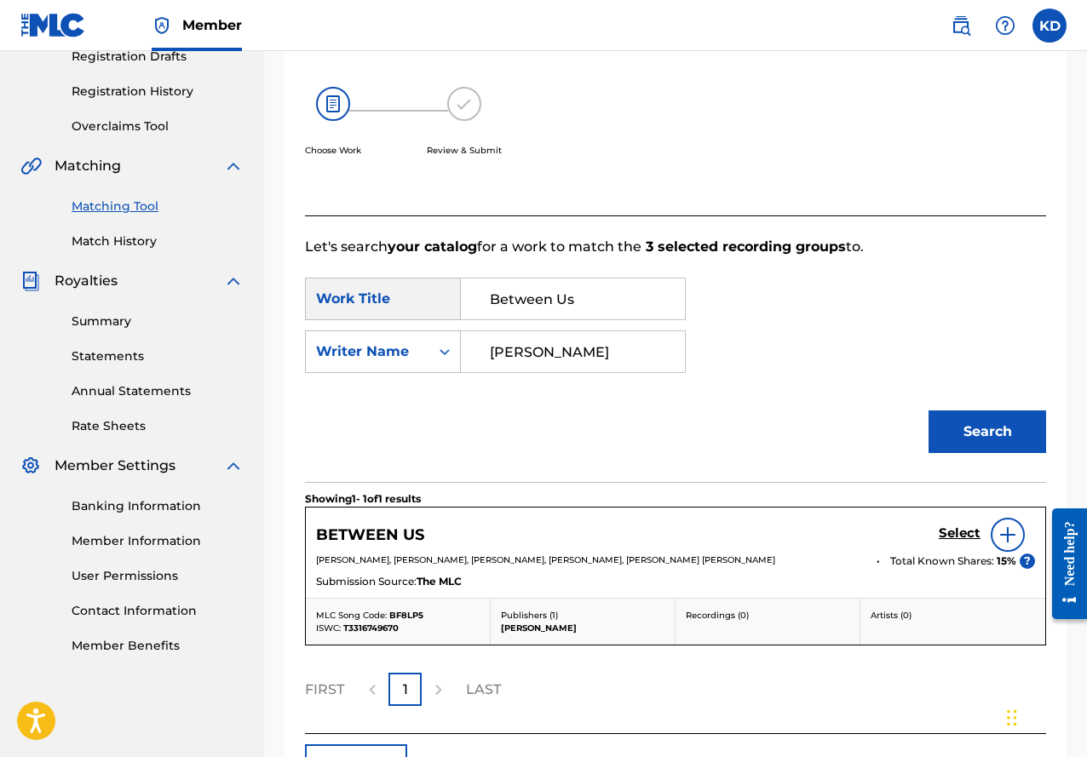
scroll to position [421, 0]
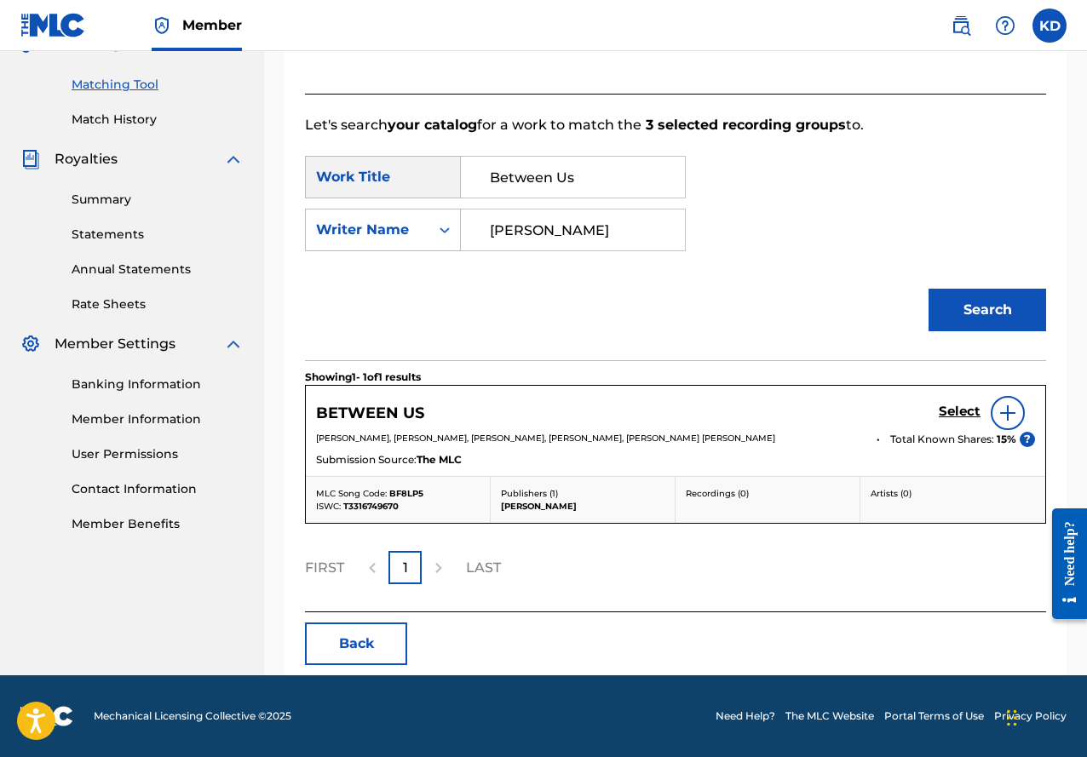
click at [965, 410] on h5 "Select" at bounding box center [960, 412] width 42 height 16
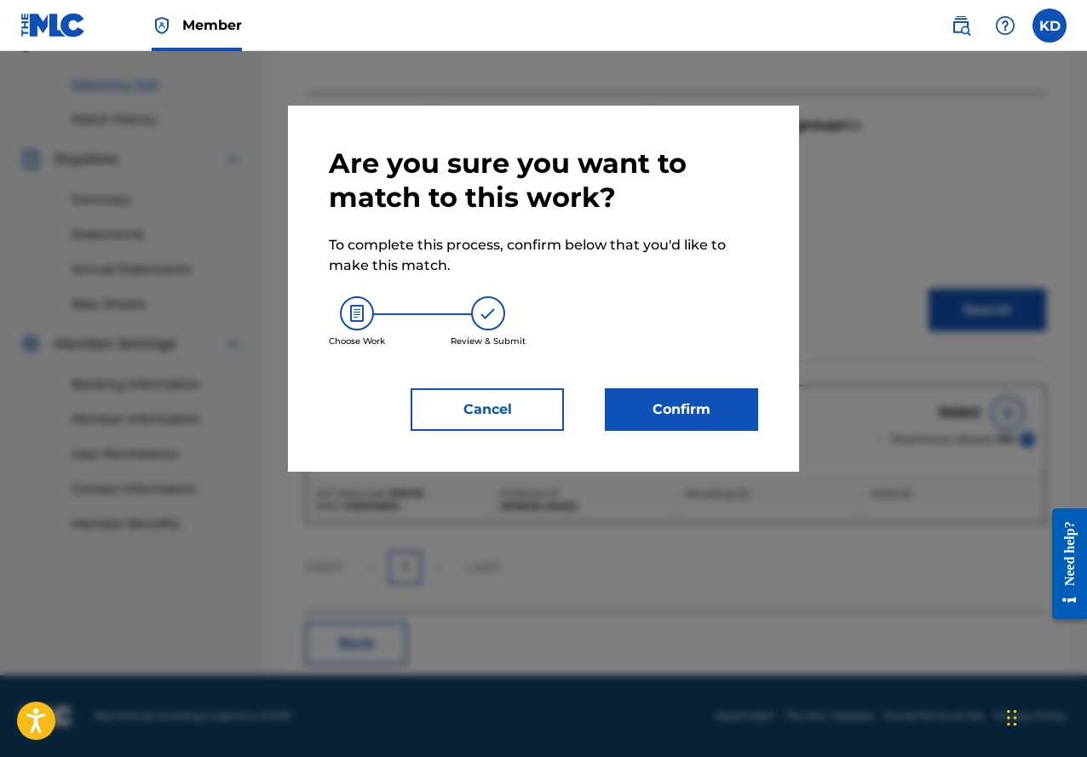
click at [712, 394] on button "Confirm" at bounding box center [681, 409] width 153 height 43
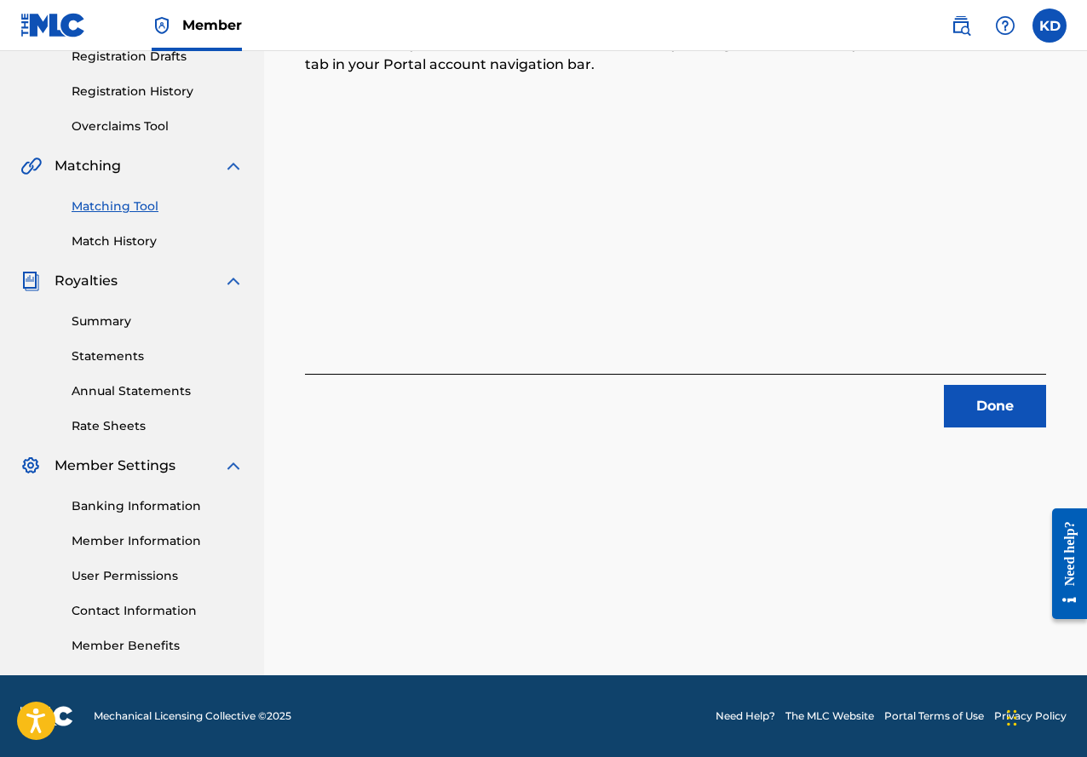
click at [1002, 400] on button "Done" at bounding box center [995, 406] width 102 height 43
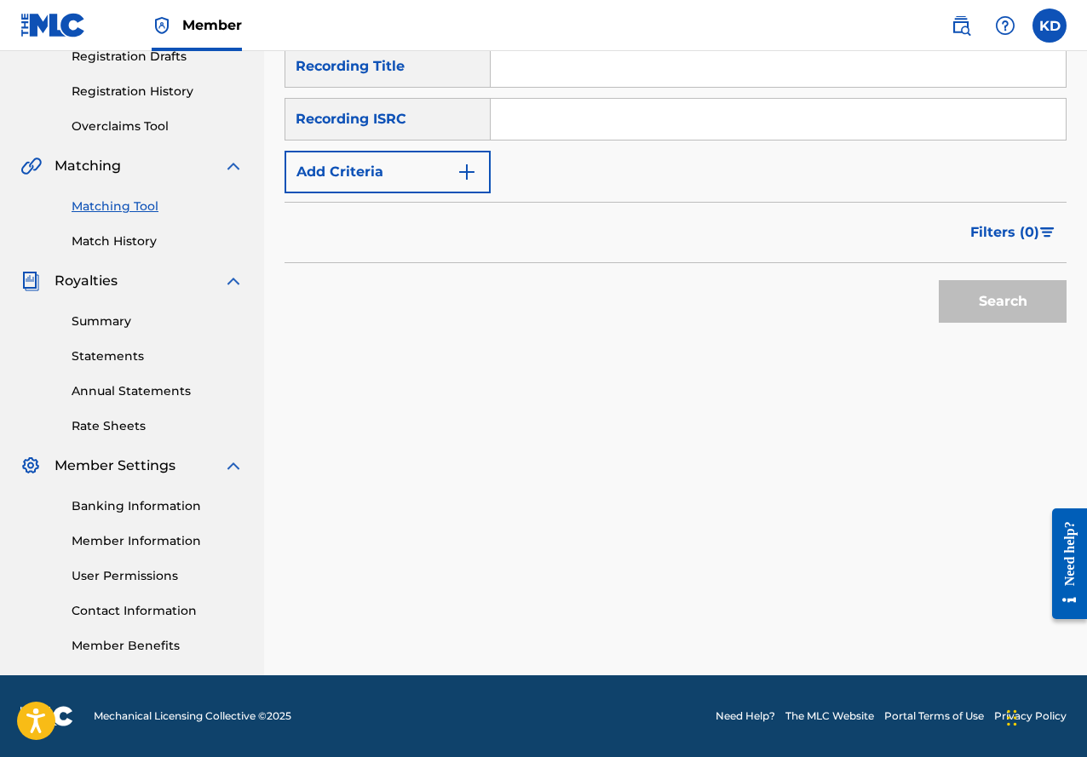
click at [586, 69] on input "Search Form" at bounding box center [778, 66] width 575 height 41
type input "Talking Stage"
click at [473, 172] on img "Search Form" at bounding box center [467, 172] width 20 height 20
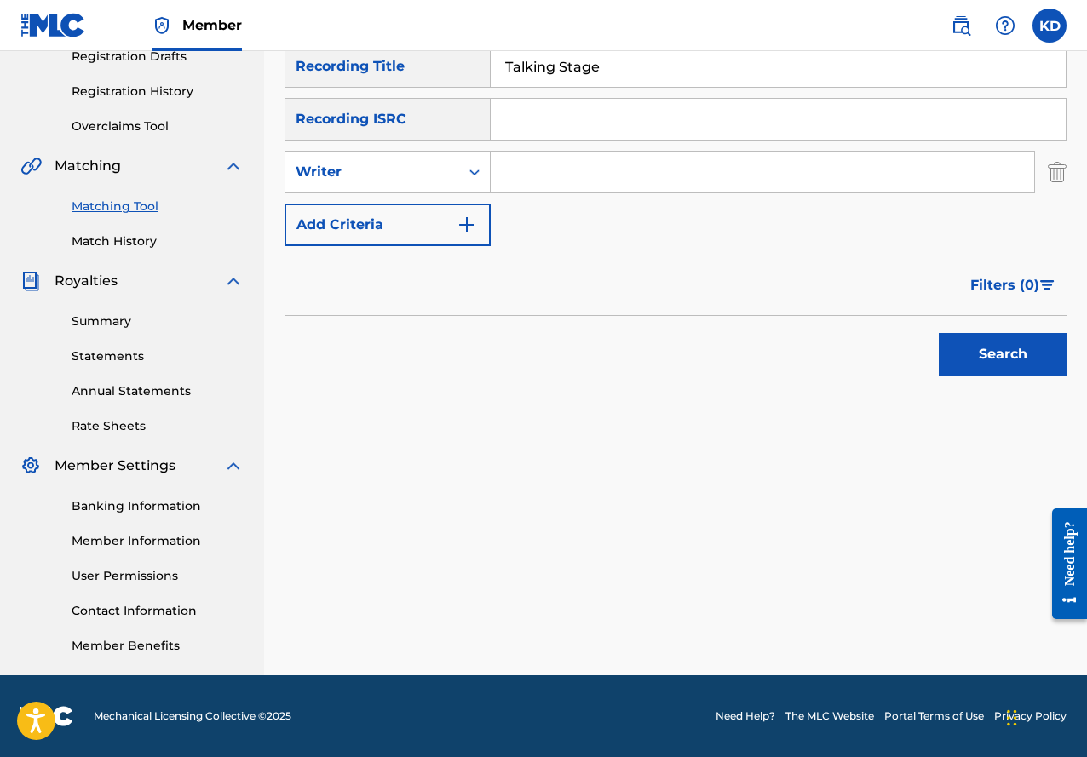
click at [535, 174] on input "Search Form" at bounding box center [762, 172] width 543 height 41
type input "[PERSON_NAME]"
click at [975, 335] on button "Search" at bounding box center [1003, 354] width 128 height 43
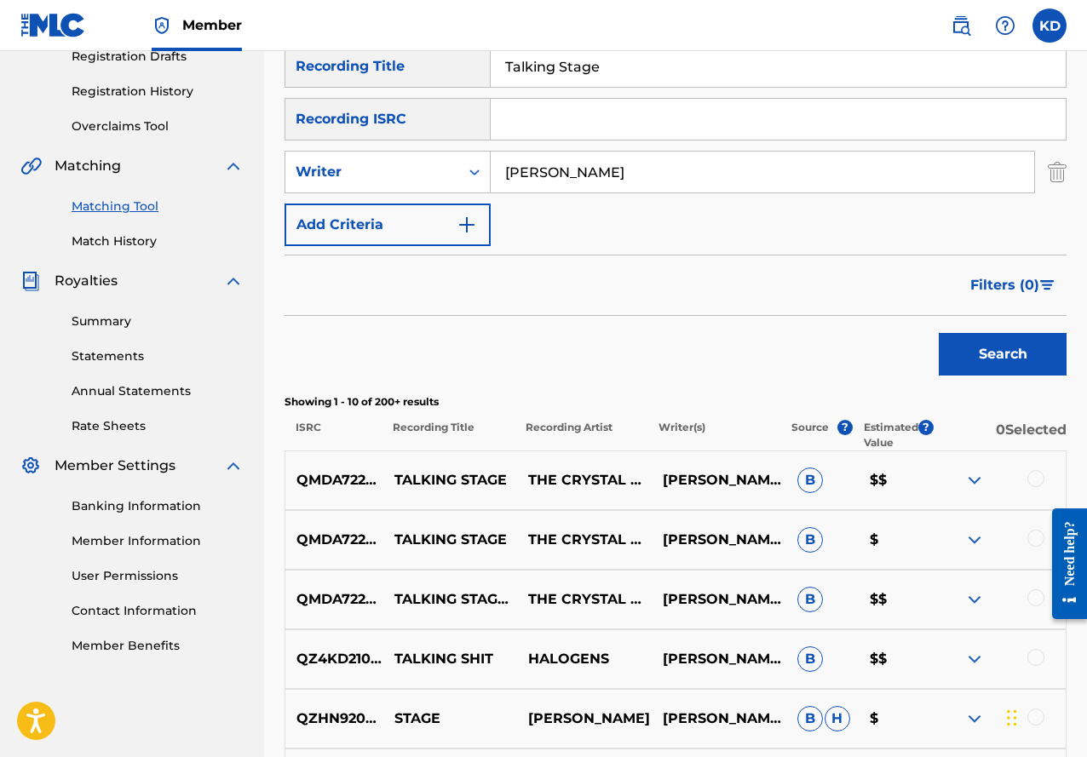
click at [1032, 595] on div at bounding box center [1035, 597] width 17 height 17
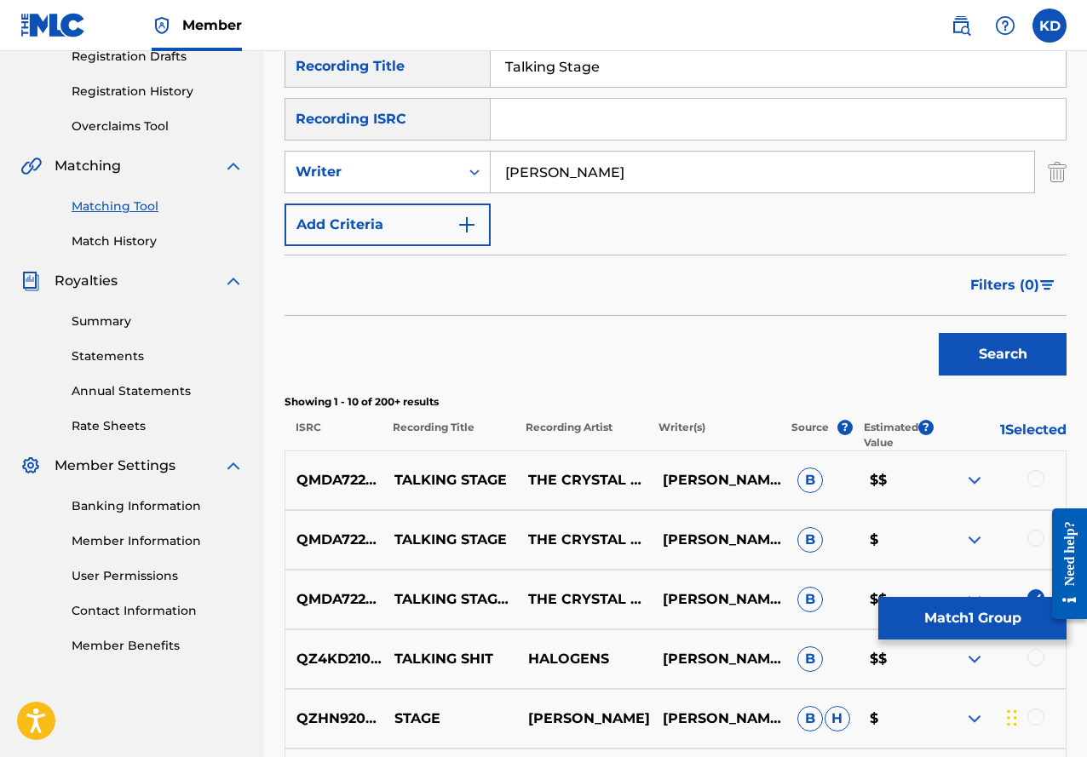
click at [1037, 537] on div at bounding box center [1035, 538] width 17 height 17
click at [1037, 469] on div "QMDA72230540 TALKING STAGE THE CRYSTAL CASINO BAND,DIVINE SWEATER [PERSON_NAME]…" at bounding box center [675, 481] width 782 height 60
click at [1038, 467] on div "QMDA72230540 TALKING STAGE THE CRYSTAL CASINO BAND,DIVINE SWEATER [PERSON_NAME]…" at bounding box center [675, 481] width 782 height 60
click at [1038, 475] on div at bounding box center [1035, 478] width 17 height 17
click at [980, 620] on button "Match 3 Groups" at bounding box center [972, 618] width 188 height 43
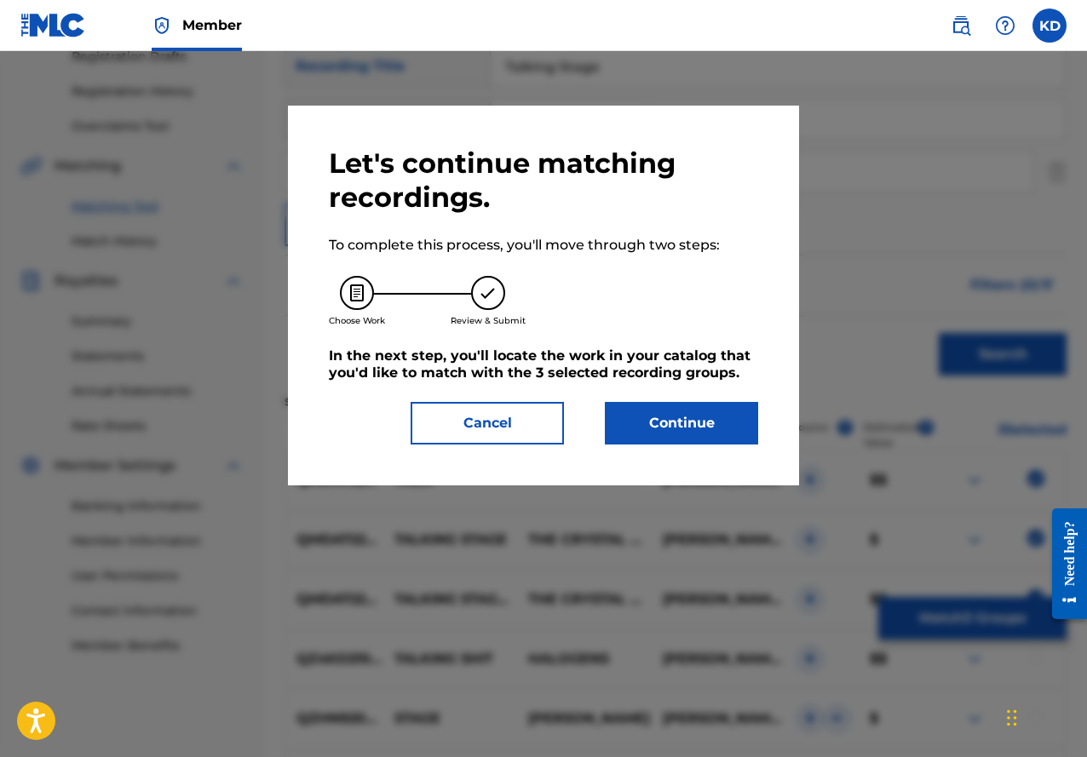
click at [723, 426] on button "Continue" at bounding box center [681, 423] width 153 height 43
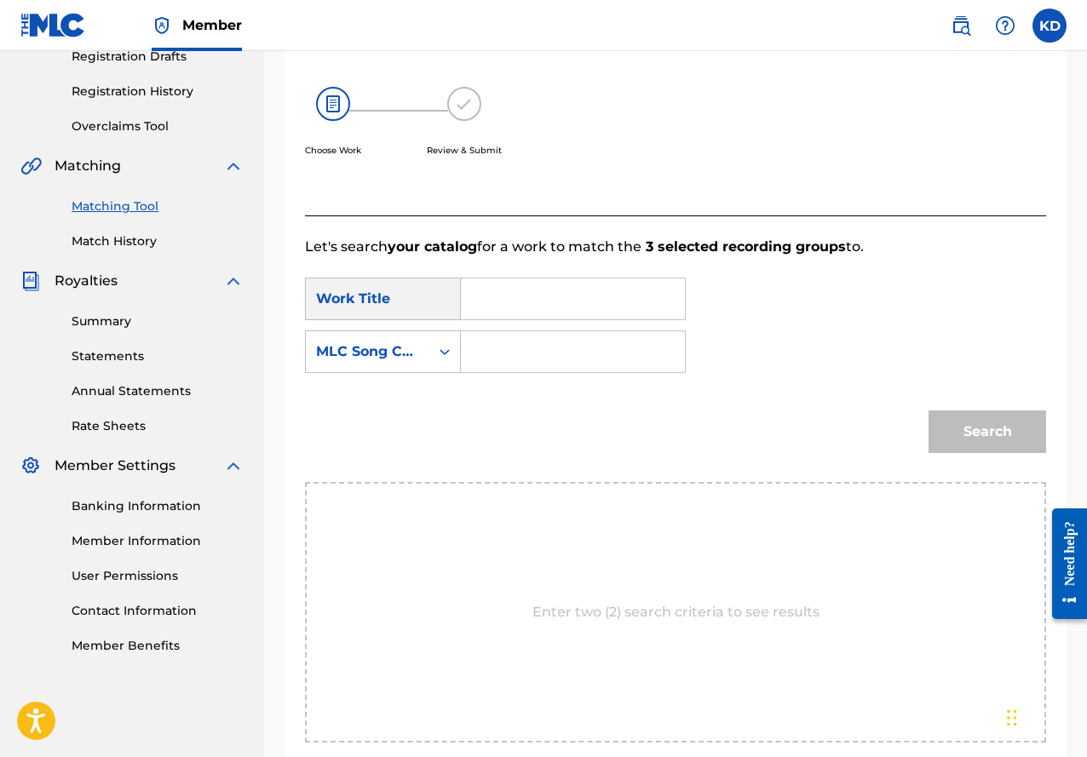
click at [539, 307] on input "Search Form" at bounding box center [572, 299] width 195 height 41
click at [521, 346] on input "Search Form" at bounding box center [572, 351] width 195 height 41
click at [553, 283] on input "Talkin" at bounding box center [572, 299] width 195 height 41
click at [551, 300] on input "Talkin" at bounding box center [572, 299] width 195 height 41
click at [551, 300] on input "Talkin g" at bounding box center [572, 299] width 195 height 41
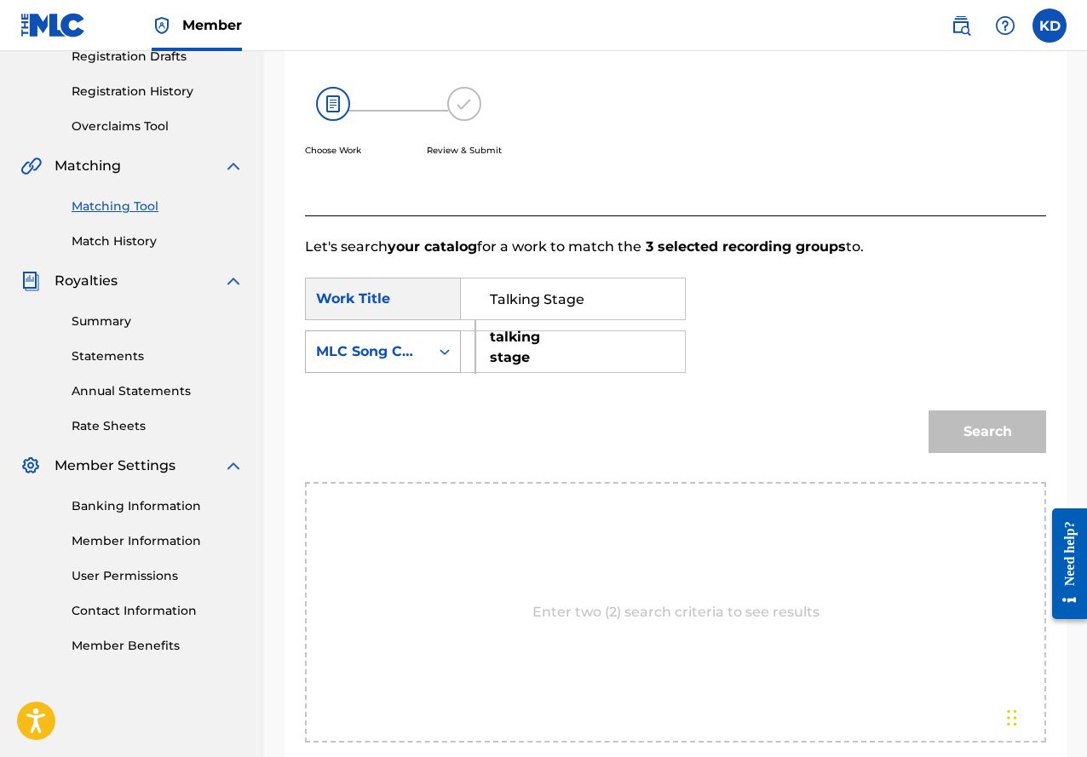
type input "Talking Stage"
click at [428, 348] on div "MLC Song Code" at bounding box center [368, 352] width 124 height 32
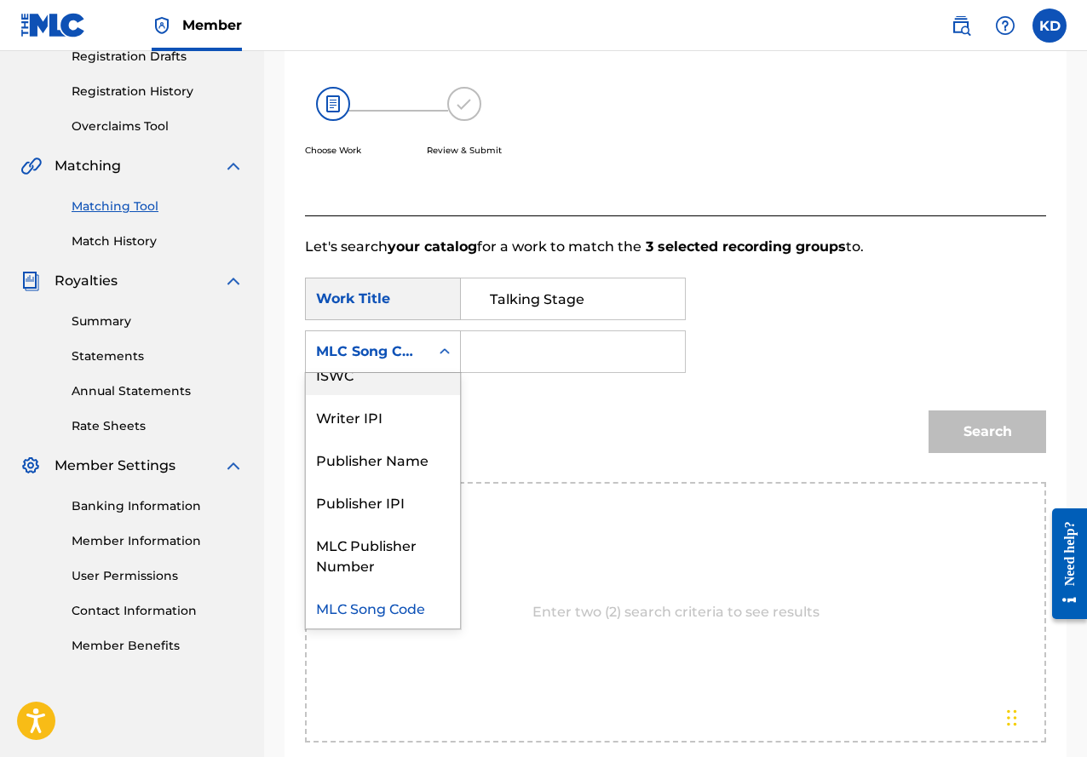
scroll to position [3, 0]
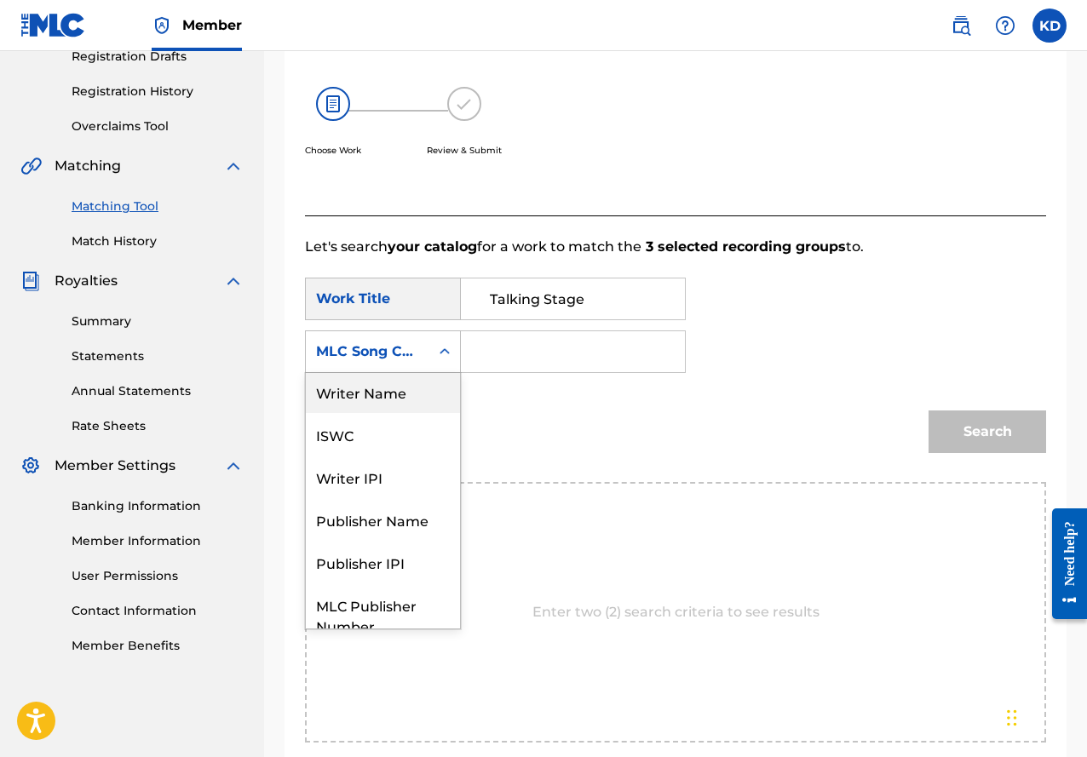
drag, startPoint x: 400, startPoint y: 389, endPoint x: 480, endPoint y: 380, distance: 80.6
click at [402, 388] on div "Writer Name" at bounding box center [383, 392] width 154 height 43
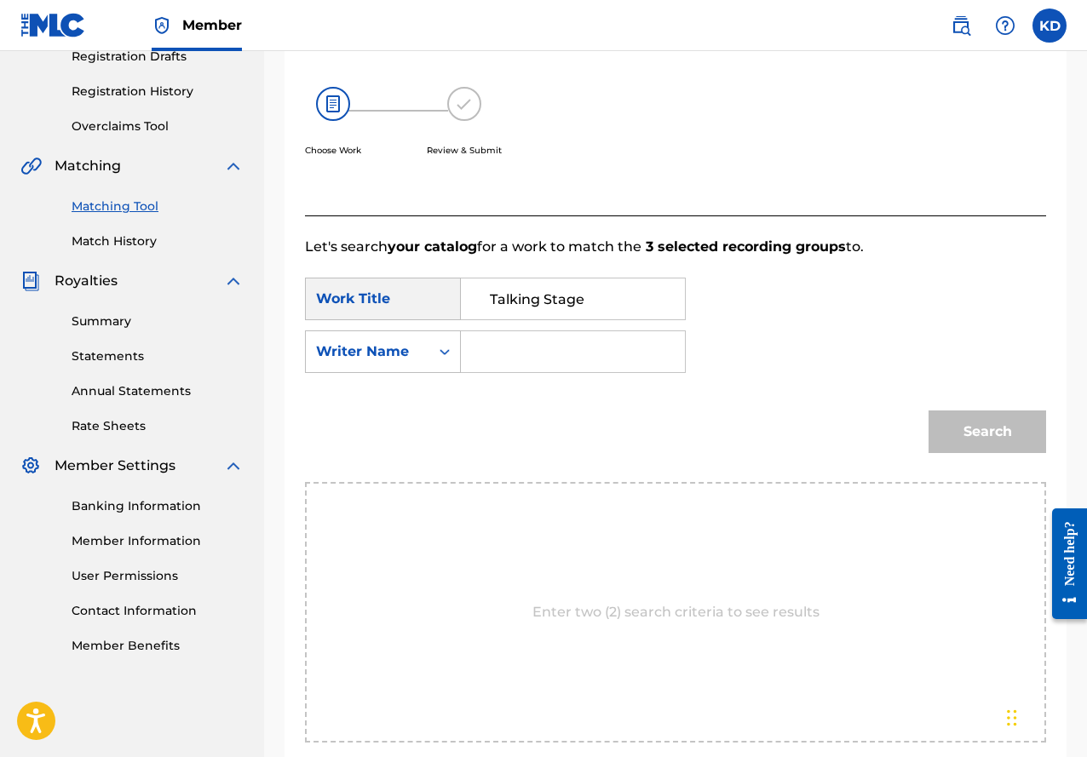
click at [511, 376] on div "SearchWithCriteria714715cf-763e-4b49-8ca0-a743ff366f0a Work Title Talking Stage…" at bounding box center [675, 331] width 741 height 106
click at [520, 354] on input "Search Form" at bounding box center [572, 351] width 195 height 41
type input "[PERSON_NAME]"
click at [1027, 425] on button "Search" at bounding box center [987, 432] width 118 height 43
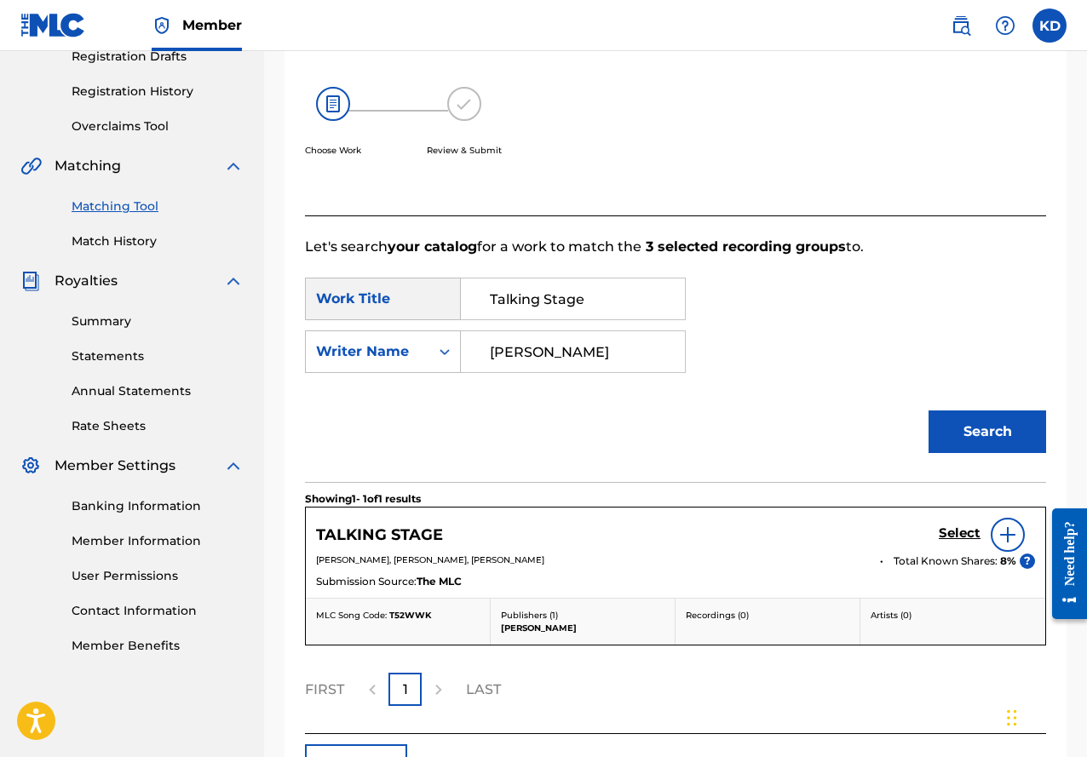
click at [952, 531] on h5 "Select" at bounding box center [960, 534] width 42 height 16
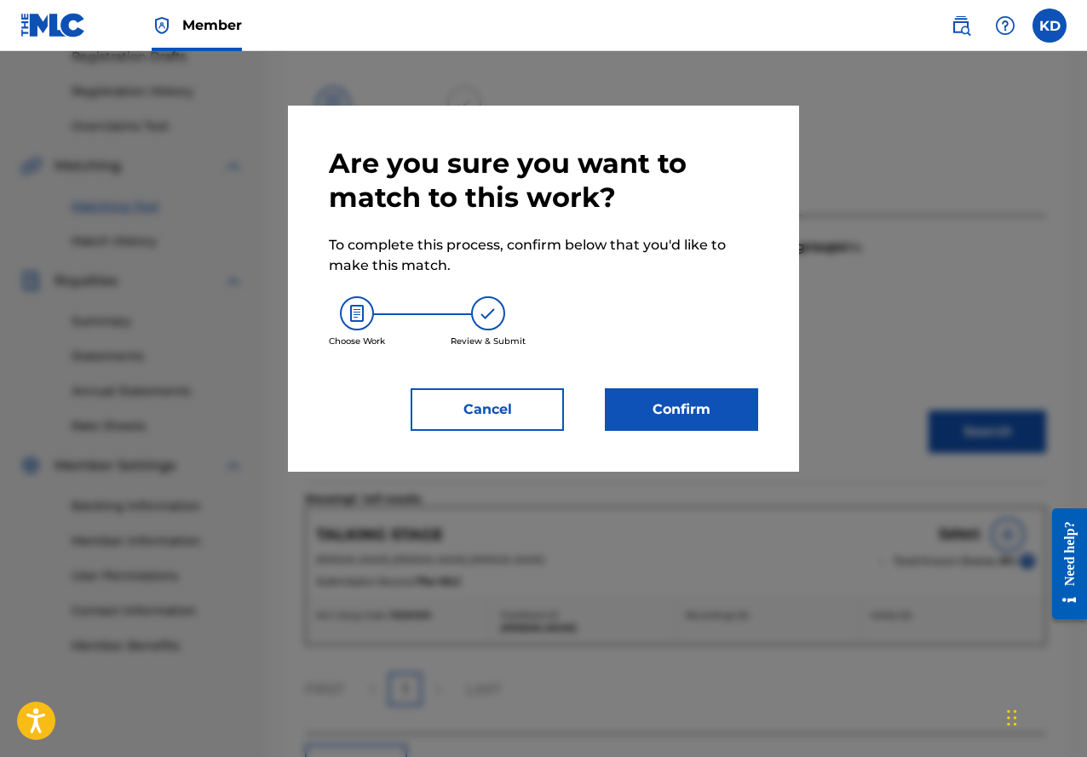
click at [722, 414] on button "Confirm" at bounding box center [681, 409] width 153 height 43
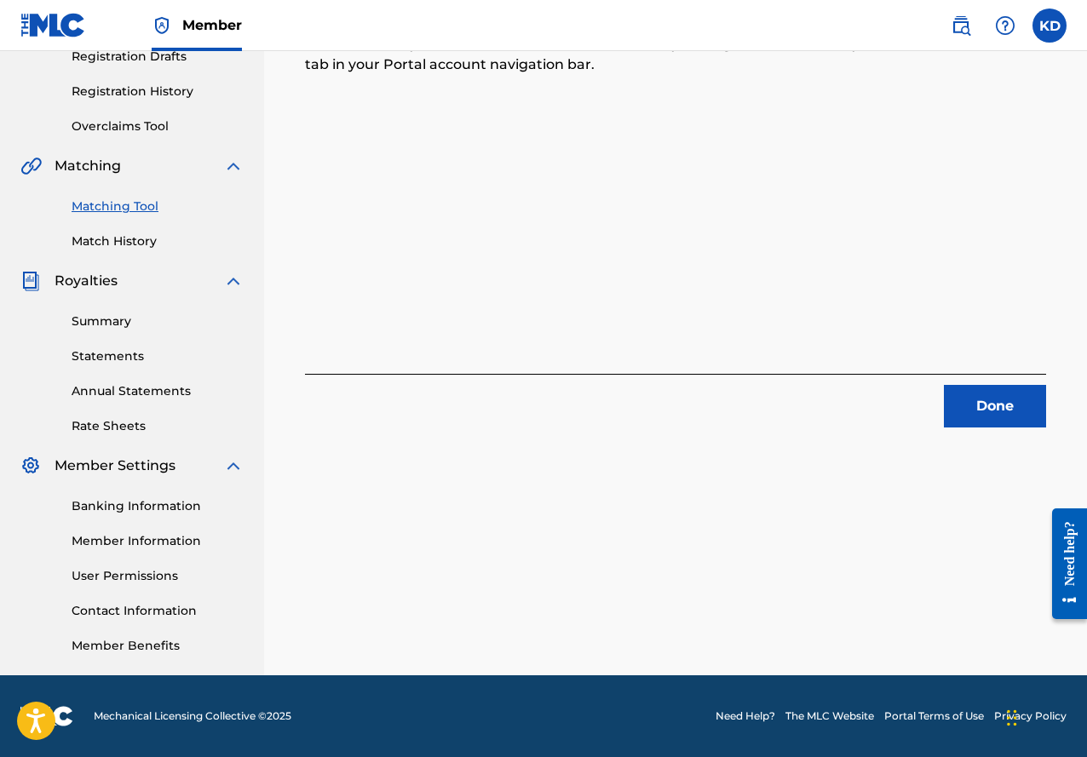
click at [970, 413] on button "Done" at bounding box center [995, 406] width 102 height 43
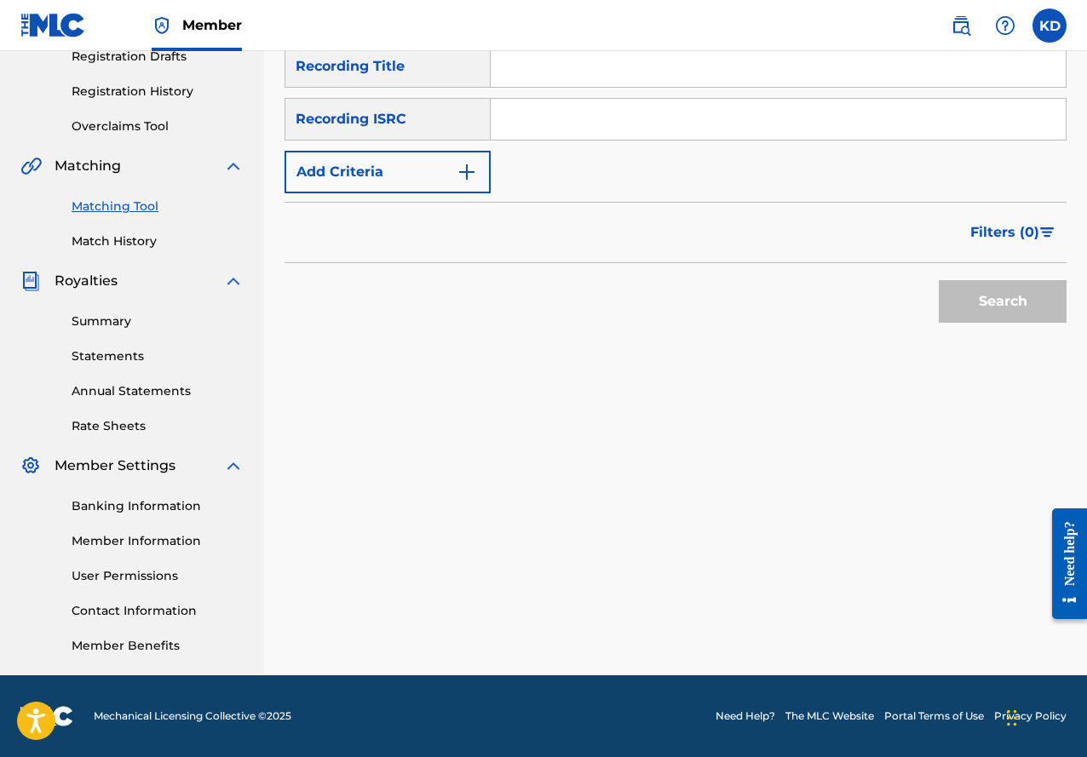
click at [116, 238] on link "Match History" at bounding box center [158, 242] width 172 height 18
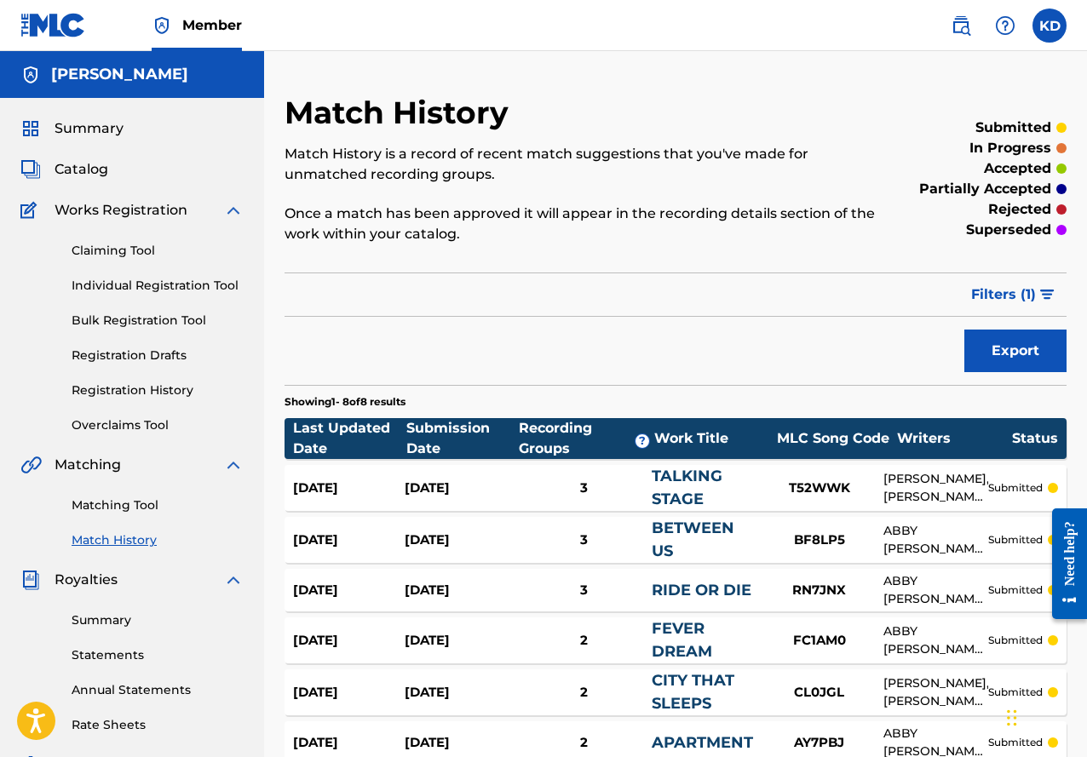
drag, startPoint x: 89, startPoint y: 176, endPoint x: 100, endPoint y: 175, distance: 11.1
click at [89, 176] on span "Catalog" at bounding box center [82, 169] width 54 height 20
